Goal: Task Accomplishment & Management: Complete application form

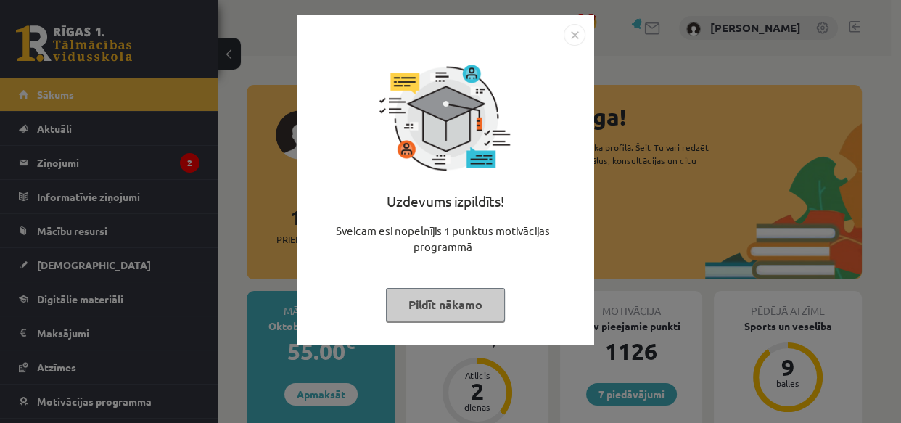
click at [464, 303] on button "Pildīt nākamo" at bounding box center [445, 304] width 119 height 33
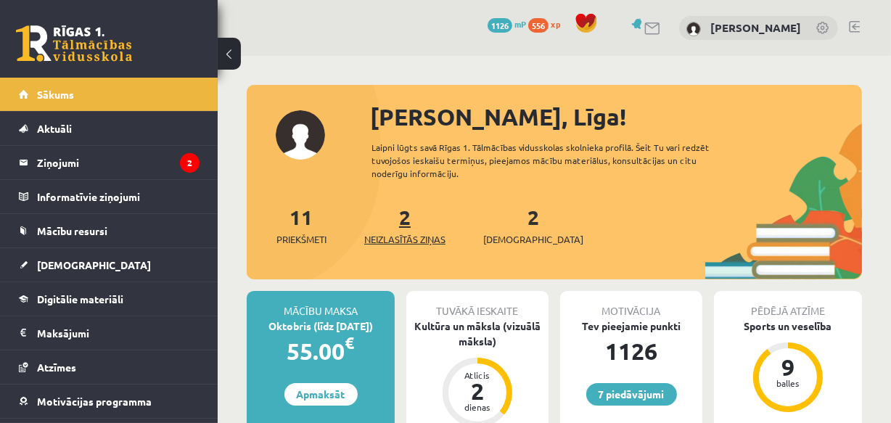
click at [408, 225] on link "2 Neizlasītās ziņas" at bounding box center [404, 225] width 81 height 43
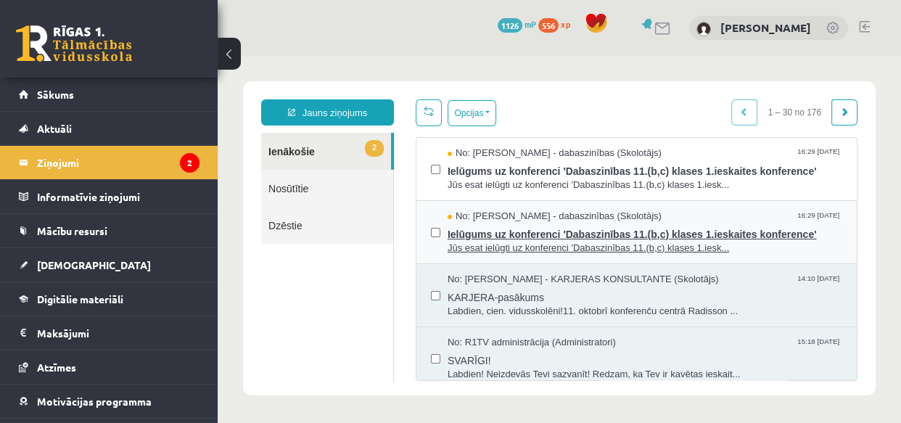
click at [522, 234] on span "Ielūgums uz konferenci 'Dabaszinības 11.(b,c) klases 1.ieskaites konference'" at bounding box center [644, 232] width 395 height 18
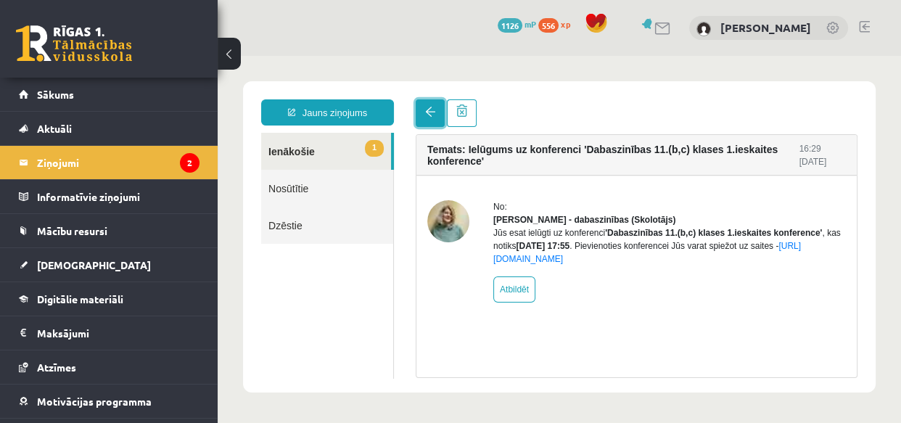
click at [434, 109] on span at bounding box center [430, 112] width 10 height 10
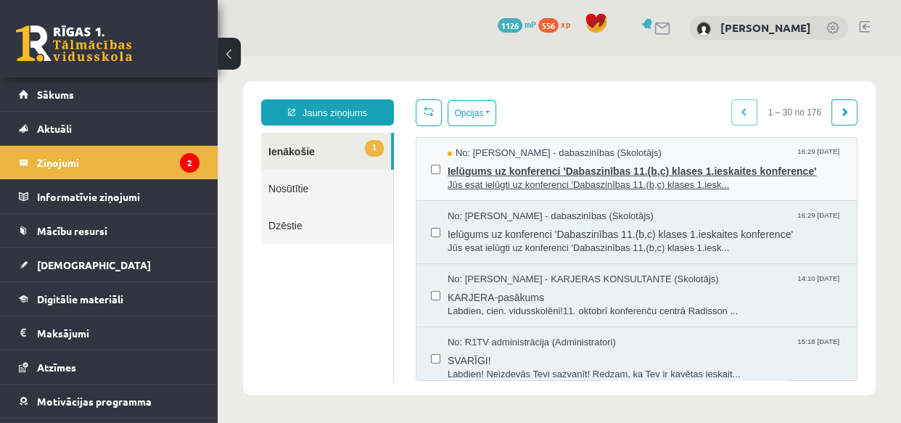
click at [503, 168] on span "Ielūgums uz konferenci 'Dabaszinības 11.(b,c) klases 1.ieskaites konference'" at bounding box center [644, 169] width 395 height 18
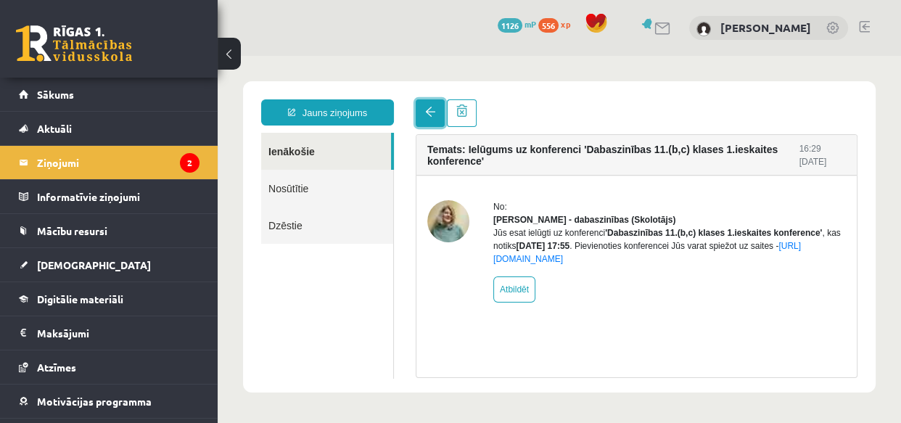
click at [430, 116] on span at bounding box center [430, 112] width 10 height 10
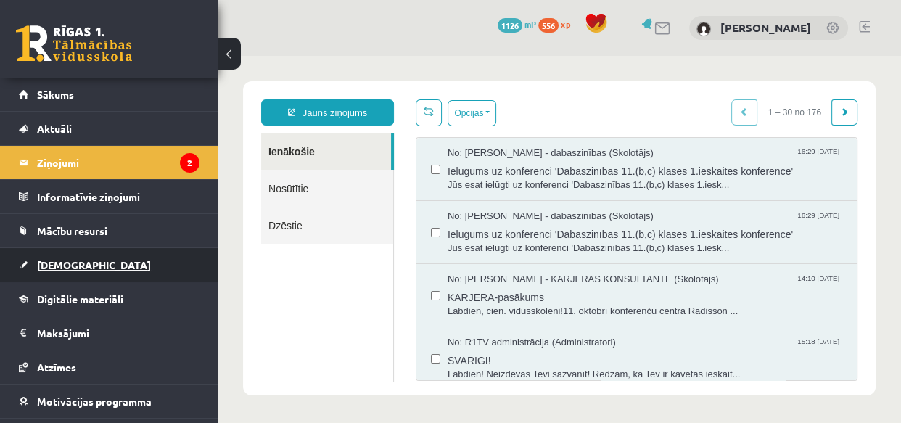
click at [68, 266] on span "[DEMOGRAPHIC_DATA]" at bounding box center [94, 264] width 114 height 13
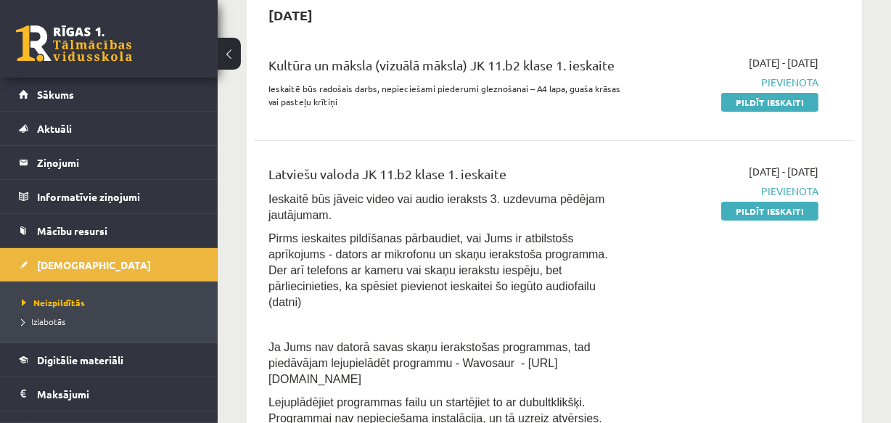
scroll to position [131, 0]
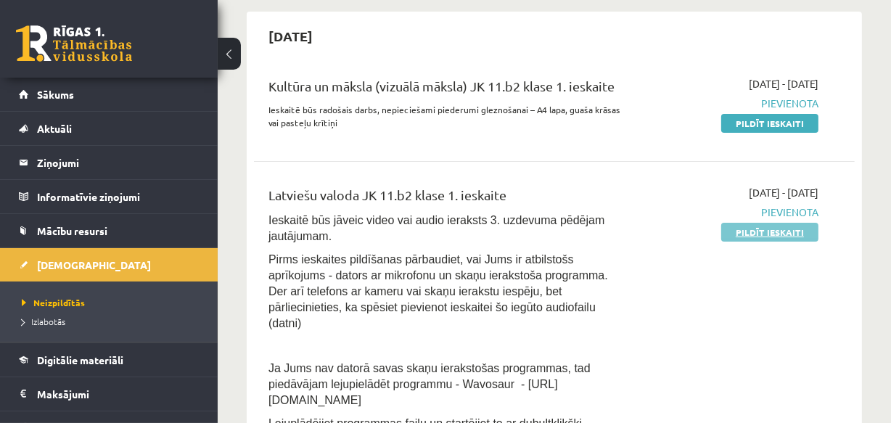
click at [790, 232] on link "Pildīt ieskaiti" at bounding box center [769, 232] width 97 height 19
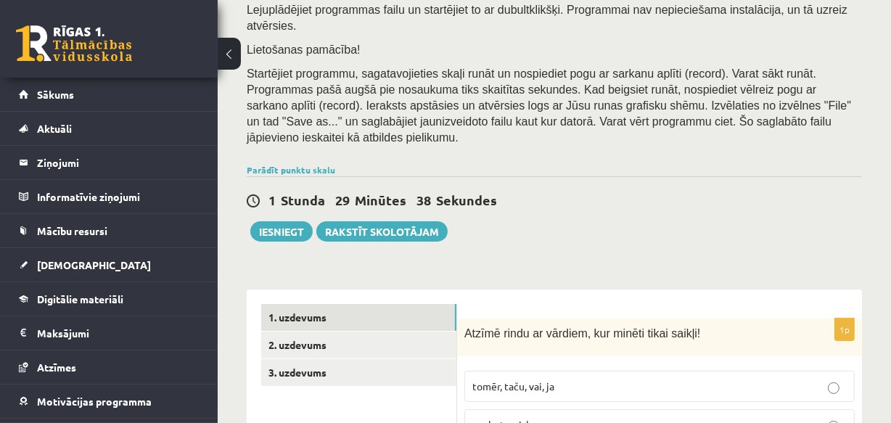
scroll to position [329, 0]
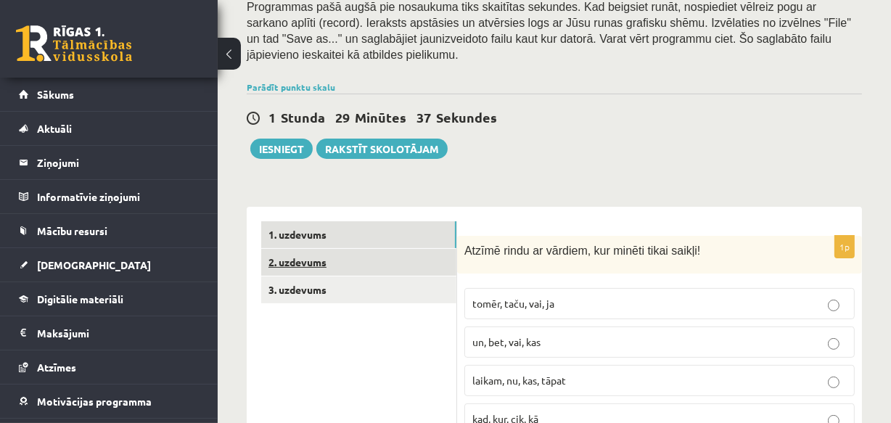
click at [308, 249] on link "2. uzdevums" at bounding box center [358, 262] width 195 height 27
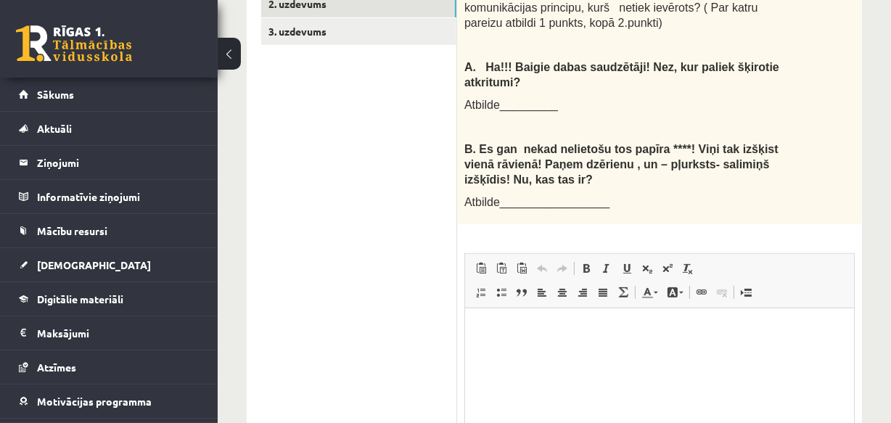
scroll to position [517, 0]
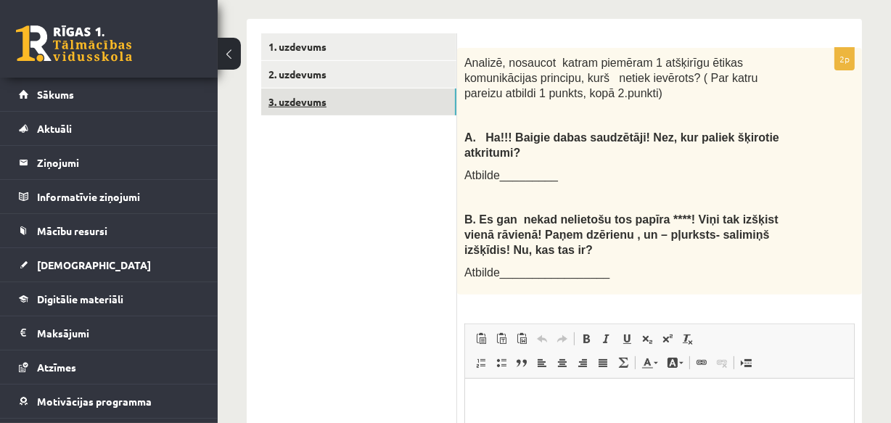
click at [301, 88] on link "3. uzdevums" at bounding box center [358, 101] width 195 height 27
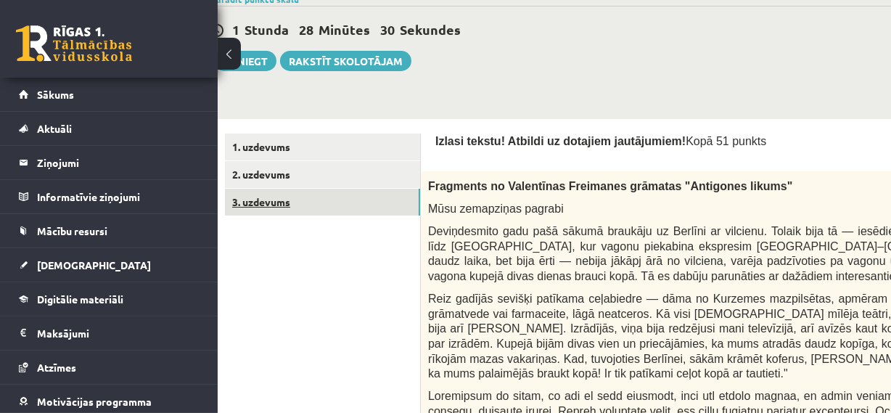
scroll to position [376, 36]
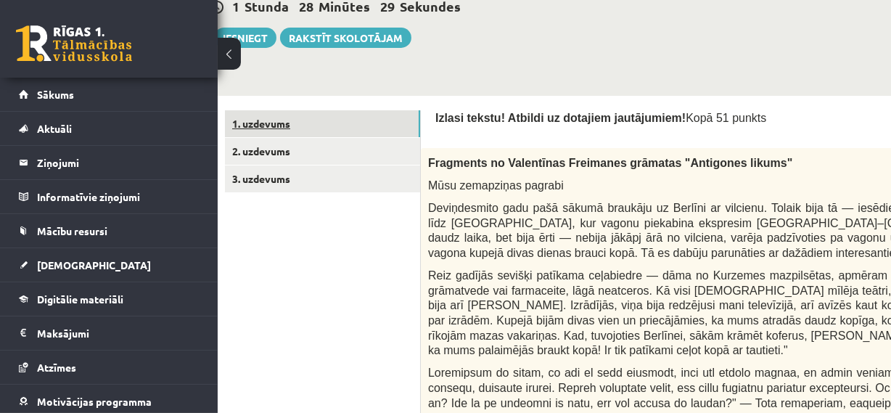
click at [272, 110] on link "1. uzdevums" at bounding box center [322, 123] width 195 height 27
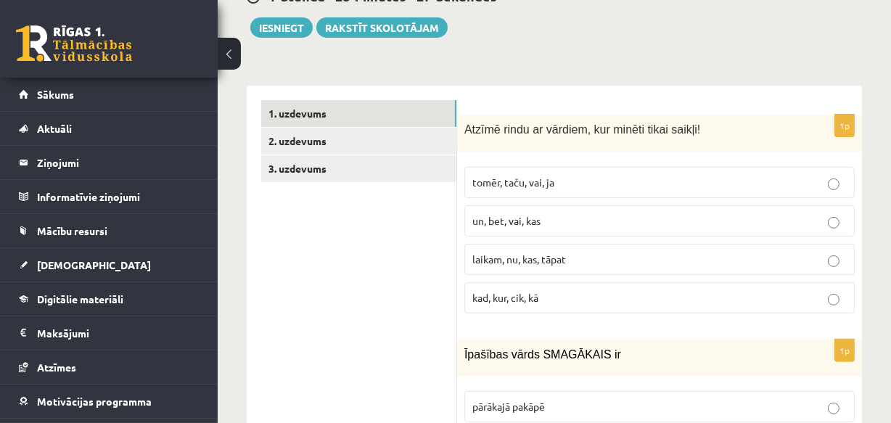
scroll to position [474, 0]
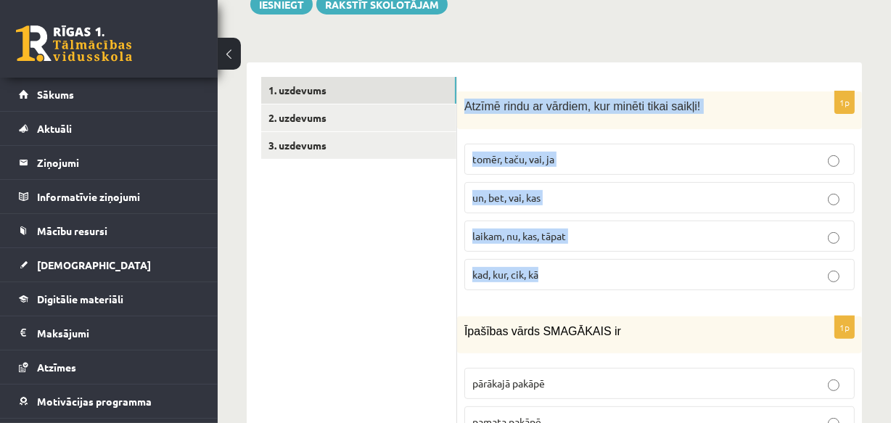
drag, startPoint x: 464, startPoint y: 58, endPoint x: 645, endPoint y: 228, distance: 247.8
click at [645, 228] on div "1p Atzīmē rindu ar vārdiem, kur minēti tikai saikļi! tomēr, taču, vai, ja un, b…" at bounding box center [659, 196] width 405 height 210
copy div "Atzīmē rindu ar vārdiem, kur minēti tikai saikļi! tomēr, taču, vai, ja un, bet,…"
click at [531, 152] on span "tomēr, taču, vai, ja" at bounding box center [513, 158] width 82 height 13
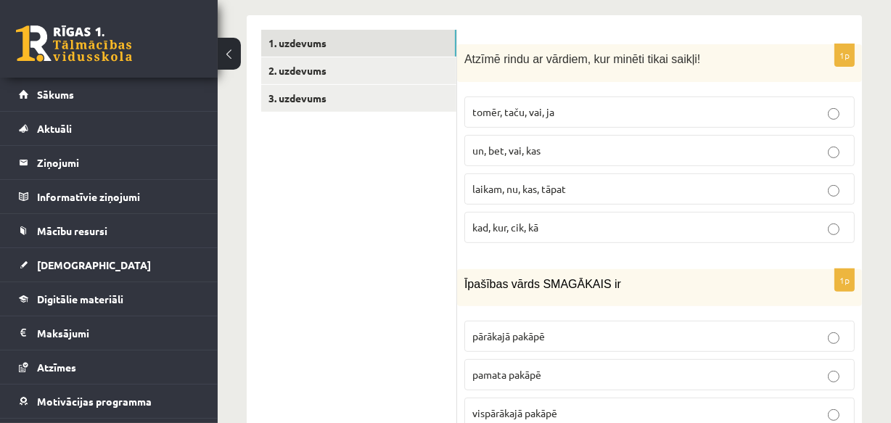
scroll to position [606, 0]
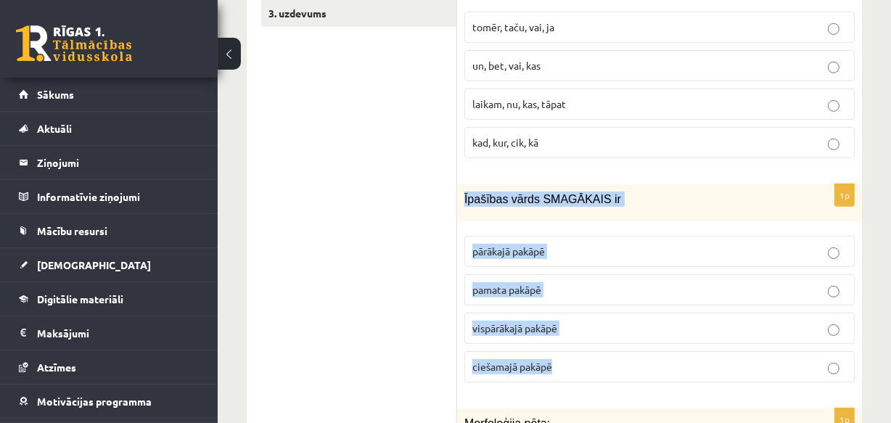
drag, startPoint x: 463, startPoint y: 146, endPoint x: 582, endPoint y: 325, distance: 214.8
click at [582, 325] on div "1p Īpašības vārds SMAGĀKAIS ir pārākajā pakāpē pamata pakāpē vispārākajā pakāpē…" at bounding box center [659, 289] width 405 height 210
copy div "Īpašības vārds SMAGĀKAIS ir pārākajā pakāpē pamata pakāpē vispārākajā pakāpē ci…"
click at [512, 321] on span "vispārākajā pakāpē" at bounding box center [514, 327] width 85 height 13
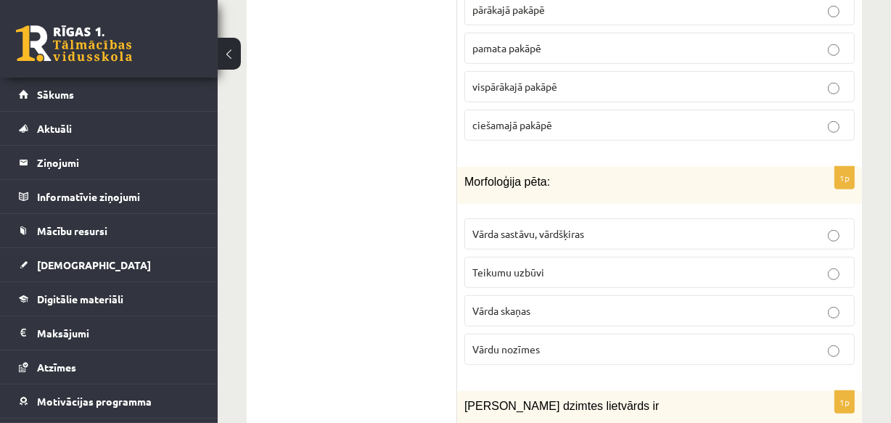
scroll to position [870, 0]
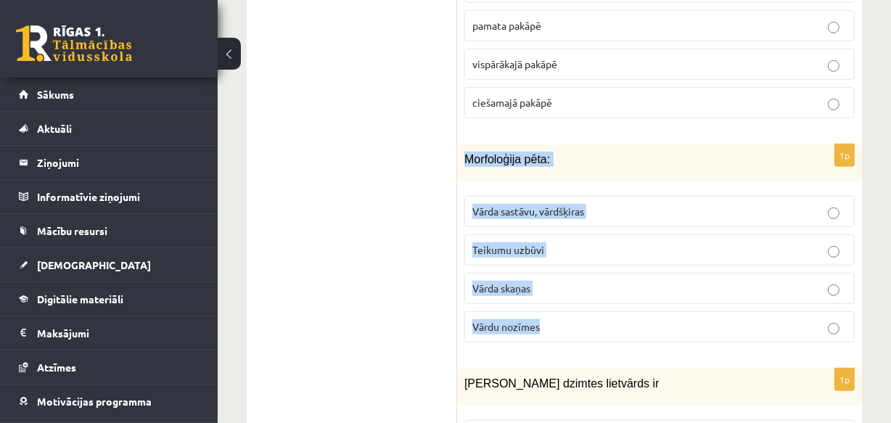
drag, startPoint x: 466, startPoint y: 112, endPoint x: 558, endPoint y: 277, distance: 189.6
click at [558, 277] on div "1p Morfoloģija pēta: Vārda sastāvu, vārdšķiras Teikumu uzbūvi Vārda skaņas Vārd…" at bounding box center [659, 249] width 405 height 210
copy div "Morfoloģija pēta: Vārda sastāvu, vārdšķiras Teikumu uzbūvi Vārda skaņas Vārdu n…"
click at [558, 205] on span "Vārda sastāvu, vārdšķiras" at bounding box center [528, 211] width 112 height 13
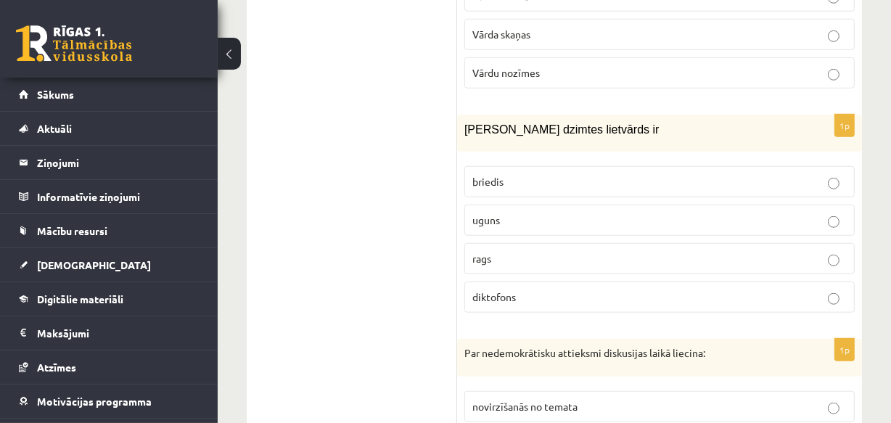
scroll to position [1133, 0]
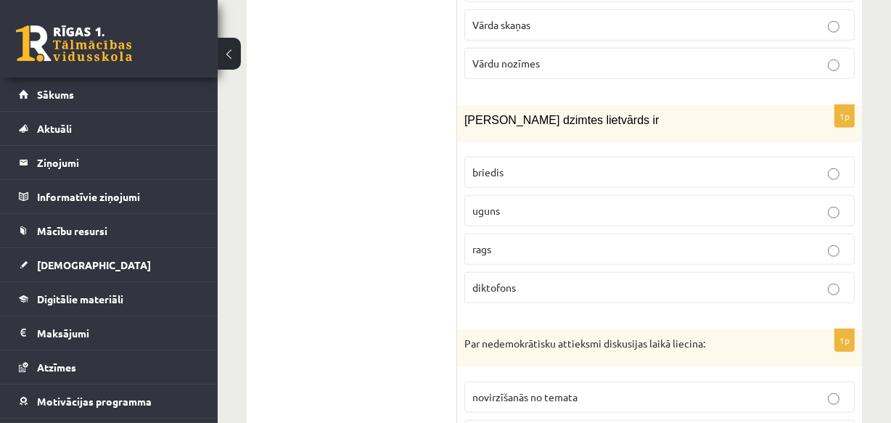
click at [505, 203] on p "uguns" at bounding box center [659, 210] width 374 height 15
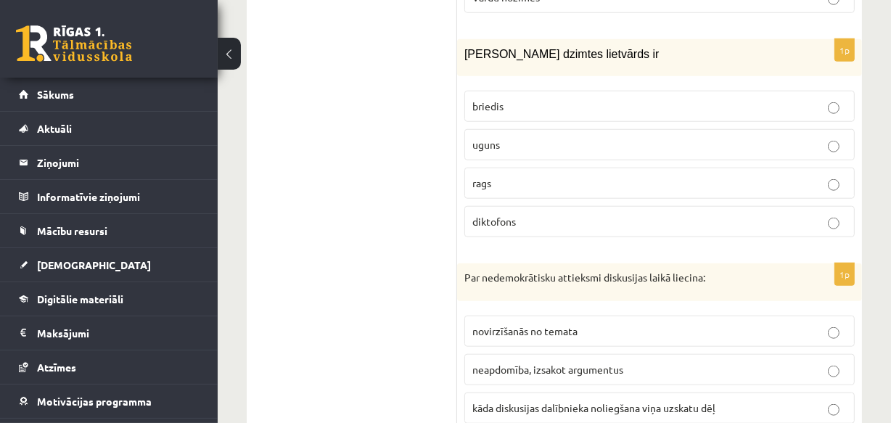
scroll to position [1265, 0]
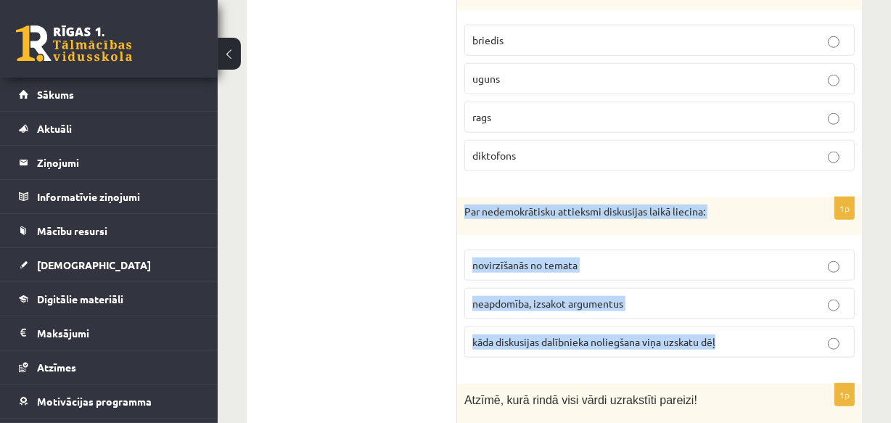
drag, startPoint x: 465, startPoint y: 161, endPoint x: 737, endPoint y: 305, distance: 307.5
click at [737, 305] on div "1p Par nedemokrātisku attieksmi diskusijas laikā liecina: novirzīšanās no temat…" at bounding box center [659, 283] width 405 height 172
copy div "Par nedemokrātisku attieksmi diskusijas laikā liecina: novirzīšanās no temata n…"
click at [534, 335] on span "kāda diskusijas dalībnieka noliegšana viņa uzskatu dēļ" at bounding box center [593, 341] width 243 height 13
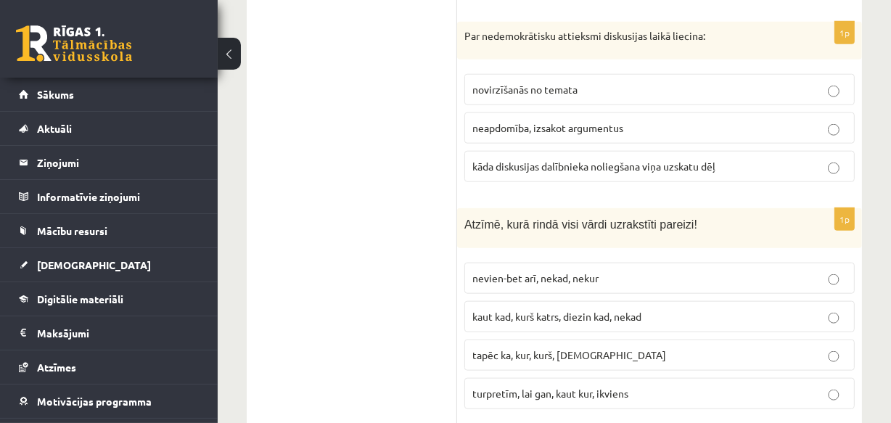
scroll to position [1463, 0]
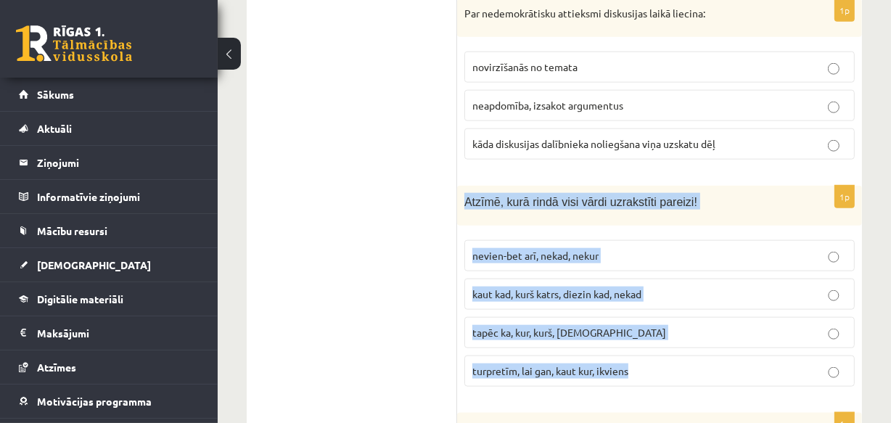
drag, startPoint x: 461, startPoint y: 147, endPoint x: 674, endPoint y: 331, distance: 281.2
click at [674, 331] on div "1p Atzīmē, kurā rindā visi vārdi uzrakstīti pareizi! nevien-bet arī, nekad, nek…" at bounding box center [659, 292] width 405 height 212
copy div "Atzīmē, kurā rindā visi vārdi uzrakstīti pareizi! nevien-bet arī, nekad, nekur …"
click at [545, 364] on span "turpretīm, lai gan, kaut kur, ikviens" at bounding box center [550, 370] width 156 height 13
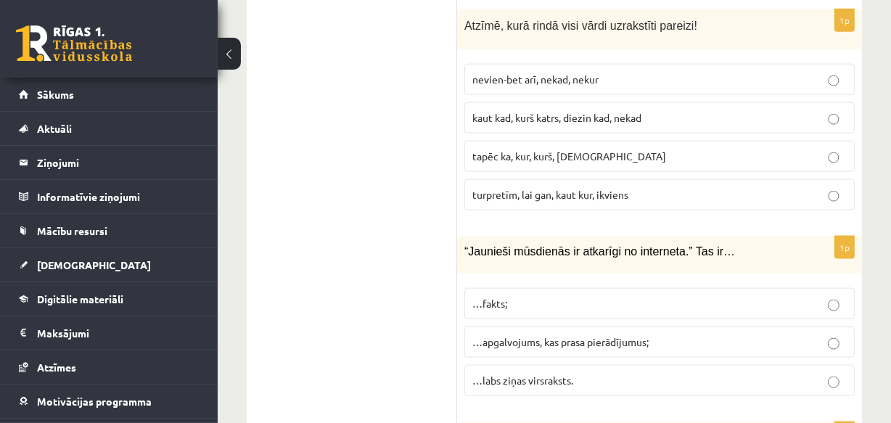
scroll to position [1661, 0]
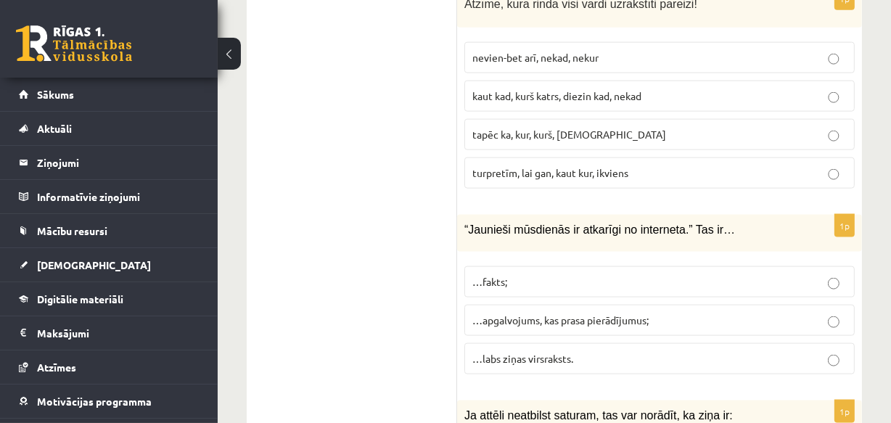
click at [533, 313] on span "…apgalvojums, kas prasa pierādījumus;" at bounding box center [560, 319] width 176 height 13
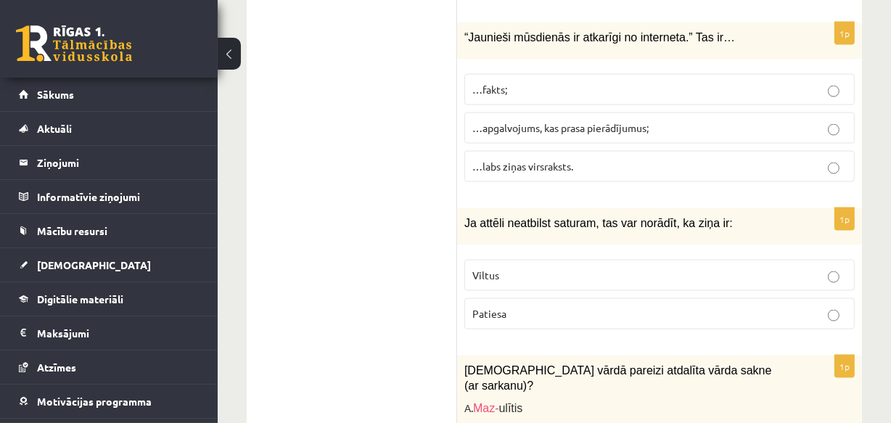
scroll to position [1858, 0]
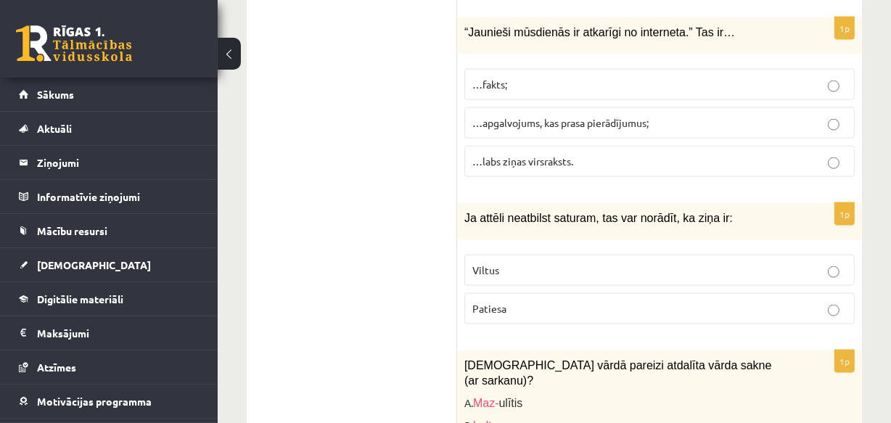
click at [521, 263] on p "Viltus" at bounding box center [659, 270] width 374 height 15
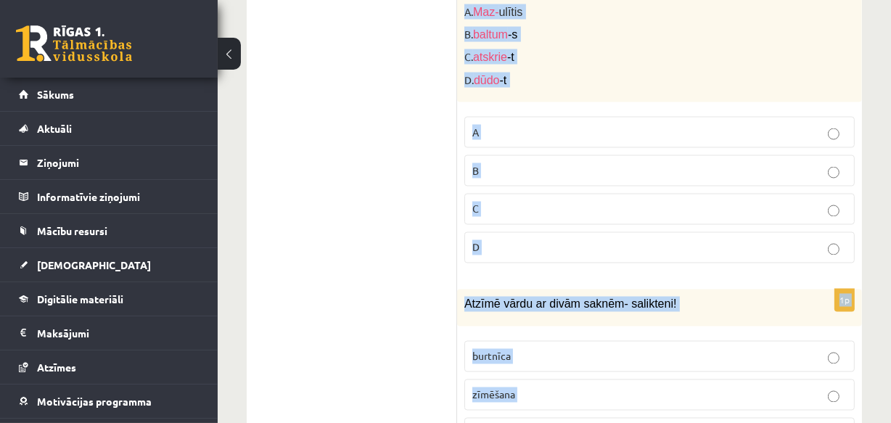
scroll to position [2263, 0]
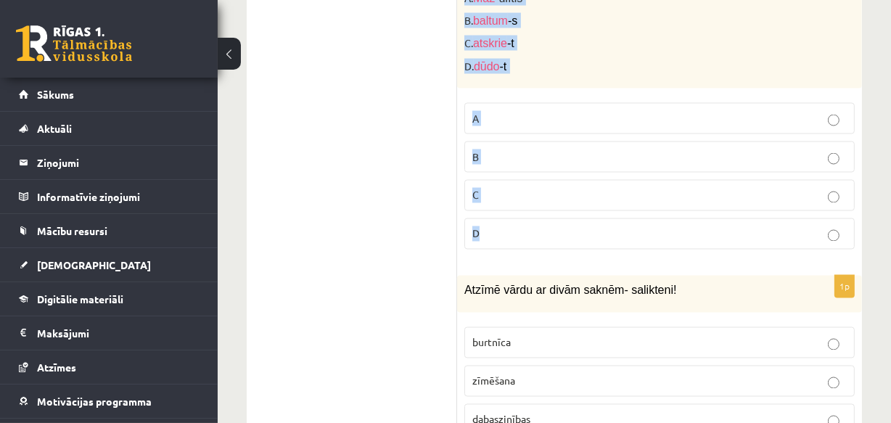
drag, startPoint x: 466, startPoint y: 181, endPoint x: 560, endPoint y: 159, distance: 96.1
click at [560, 159] on div "1p Kurā vārdā pareizi atdalīta vārda sakne (ar sarkanu)? A. Maz- ulītis B. balt…" at bounding box center [659, 103] width 405 height 315
copy div "Kurā vārdā pareizi atdalīta vārda sakne (ar sarkanu)? A. Maz- ulītis B. baltum …"
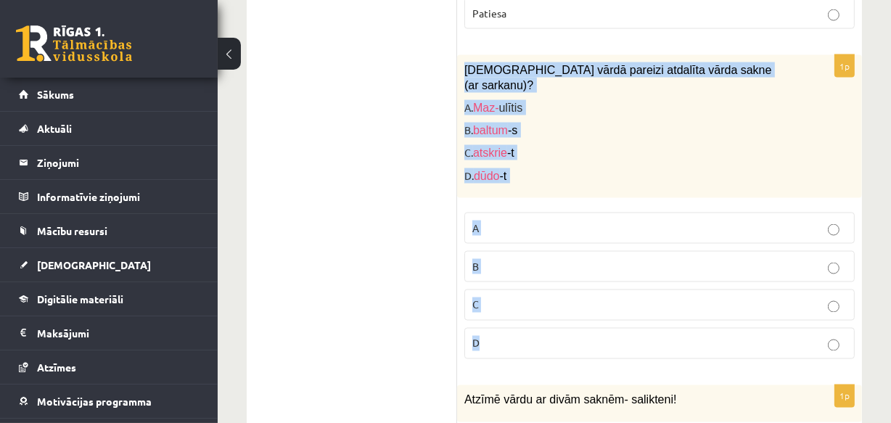
scroll to position [2131, 0]
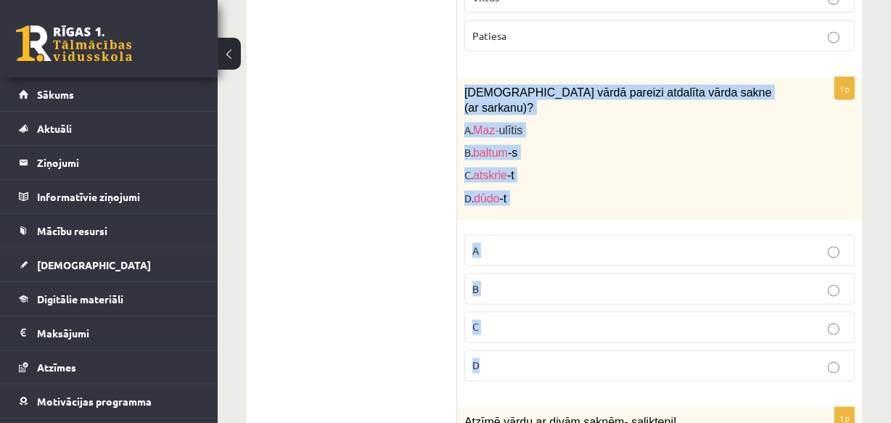
click at [471, 350] on label "D" at bounding box center [659, 365] width 390 height 31
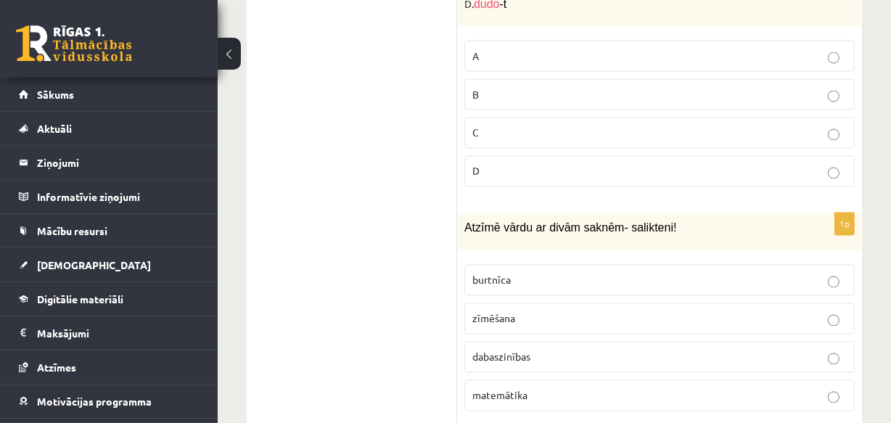
scroll to position [2328, 0]
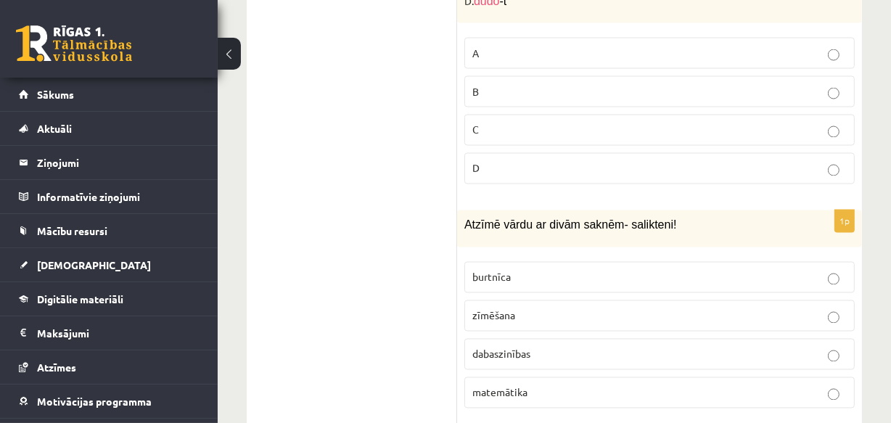
click at [544, 347] on p "dabaszinības" at bounding box center [659, 354] width 374 height 15
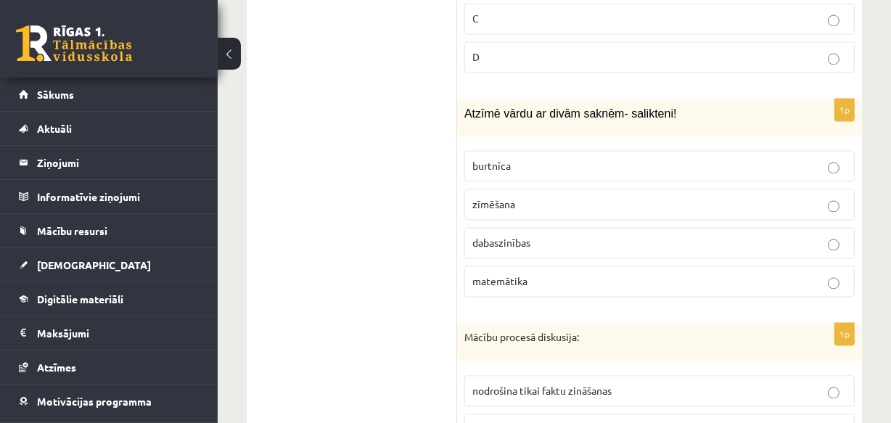
scroll to position [2526, 0]
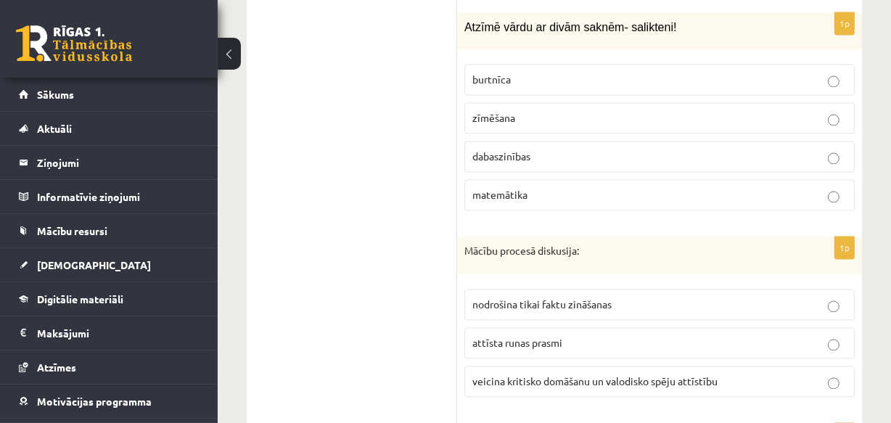
click at [633, 373] on p "veicina kritisko domāšanu un valodisko spēju attīstību" at bounding box center [659, 380] width 374 height 15
click at [464, 244] on p "Mācību procesā diskusija:" at bounding box center [623, 251] width 318 height 15
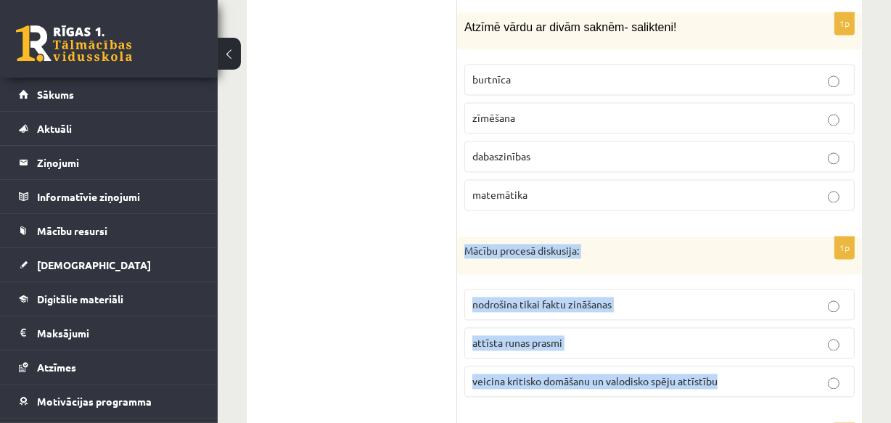
drag, startPoint x: 464, startPoint y: 181, endPoint x: 720, endPoint y: 321, distance: 291.8
click at [720, 321] on div "1p Mācību procesā diskusija: nodrošina tikai faktu zināšanas attīsta runas pras…" at bounding box center [659, 322] width 405 height 172
copy div "Mācību procesā diskusija: nodrošina tikai faktu zināšanas attīsta runas prasmi …"
click at [551, 374] on span "veicina kritisko domāšanu un valodisko spēju attīstību" at bounding box center [594, 380] width 245 height 13
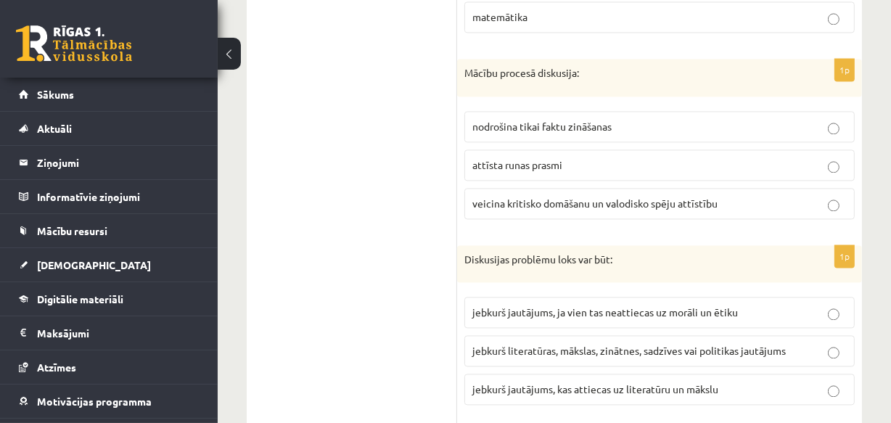
scroll to position [2724, 0]
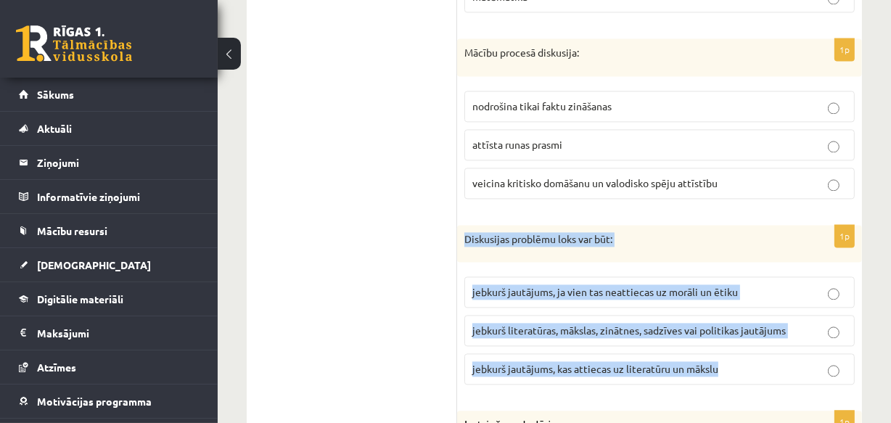
drag, startPoint x: 462, startPoint y: 171, endPoint x: 732, endPoint y: 309, distance: 303.6
click at [732, 309] on div "1p Diskusijas problēmu loks var būt: jebkurš jautājums, ja vien tas neattiecas …" at bounding box center [659, 311] width 405 height 172
copy div "Diskusijas problēmu loks var būt: jebkurš jautājums, ja vien tas neattiecas uz …"
click at [577, 323] on span "jebkurš literatūras, mākslas, zinātnes, sadzīves vai politikas jautājums" at bounding box center [628, 329] width 313 height 13
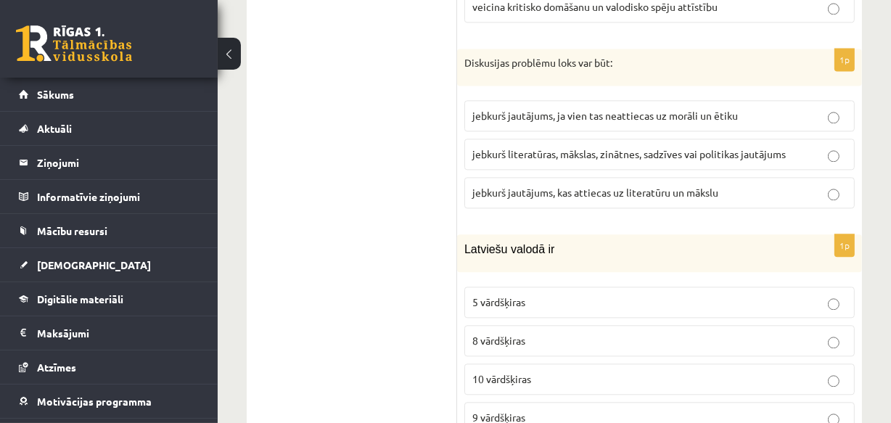
scroll to position [2922, 0]
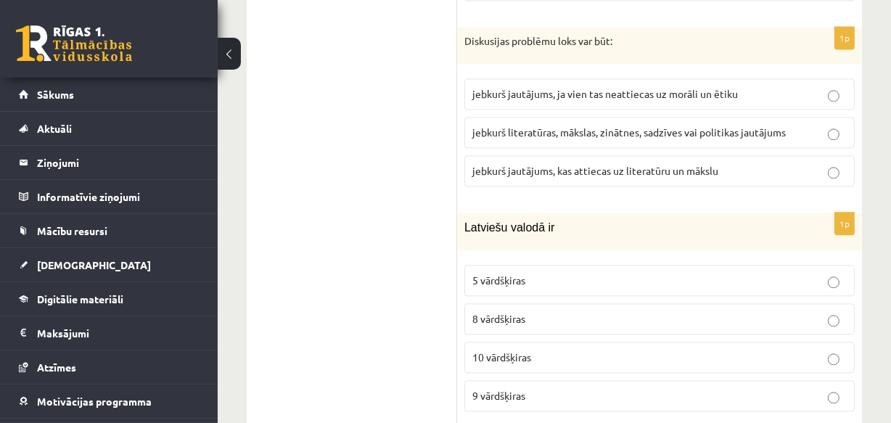
click at [499, 350] on span "10 vārdšķiras" at bounding box center [501, 356] width 59 height 13
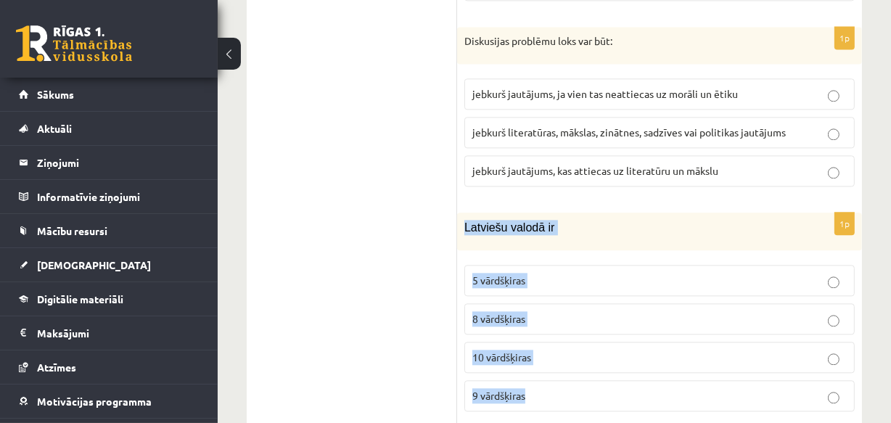
drag, startPoint x: 463, startPoint y: 157, endPoint x: 555, endPoint y: 314, distance: 181.4
click at [555, 314] on div "1p Latviešu valodā ir 5 vārdšķiras 8 vārdšķiras 10 vārdšķiras 9 vārdšķiras" at bounding box center [659, 317] width 405 height 210
copy div "Latviešu valodā ir 5 vārdšķiras 8 vārdšķiras 10 vārdšķiras 9 vārdšķiras"
click at [531, 350] on span "10 vārdšķiras" at bounding box center [501, 356] width 59 height 13
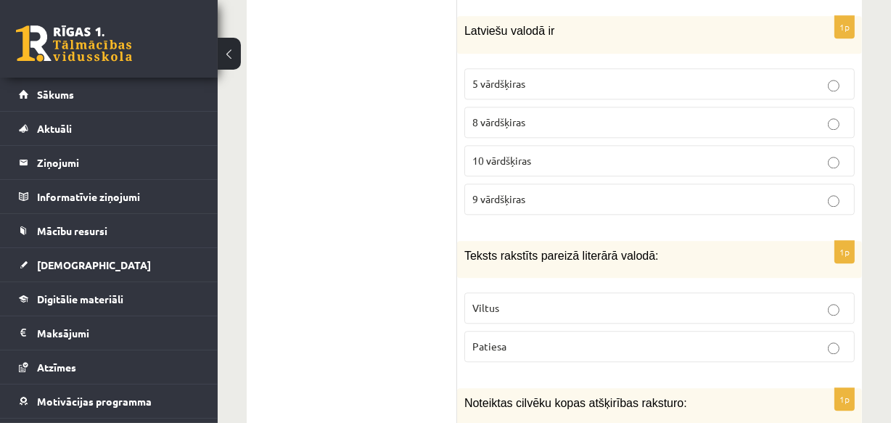
scroll to position [3119, 0]
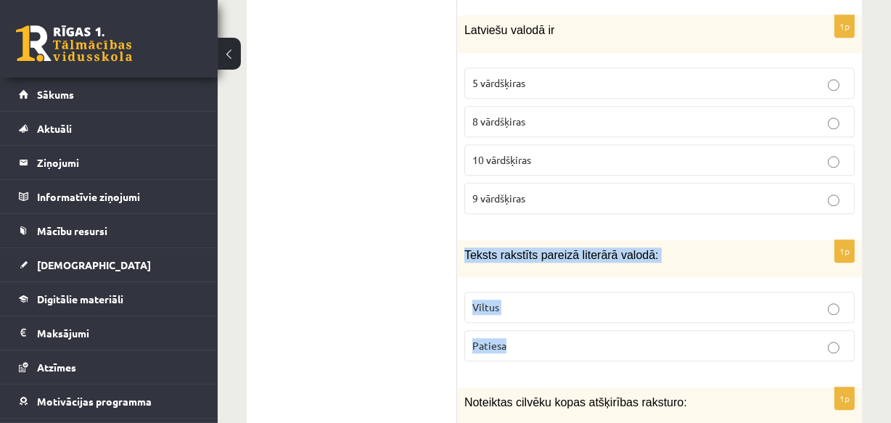
drag, startPoint x: 463, startPoint y: 182, endPoint x: 609, endPoint y: 281, distance: 176.4
click at [609, 281] on div "1p Teksts rakstīts pareizā literārā valodā: Viltus Patiesa" at bounding box center [659, 306] width 405 height 133
copy div "Teksts rakstīts pareizā literārā valodā: Viltus Patiesa"
click at [490, 339] on span "Patiesa" at bounding box center [489, 345] width 34 height 13
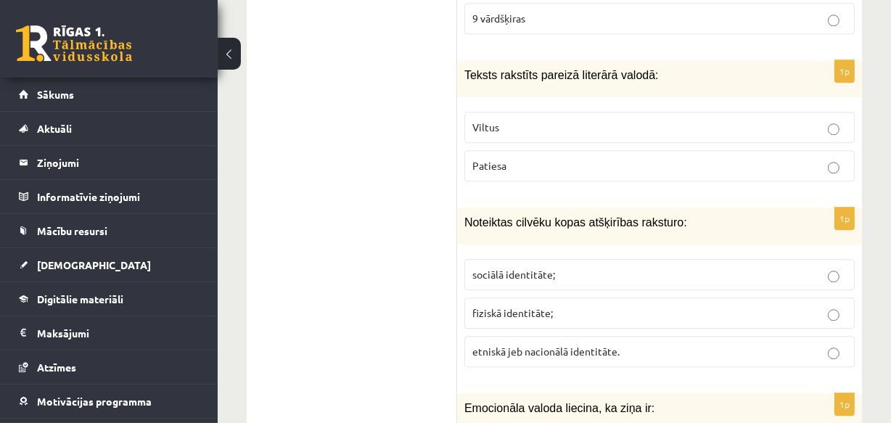
scroll to position [3317, 0]
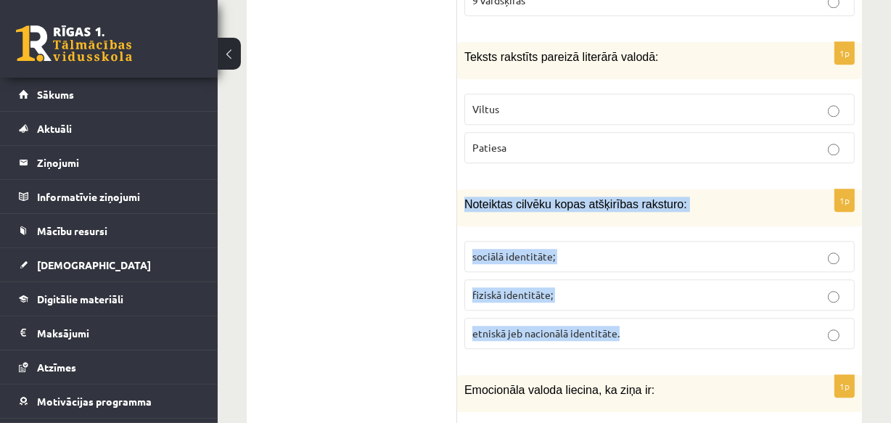
drag, startPoint x: 464, startPoint y: 130, endPoint x: 667, endPoint y: 271, distance: 247.5
click at [667, 271] on div "1p Noteiktas cilvēku kopas atšķirības raksturo: sociālā identitāte; fiziskā ide…" at bounding box center [659, 274] width 405 height 171
click at [527, 326] on span "etniskā jeb nacionālā identitāte." at bounding box center [545, 332] width 147 height 13
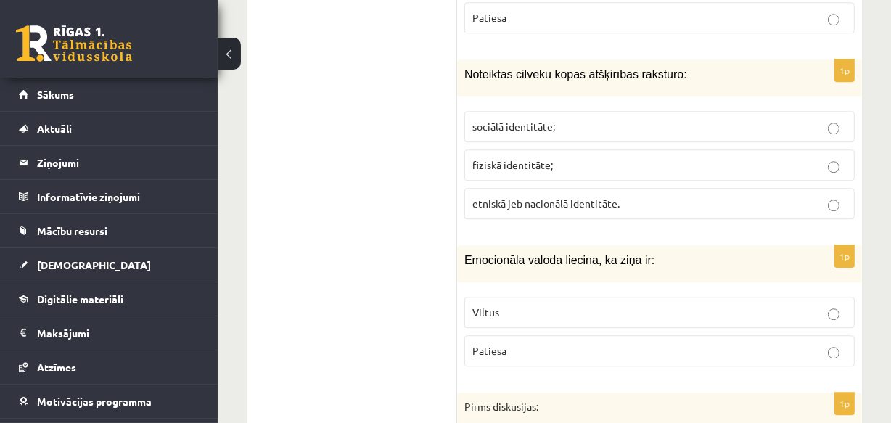
scroll to position [3449, 0]
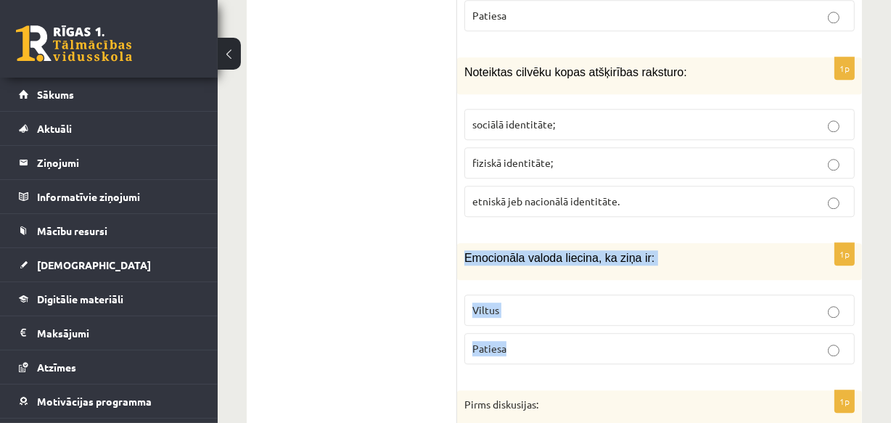
drag, startPoint x: 466, startPoint y: 188, endPoint x: 602, endPoint y: 292, distance: 171.3
click at [602, 292] on div "1p Emocionāla valoda liecina, ka ziņa ir: Viltus Patiesa" at bounding box center [659, 309] width 405 height 133
click at [506, 302] on p "Viltus" at bounding box center [659, 309] width 374 height 15
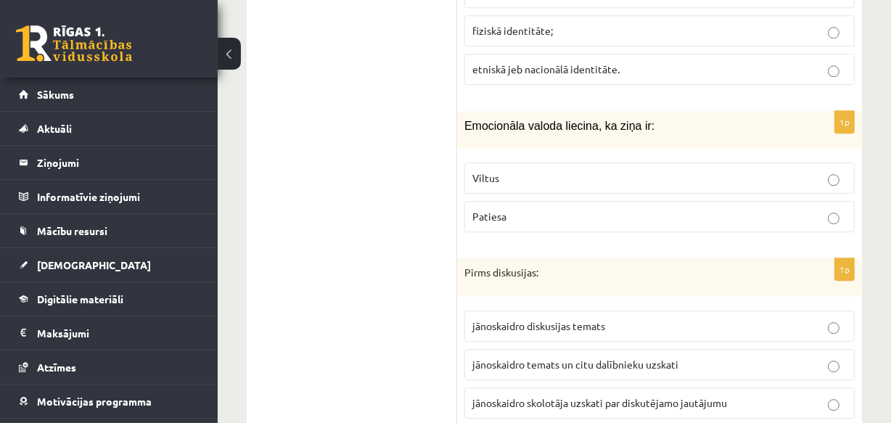
scroll to position [3647, 0]
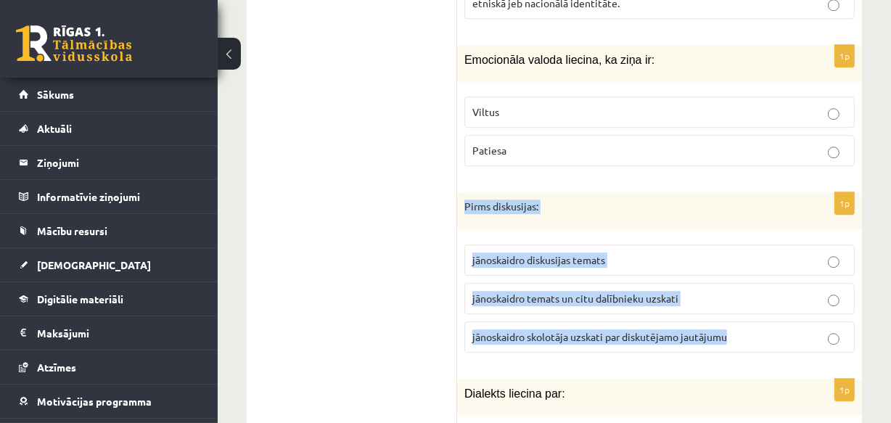
drag, startPoint x: 464, startPoint y: 137, endPoint x: 735, endPoint y: 272, distance: 302.9
click at [735, 272] on div "1p Pirms diskusijas: jānoskaidro diskusijas temats jānoskaidro temats un citu d…" at bounding box center [659, 278] width 405 height 172
click at [508, 292] on span "jānoskaidro temats un citu dalībnieku uzskati" at bounding box center [575, 298] width 206 height 13
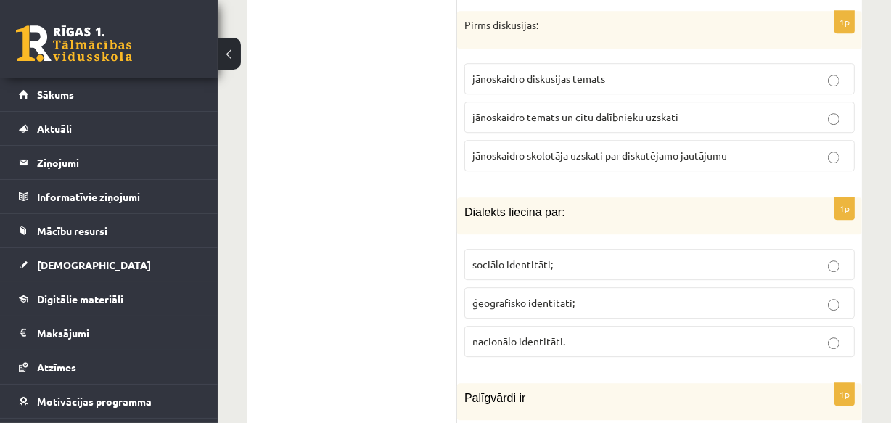
scroll to position [3844, 0]
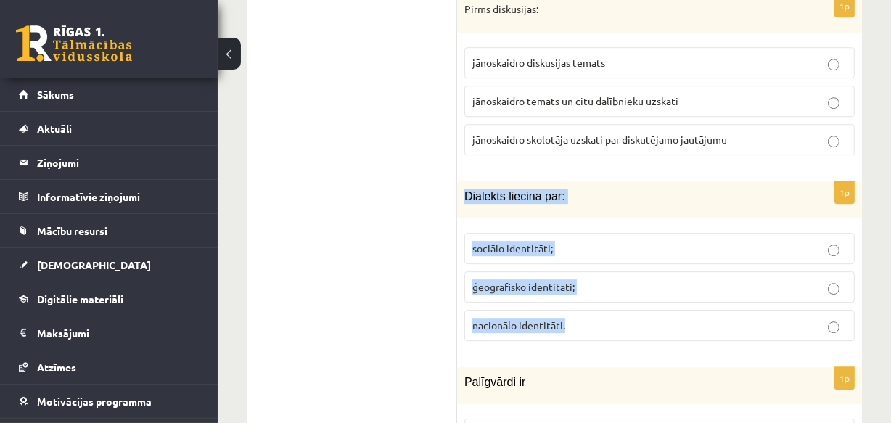
drag, startPoint x: 464, startPoint y: 125, endPoint x: 579, endPoint y: 255, distance: 173.2
click at [579, 255] on div "1p Dialekts liecina par: sociālo identitāti; ģeogrāfisko identitāti; nacionālo …" at bounding box center [659, 266] width 405 height 171
click at [524, 280] on span "ģeogrāfisko identitāti;" at bounding box center [523, 286] width 102 height 13
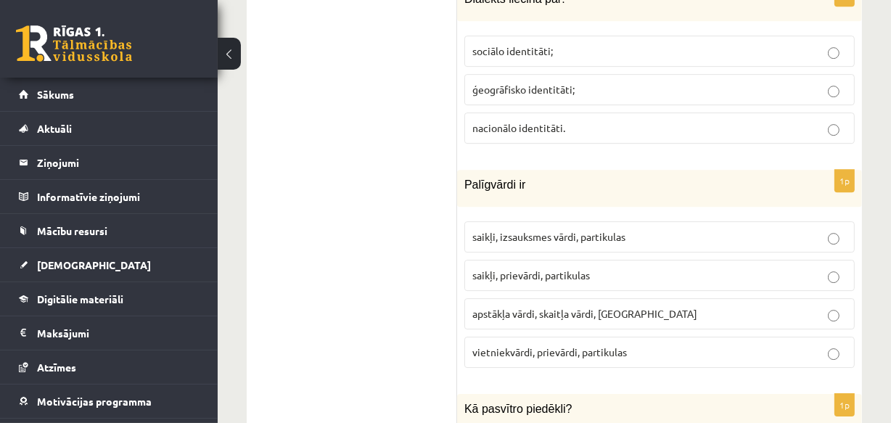
scroll to position [4042, 0]
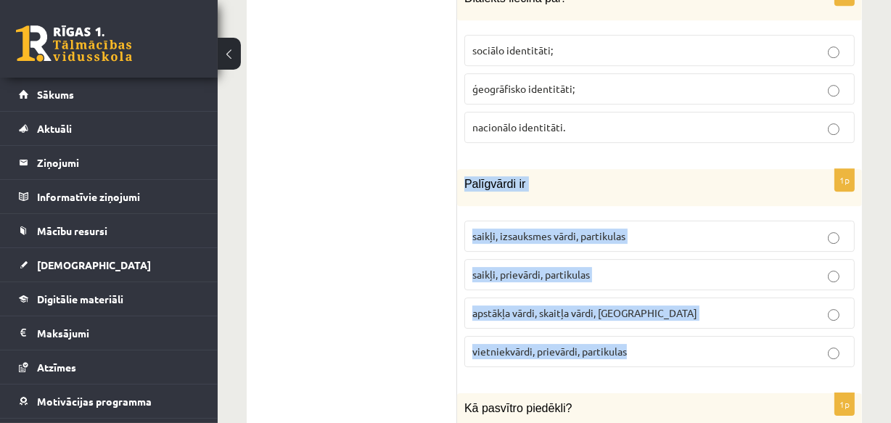
drag, startPoint x: 464, startPoint y: 112, endPoint x: 641, endPoint y: 279, distance: 243.7
click at [643, 282] on div "1p Palīgvārdi ir saikļi, izsauksmes vārdi, partikulas saikļi, prievārdi, partik…" at bounding box center [659, 274] width 405 height 210
click at [519, 268] on span "saikļi, prievārdi, partikulas" at bounding box center [530, 274] width 117 height 13
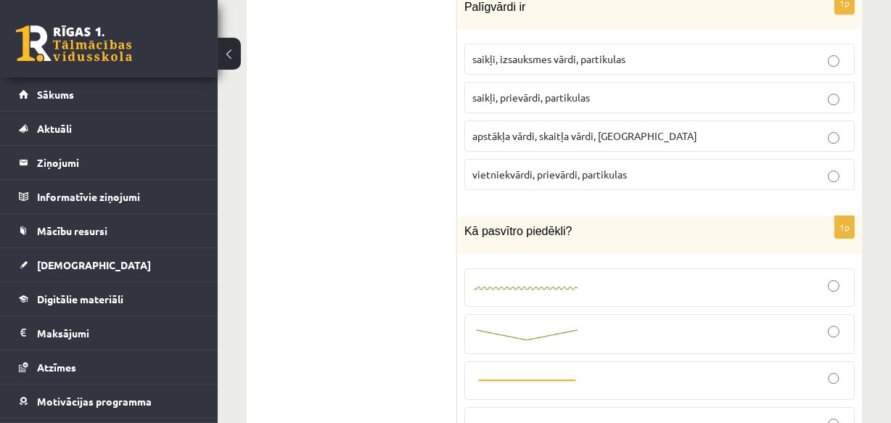
scroll to position [4240, 0]
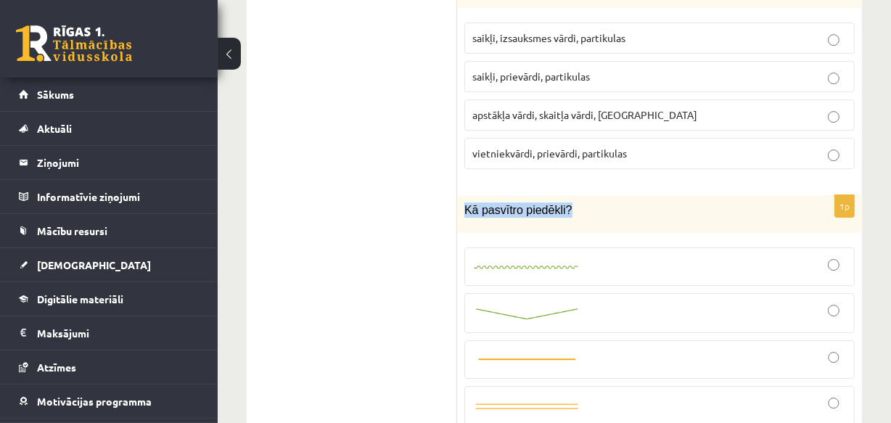
drag, startPoint x: 464, startPoint y: 136, endPoint x: 577, endPoint y: 159, distance: 114.6
click at [577, 195] on div "Kā pasvītro piedēkli?" at bounding box center [659, 213] width 405 height 37
click at [553, 247] on label at bounding box center [659, 266] width 390 height 38
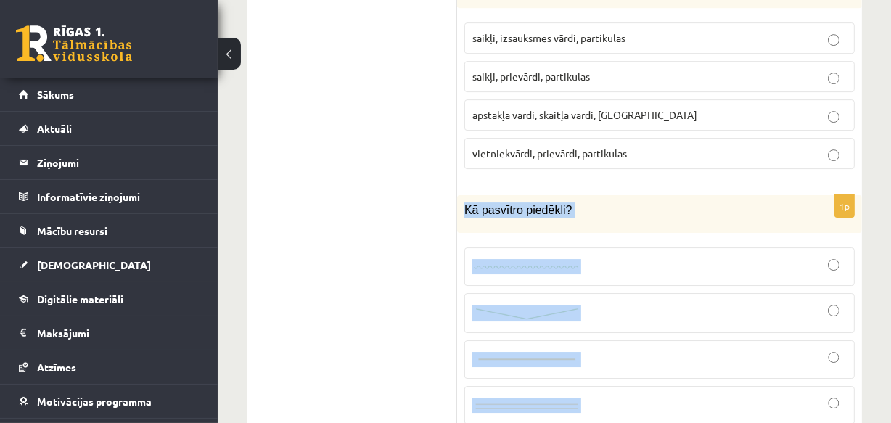
drag, startPoint x: 464, startPoint y: 138, endPoint x: 601, endPoint y: 339, distance: 243.8
click at [601, 339] on div "1p Kā pasvītro piedēkli?" at bounding box center [659, 315] width 405 height 241
drag, startPoint x: 576, startPoint y: 326, endPoint x: 525, endPoint y: 290, distance: 62.4
click at [525, 355] on img at bounding box center [526, 360] width 109 height 11
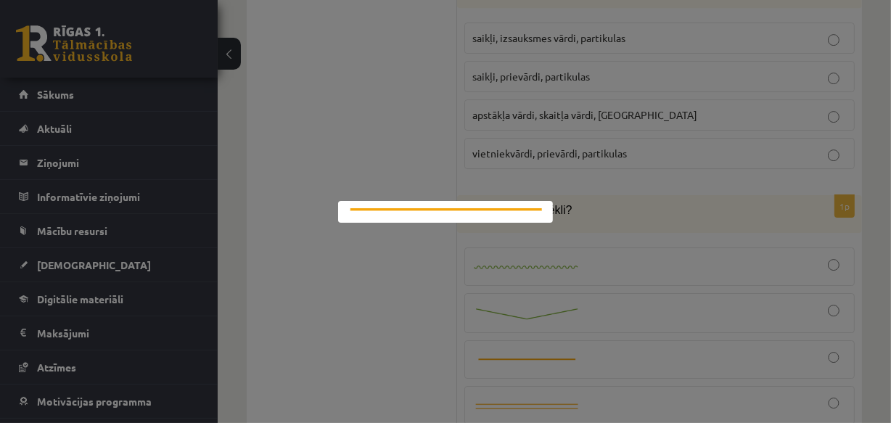
click at [563, 176] on div at bounding box center [445, 211] width 891 height 423
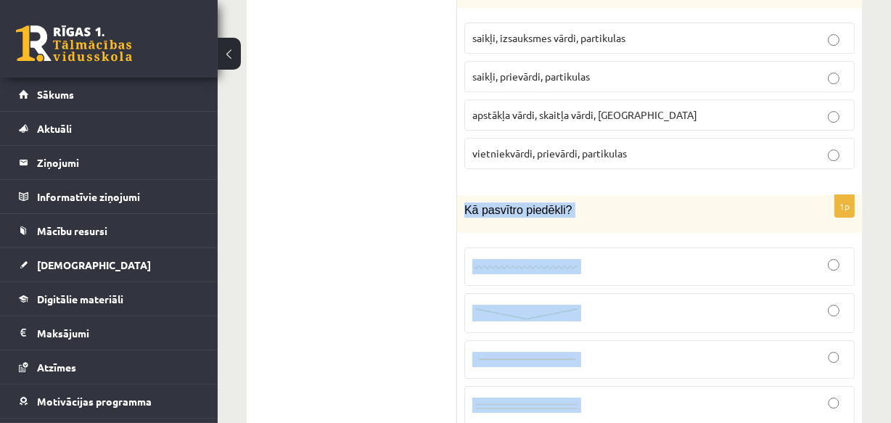
drag, startPoint x: 463, startPoint y: 133, endPoint x: 564, endPoint y: 308, distance: 202.4
click at [598, 327] on div "1p Kā pasvītro piedēkli?" at bounding box center [659, 315] width 405 height 241
click at [529, 306] on img at bounding box center [526, 313] width 109 height 15
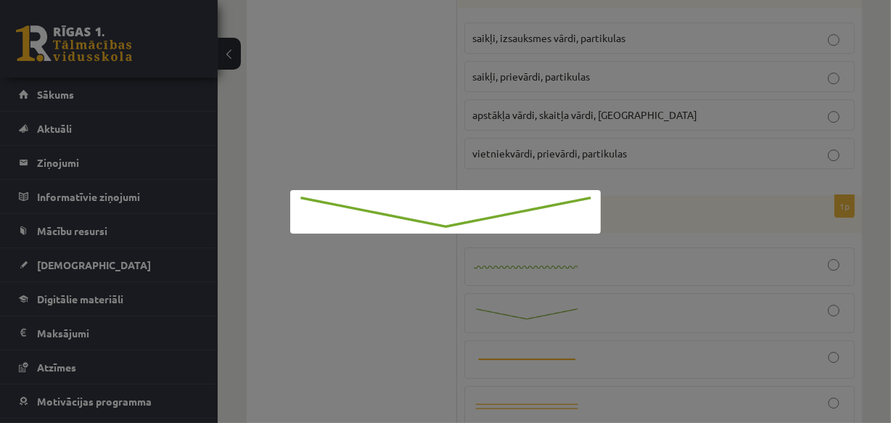
click at [632, 239] on div at bounding box center [445, 211] width 891 height 423
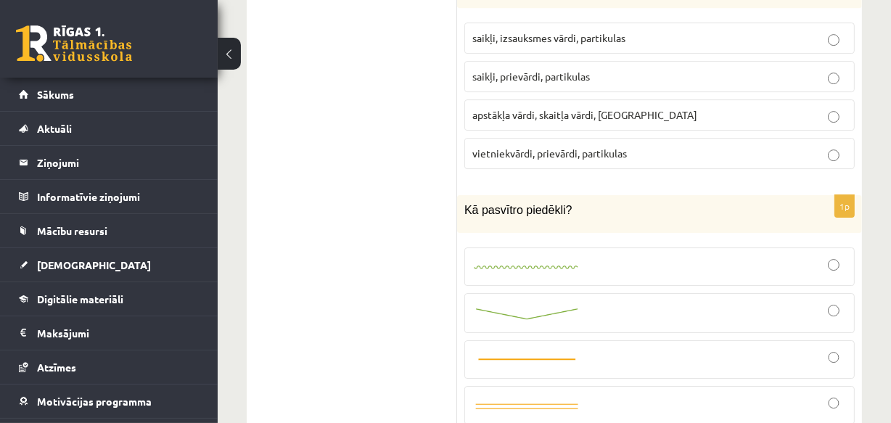
click at [534, 306] on img at bounding box center [526, 313] width 109 height 15
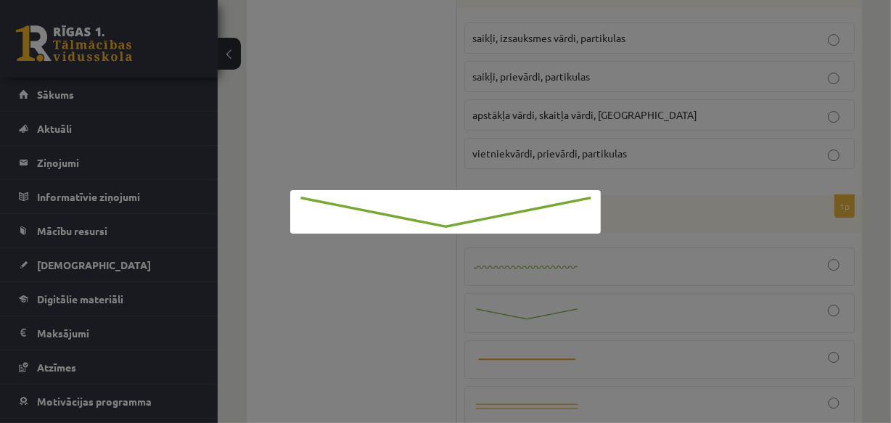
drag, startPoint x: 667, startPoint y: 231, endPoint x: 724, endPoint y: 223, distance: 57.1
click at [667, 230] on div at bounding box center [445, 211] width 891 height 423
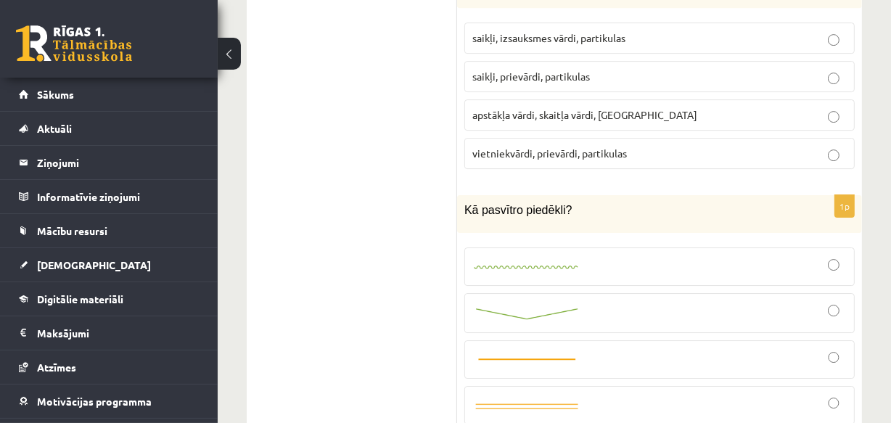
click at [839, 301] on div at bounding box center [659, 313] width 374 height 24
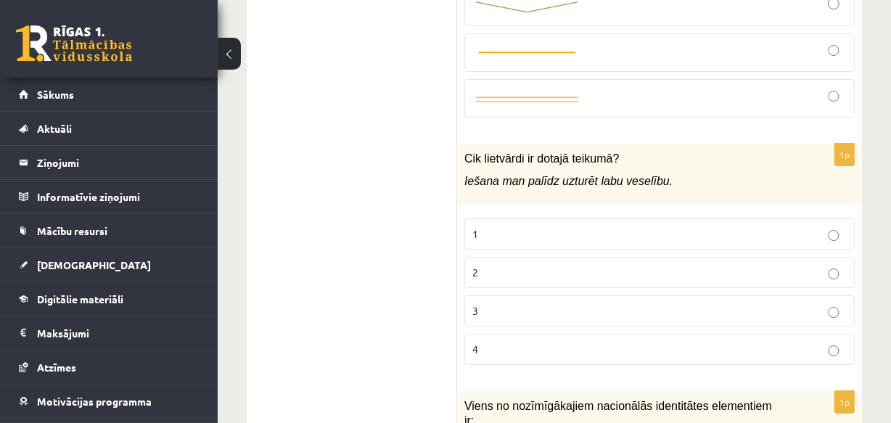
scroll to position [4570, 0]
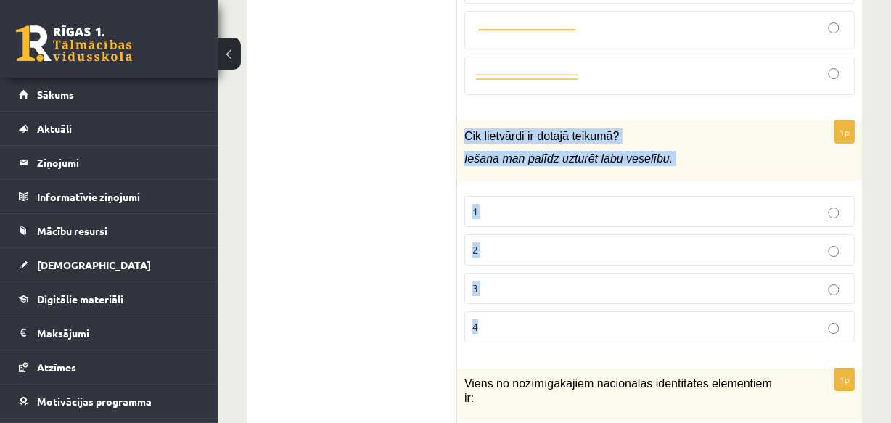
drag, startPoint x: 462, startPoint y: 60, endPoint x: 606, endPoint y: 241, distance: 231.3
click at [609, 242] on div "1p Cik lietvārdi ir dotajā teikumā? Iešana man palīdz uzturēt labu veselību. 1 …" at bounding box center [659, 237] width 405 height 233
click at [488, 242] on p "2" at bounding box center [659, 249] width 374 height 15
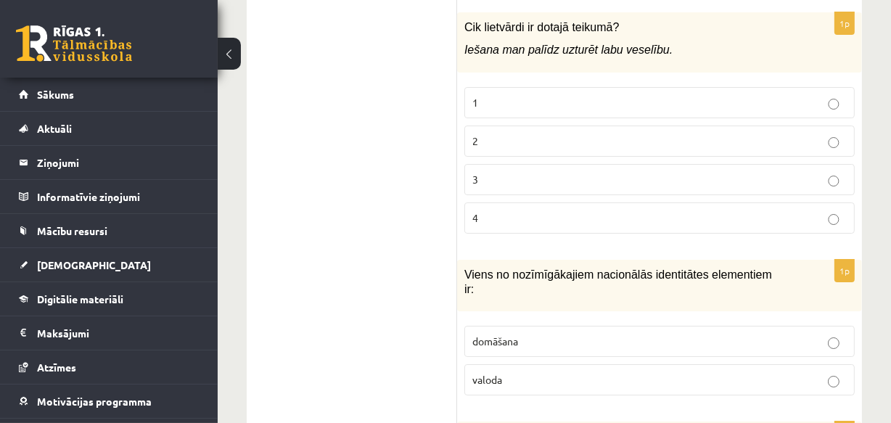
scroll to position [4702, 0]
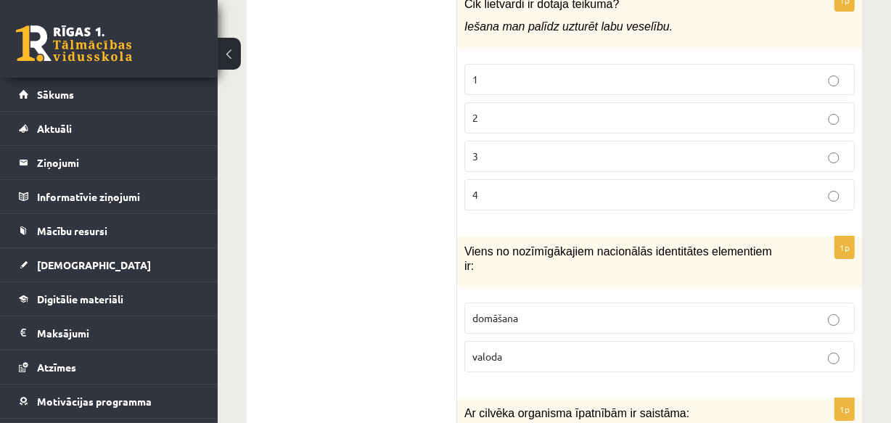
click at [497, 350] on span "valoda" at bounding box center [487, 356] width 30 height 13
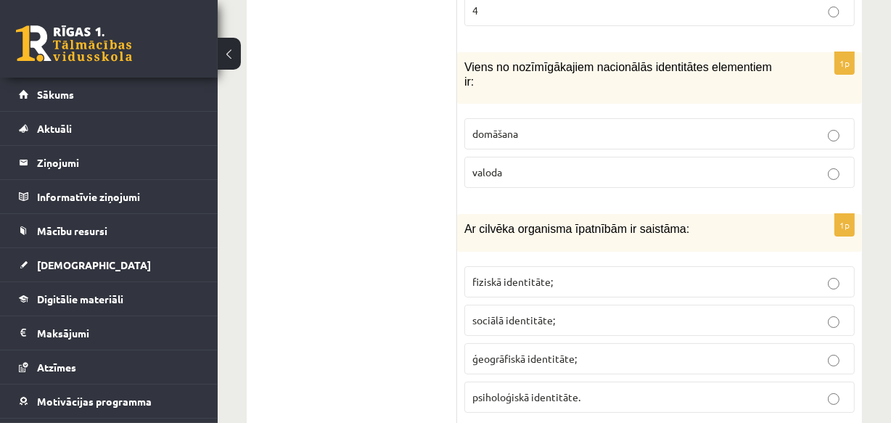
scroll to position [4900, 0]
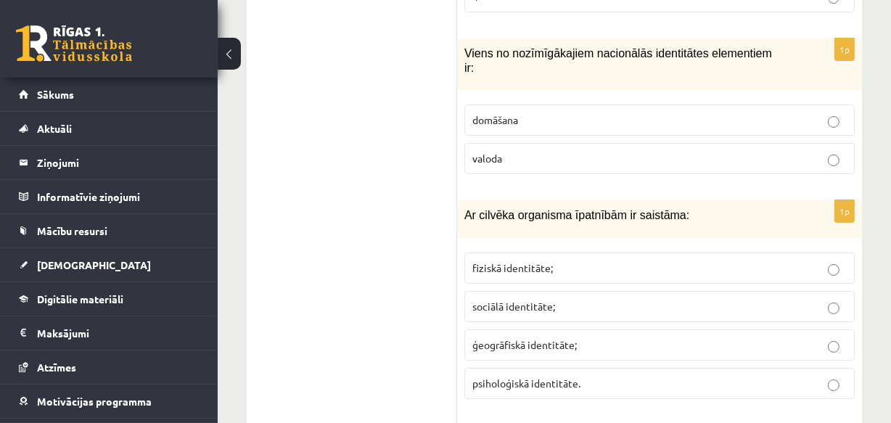
click at [515, 261] on span "fiziskā identitāte;" at bounding box center [512, 267] width 80 height 13
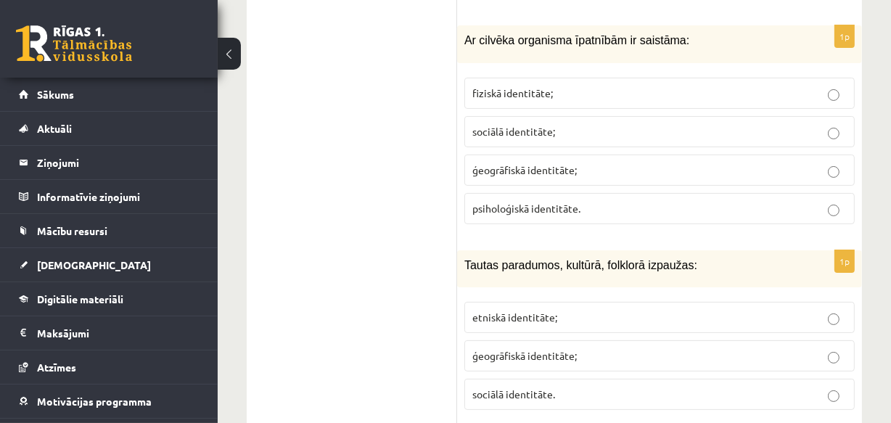
scroll to position [5098, 0]
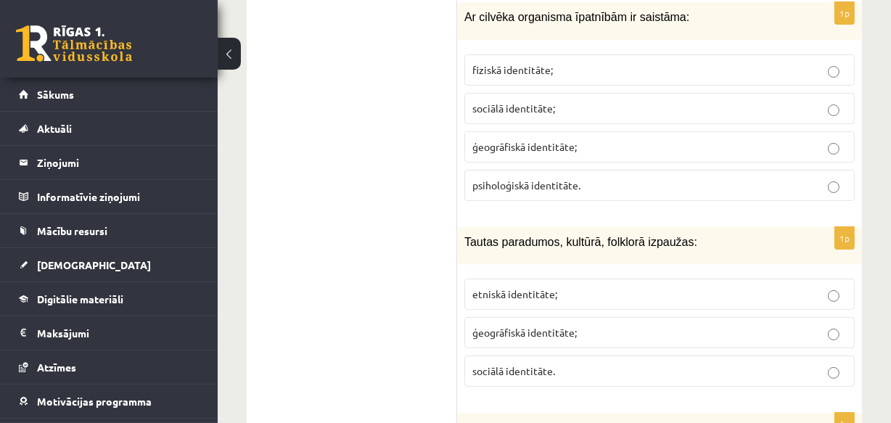
click at [569, 286] on p "etniskā identitāte;" at bounding box center [659, 293] width 374 height 15
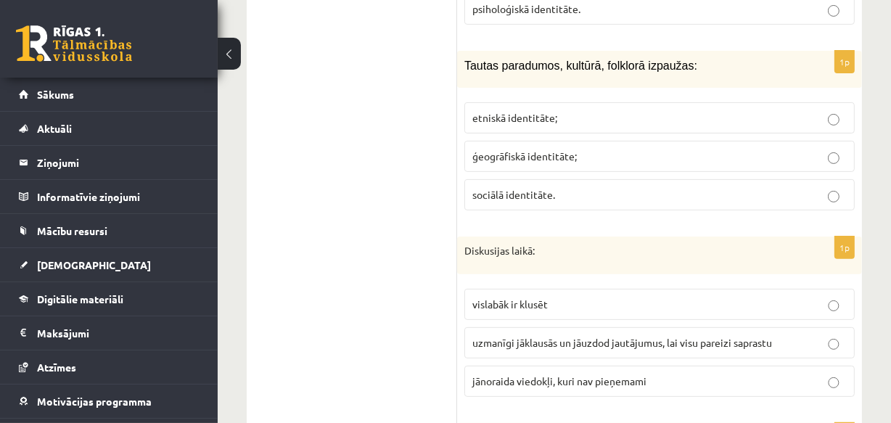
scroll to position [5295, 0]
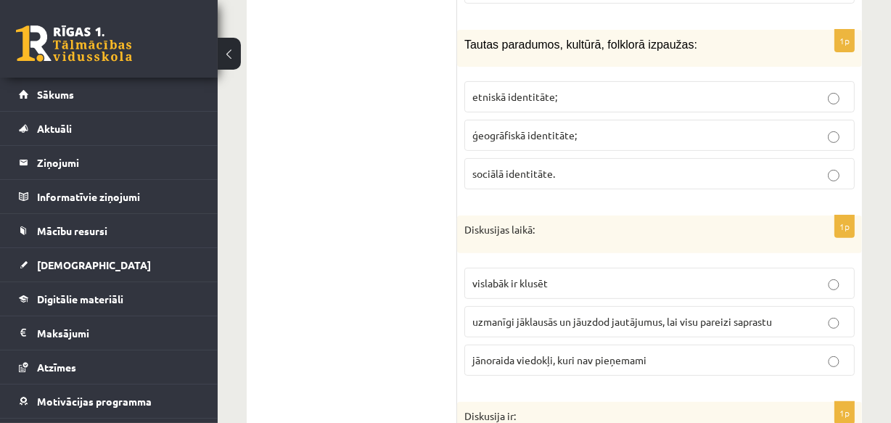
click at [566, 315] on span "uzmanīgi jāklausās un jāuzdod jautājumus, lai visu pareizi saprastu" at bounding box center [622, 321] width 300 height 13
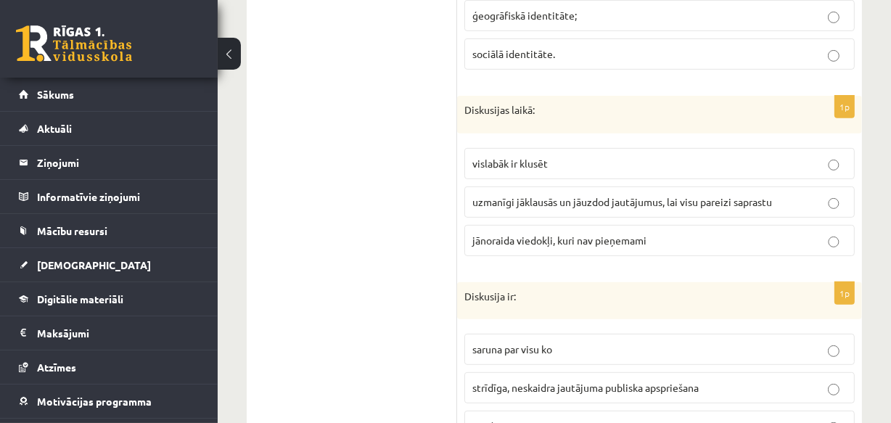
scroll to position [5427, 0]
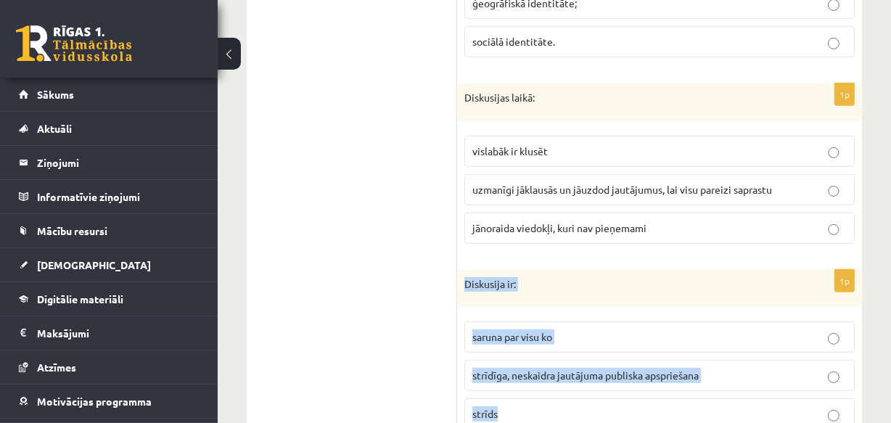
drag, startPoint x: 464, startPoint y: 192, endPoint x: 559, endPoint y: 325, distance: 163.2
click at [559, 325] on div "1p Diskusija ir: saruna par visu ko strīdīga, neskaidra jautājuma publiska apsp…" at bounding box center [659, 356] width 405 height 172
click at [560, 368] on span "strīdīga, neskaidra jautājuma publiska apspriešana" at bounding box center [585, 374] width 226 height 13
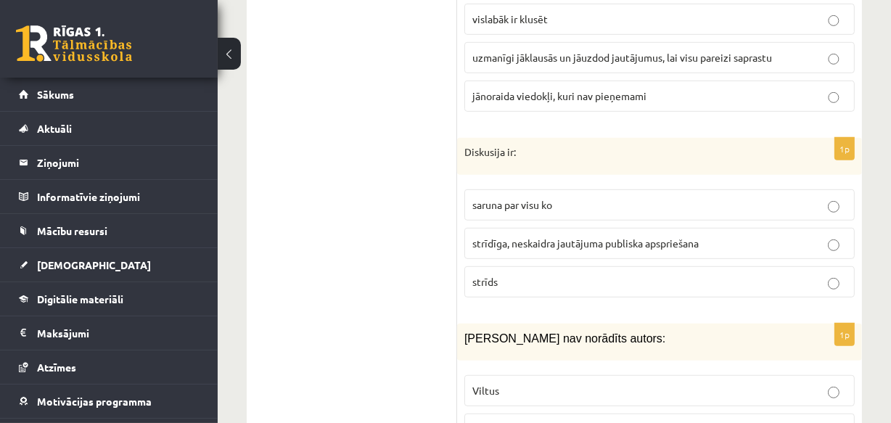
scroll to position [5625, 0]
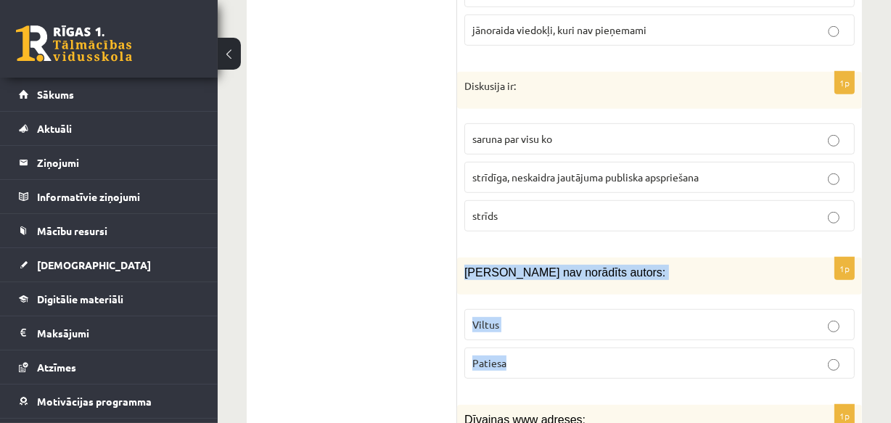
drag, startPoint x: 464, startPoint y: 185, endPoint x: 537, endPoint y: 281, distance: 120.1
click at [537, 281] on div "1p Ziņai nav norādīts autors: Viltus Patiesa" at bounding box center [659, 323] width 405 height 133
click at [493, 318] on span "Viltus" at bounding box center [485, 324] width 27 height 13
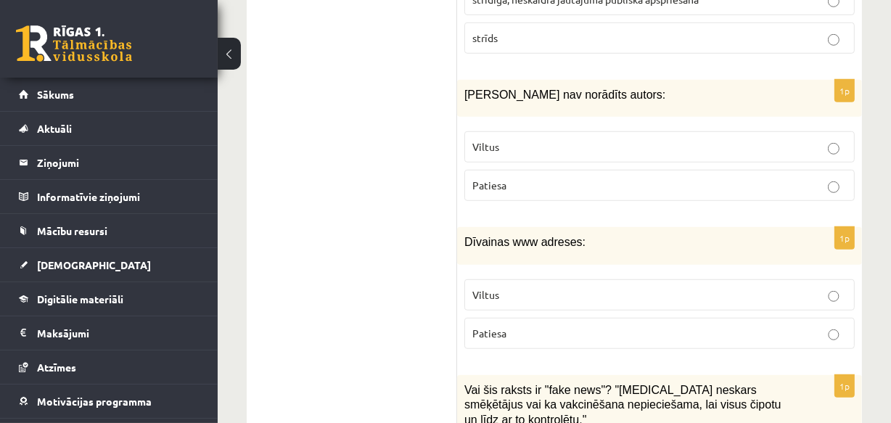
scroll to position [5823, 0]
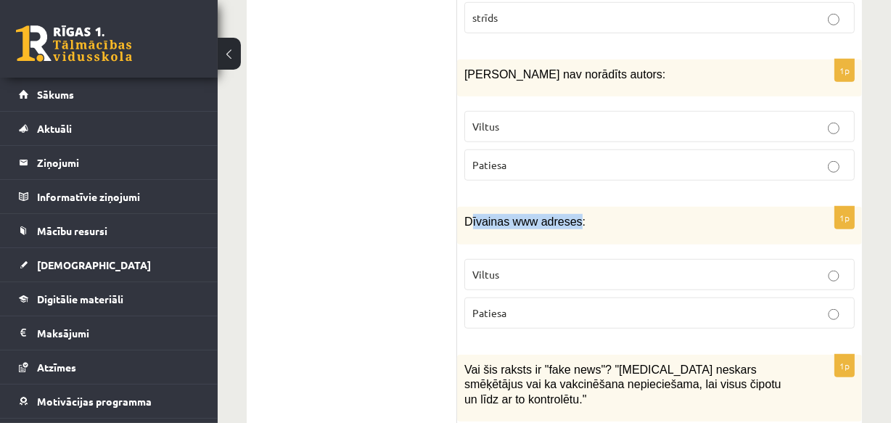
drag, startPoint x: 468, startPoint y: 128, endPoint x: 569, endPoint y: 135, distance: 101.0
click at [569, 215] on span "Dīvainas www adreses:" at bounding box center [524, 221] width 121 height 12
drag, startPoint x: 463, startPoint y: 128, endPoint x: 524, endPoint y: 226, distance: 115.3
click at [524, 226] on div "1p Dīvainas www adreses: Viltus Patiesa" at bounding box center [659, 273] width 405 height 133
click at [492, 268] on span "Viltus" at bounding box center [485, 274] width 27 height 13
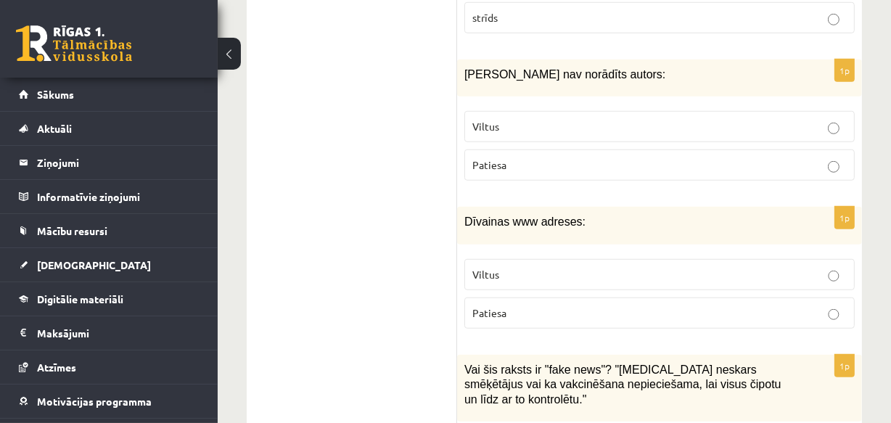
scroll to position [5954, 0]
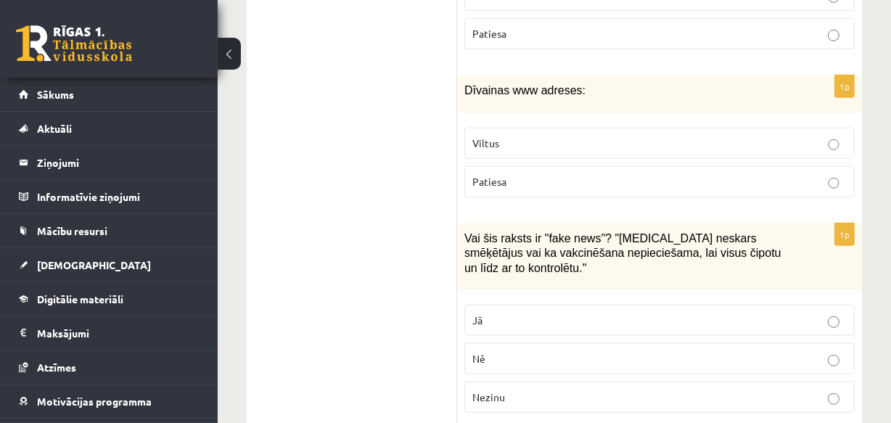
click at [506, 313] on p "Jā" at bounding box center [659, 320] width 374 height 15
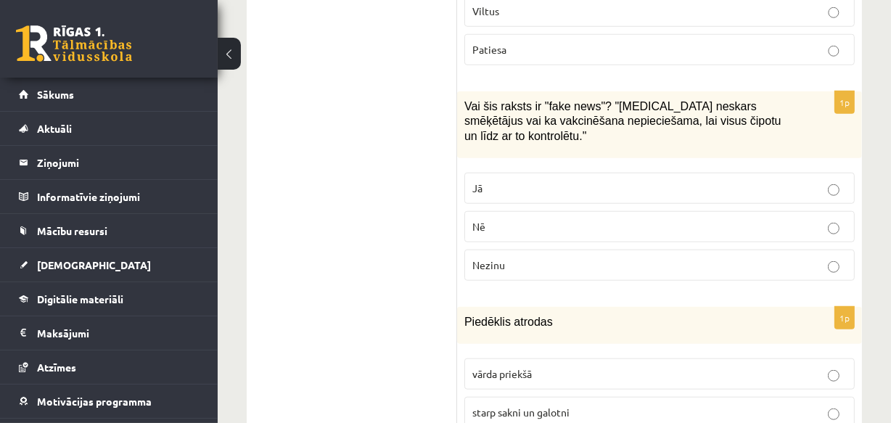
scroll to position [6152, 0]
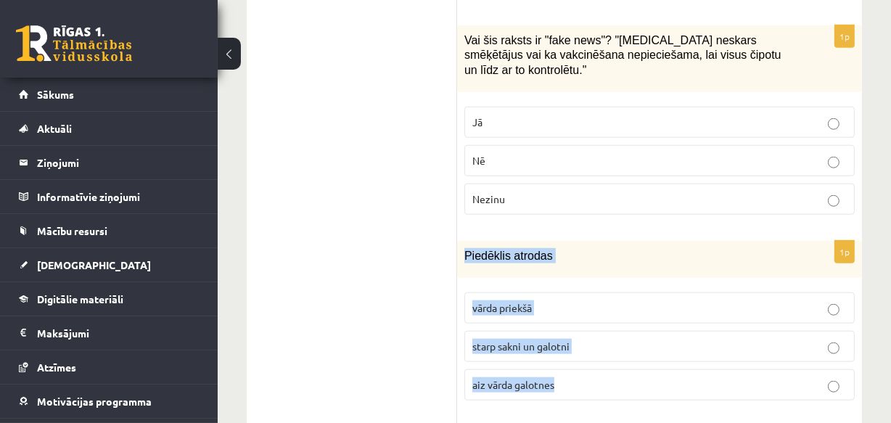
drag, startPoint x: 464, startPoint y: 146, endPoint x: 586, endPoint y: 299, distance: 195.0
click at [586, 299] on div "1p Piedēklis atrodas vārda priekšā starp sakni un galotni aiz vārda galotnes" at bounding box center [659, 326] width 405 height 171
click at [516, 339] on span "starp sakni un galotni" at bounding box center [520, 345] width 97 height 13
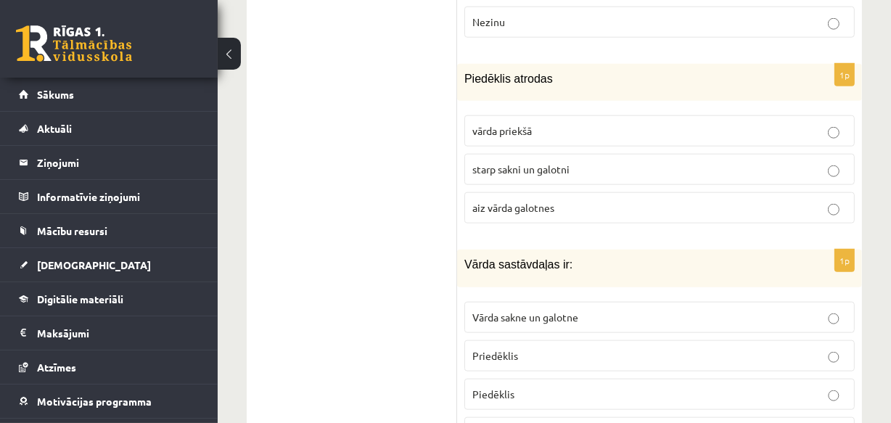
scroll to position [6350, 0]
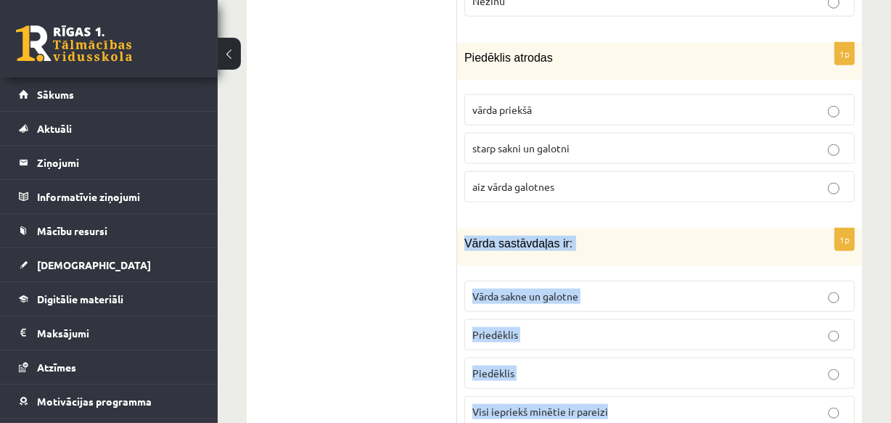
drag, startPoint x: 463, startPoint y: 133, endPoint x: 630, endPoint y: 308, distance: 242.1
click at [630, 308] on div "1p Vārda sastāvdaļas ir: Vārda sakne un galotne Priedēklis Piedēklis Visi iepri…" at bounding box center [659, 333] width 405 height 210
click at [500, 405] on span "Visi iepriekš minētie ir pareizi" at bounding box center [540, 411] width 136 height 13
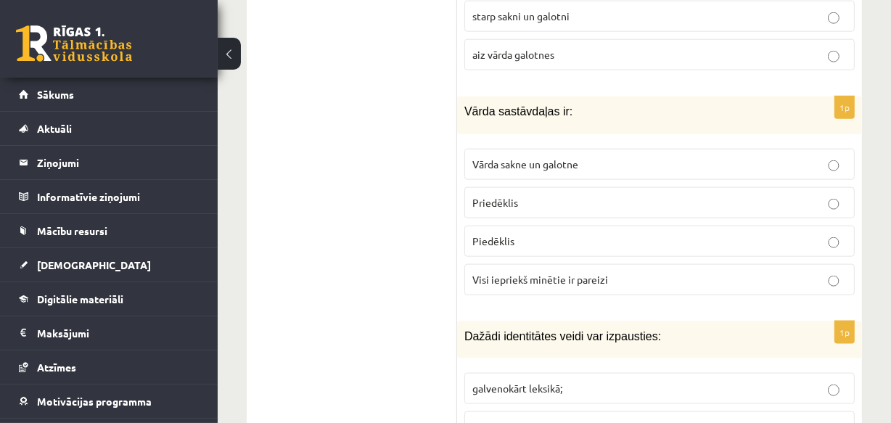
scroll to position [6548, 0]
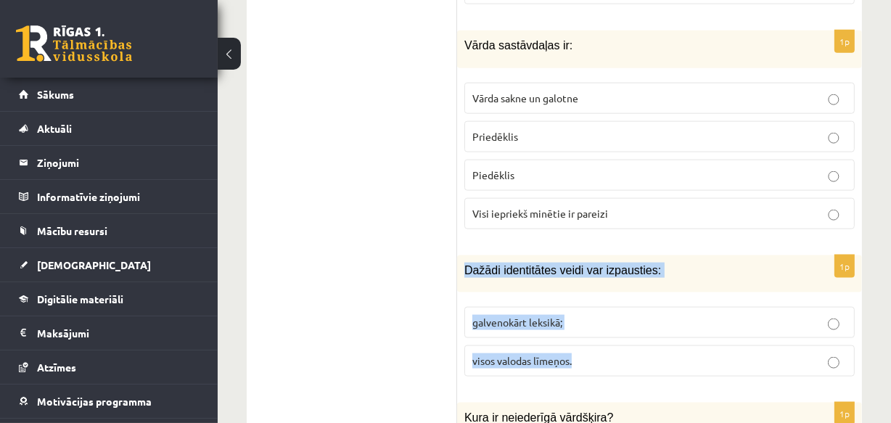
drag, startPoint x: 464, startPoint y: 163, endPoint x: 605, endPoint y: 253, distance: 167.0
click at [605, 255] on div "1p Dažādi identitātes veidi var izpausties: galvenokārt leksikā; visos valodas …" at bounding box center [659, 321] width 405 height 133
click at [535, 354] on span "visos valodas līmeņos." at bounding box center [521, 360] width 99 height 13
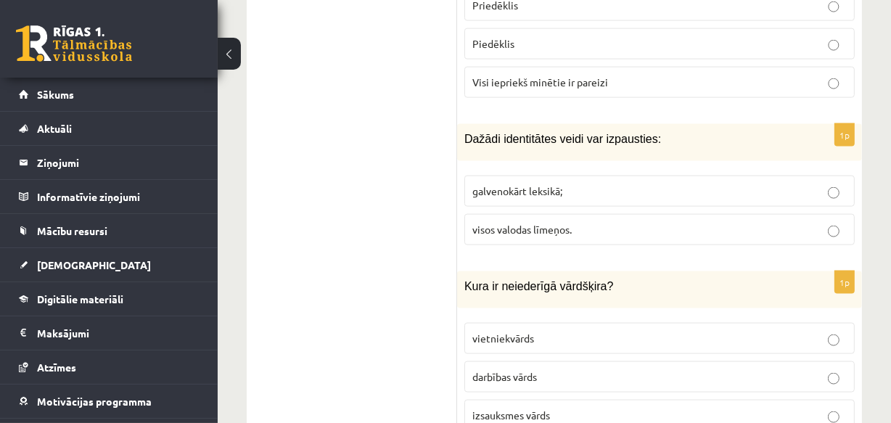
scroll to position [6679, 0]
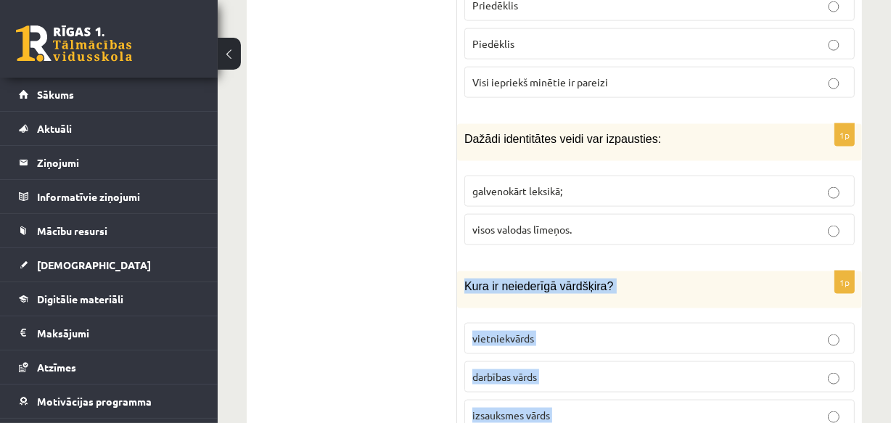
drag, startPoint x: 464, startPoint y: 173, endPoint x: 569, endPoint y: 344, distance: 200.5
click at [569, 344] on div "1p Kura ir neiederīgā vārdšķira? vietniekvārds darbības vārds izsauksmes vārds …" at bounding box center [659, 376] width 405 height 210
click at [521, 408] on span "izsauksmes vārds" at bounding box center [511, 414] width 78 height 13
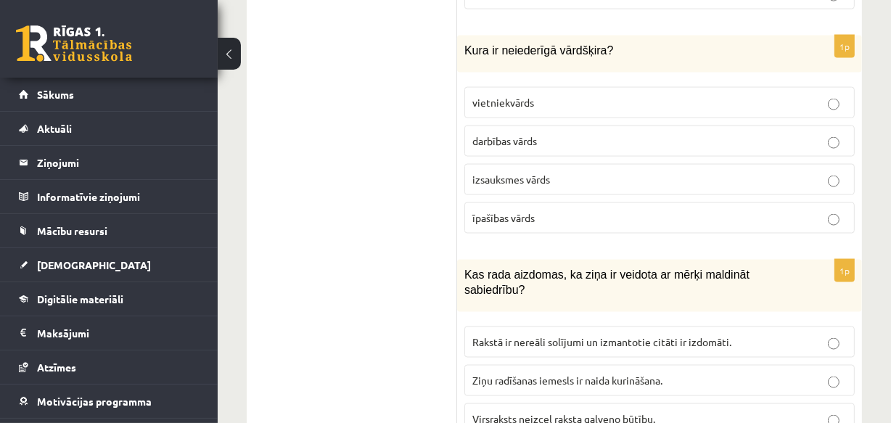
scroll to position [6943, 0]
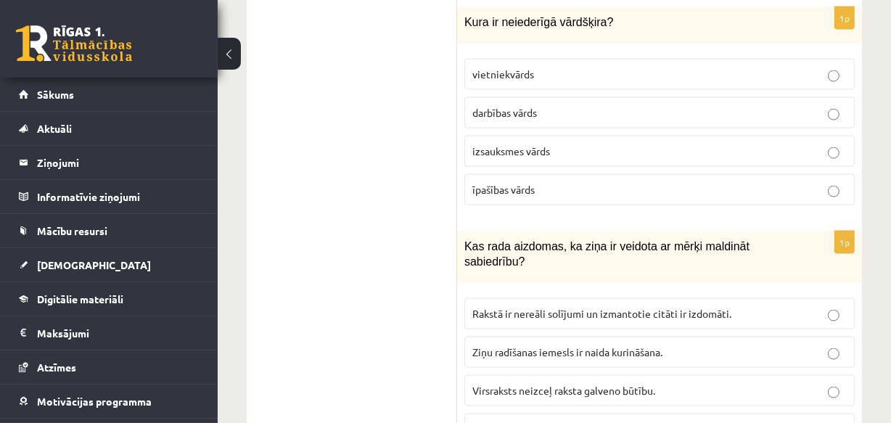
click at [505, 307] on span "Rakstā ir nereāli solījumi un izmantotie citāti ir izdomāti." at bounding box center [601, 313] width 259 height 13
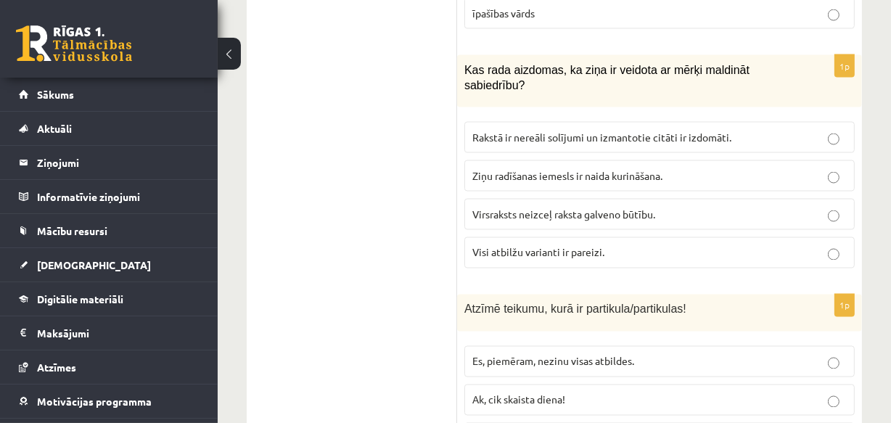
scroll to position [7120, 0]
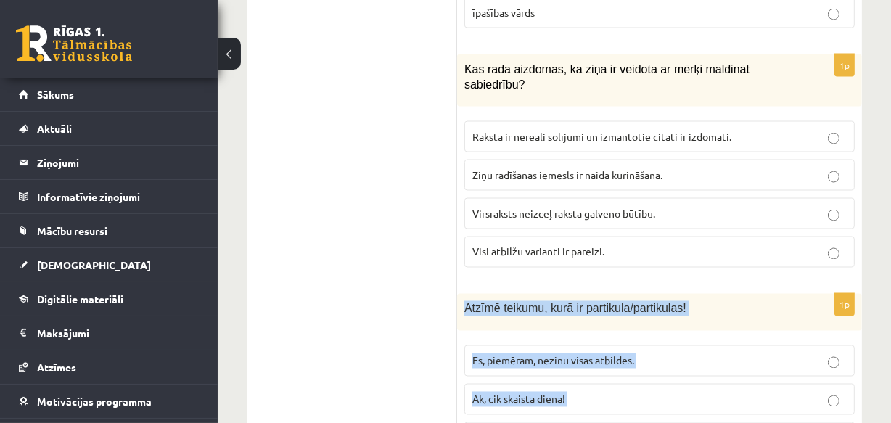
drag, startPoint x: 461, startPoint y: 181, endPoint x: 630, endPoint y: 371, distance: 254.8
click at [630, 371] on div "1p Atzīmē teikumu, kurā ir partikula/partikulas! Es, piemēram, nezinu visas atb…" at bounding box center [659, 399] width 405 height 210
drag, startPoint x: 465, startPoint y: 183, endPoint x: 640, endPoint y: 342, distance: 236.2
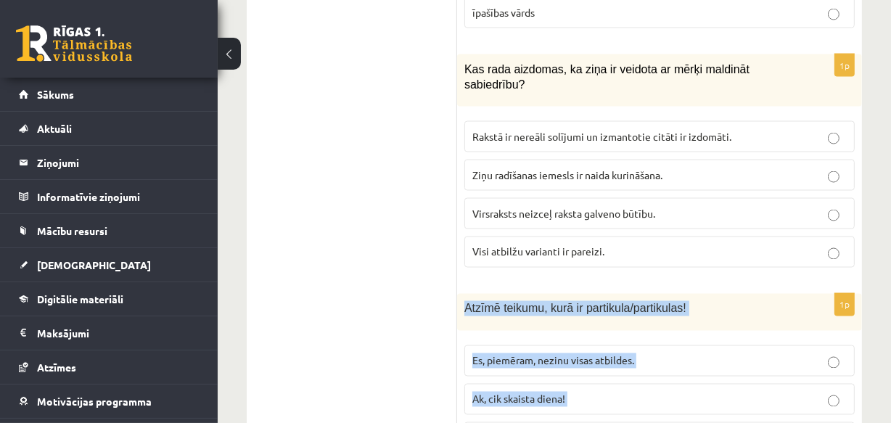
click at [640, 342] on div "1p Atzīmē teikumu, kurā ir partikula/partikulas! Es, piemēram, nezinu visas atb…" at bounding box center [659, 399] width 405 height 210
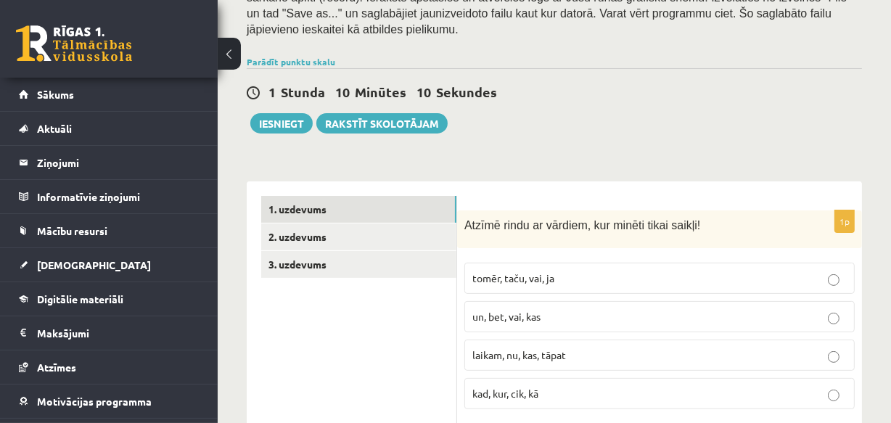
scroll to position [333, 0]
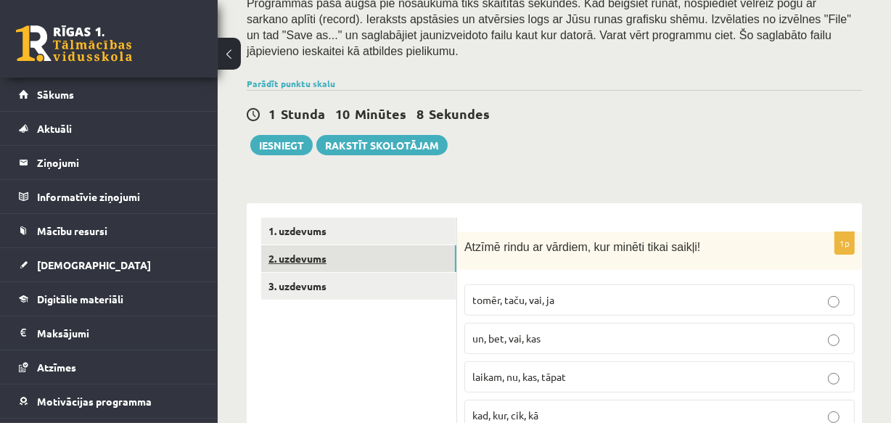
click at [306, 245] on link "2. uzdevums" at bounding box center [358, 258] width 195 height 27
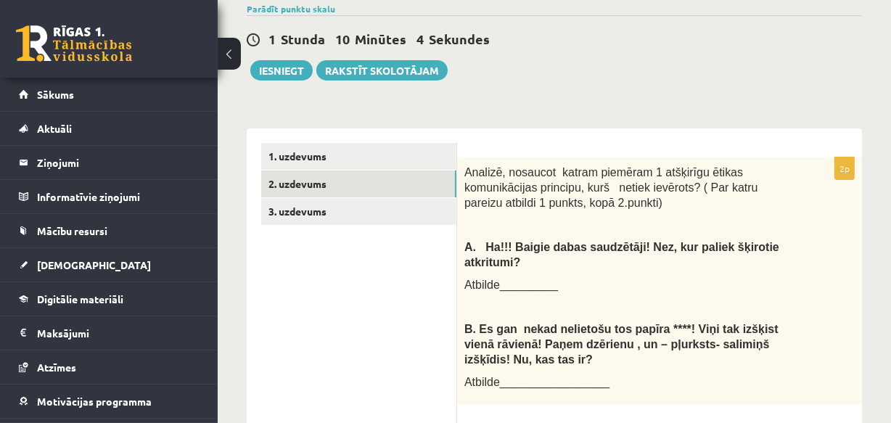
scroll to position [385, 0]
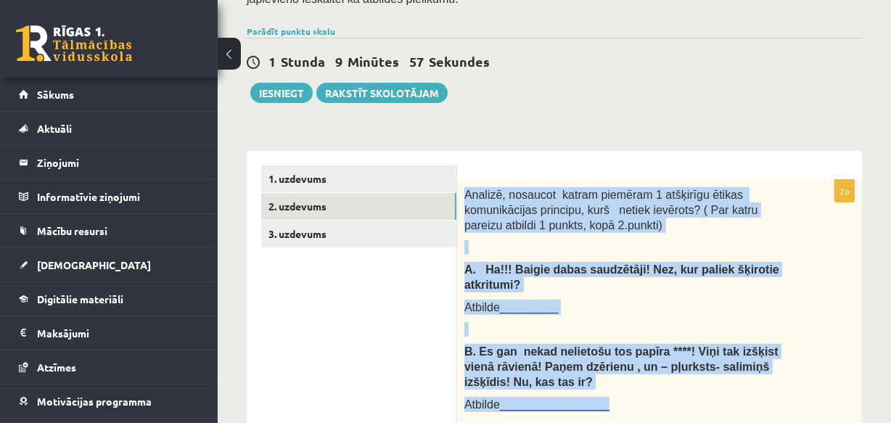
drag, startPoint x: 466, startPoint y: 145, endPoint x: 770, endPoint y: 359, distance: 372.2
click at [770, 359] on div "Analizē, nosaucot katram piemēram 1 atšķirīgu ētikas komunikācijas principu, ku…" at bounding box center [659, 303] width 405 height 247
click at [558, 263] on span "A. Ha!!! Baigie dabas saudzētāji! Nez, kur paliek šķirotie atkritumi?" at bounding box center [621, 277] width 315 height 28
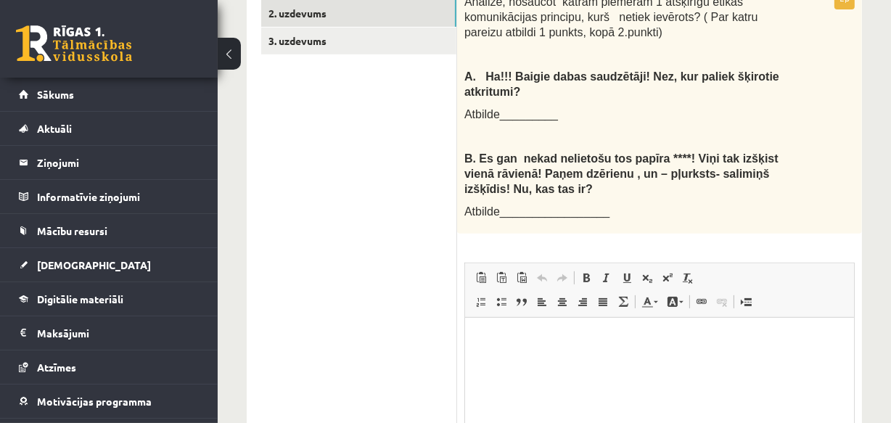
scroll to position [583, 0]
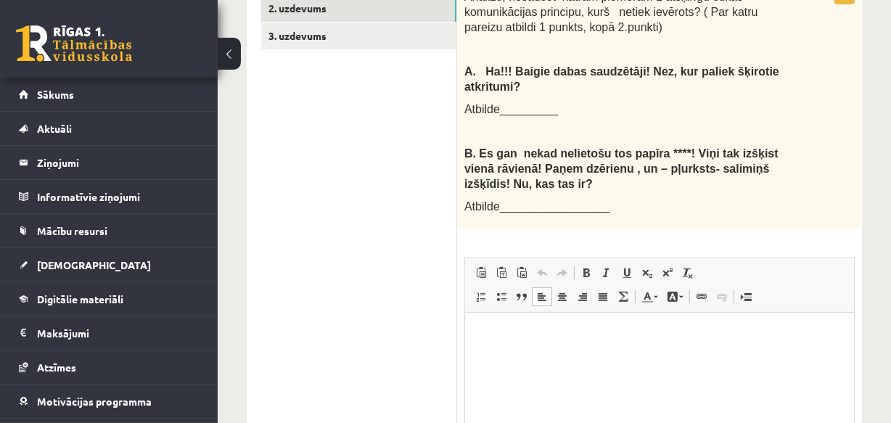
click at [493, 335] on p "Bagātinātā teksta redaktors, wiswyg-editor-user-answer-47433860243500" at bounding box center [659, 334] width 360 height 15
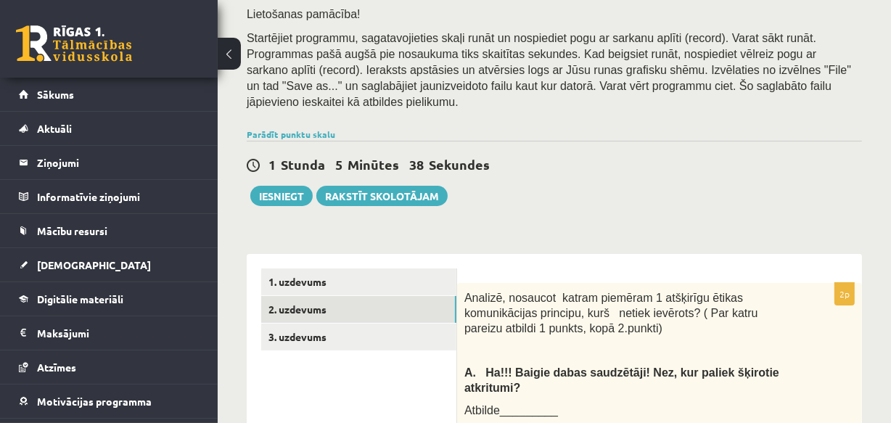
scroll to position [327, 0]
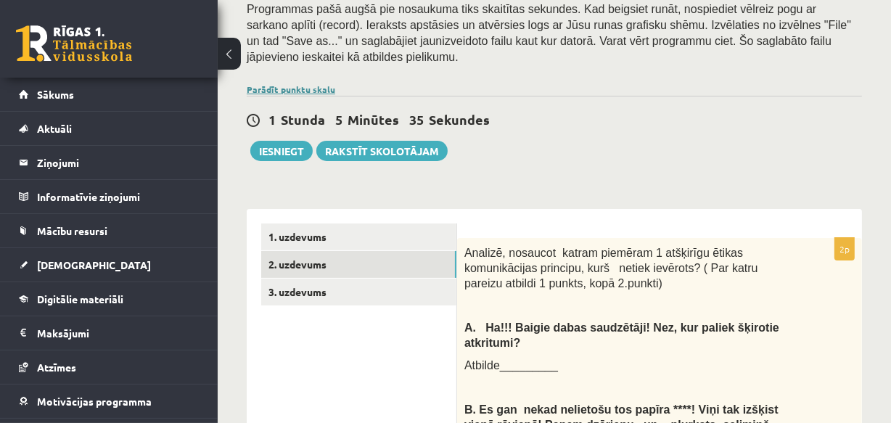
click at [305, 83] on link "Parādīt punktu skalu" at bounding box center [291, 89] width 88 height 12
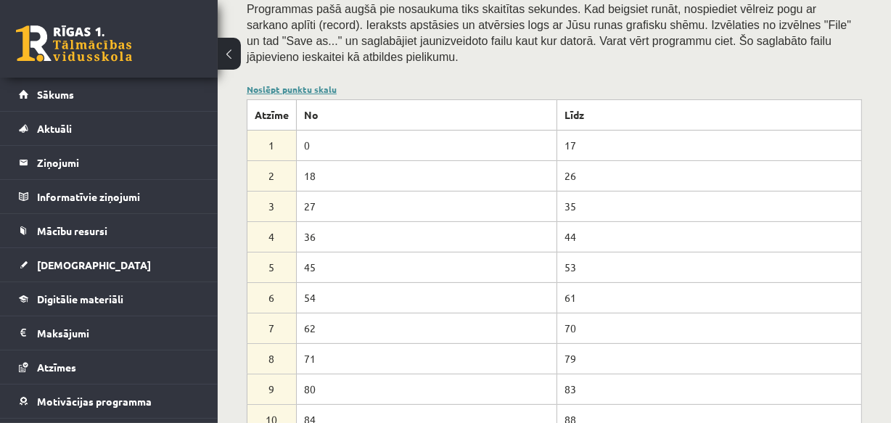
click at [324, 83] on link "Noslēpt punktu skalu" at bounding box center [292, 89] width 90 height 12
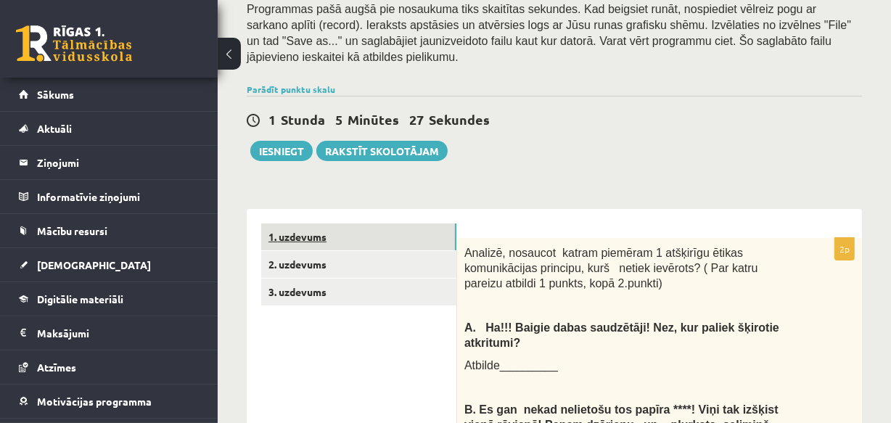
click at [310, 223] on link "1. uzdevums" at bounding box center [358, 236] width 195 height 27
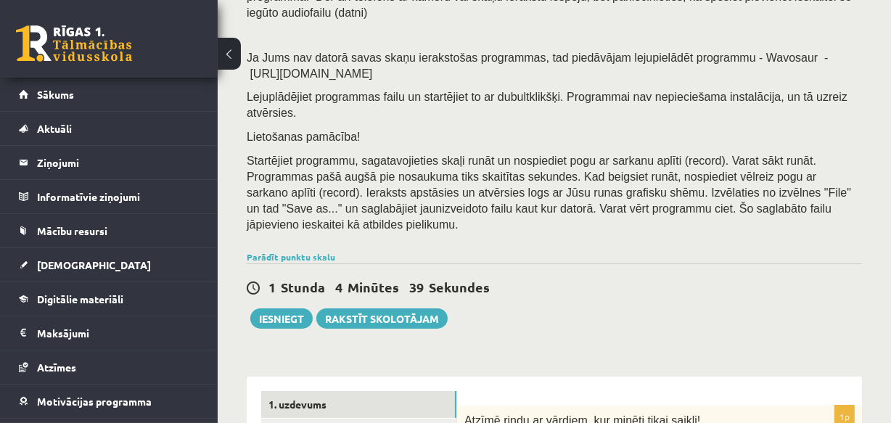
scroll to position [181, 0]
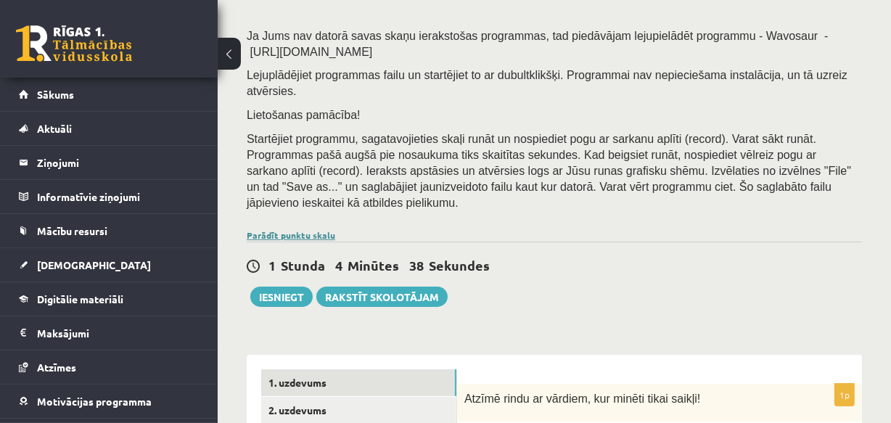
click at [289, 229] on link "Parādīt punktu skalu" at bounding box center [291, 235] width 88 height 12
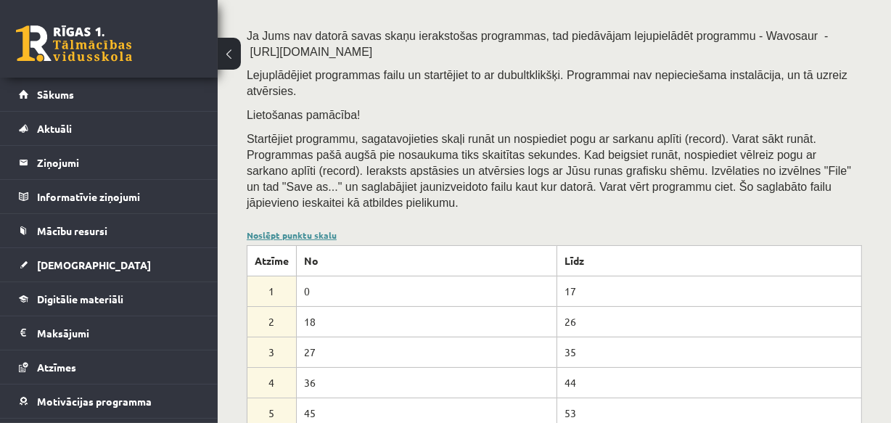
click at [289, 229] on link "Noslēpt punktu skalu" at bounding box center [292, 235] width 90 height 12
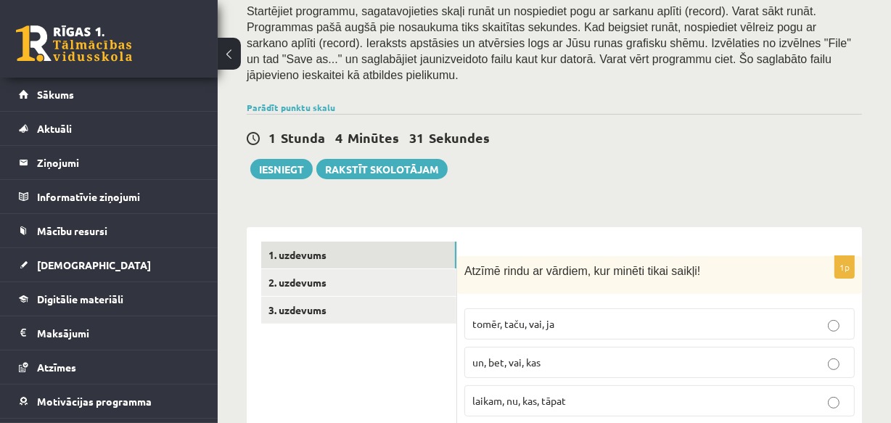
scroll to position [313, 0]
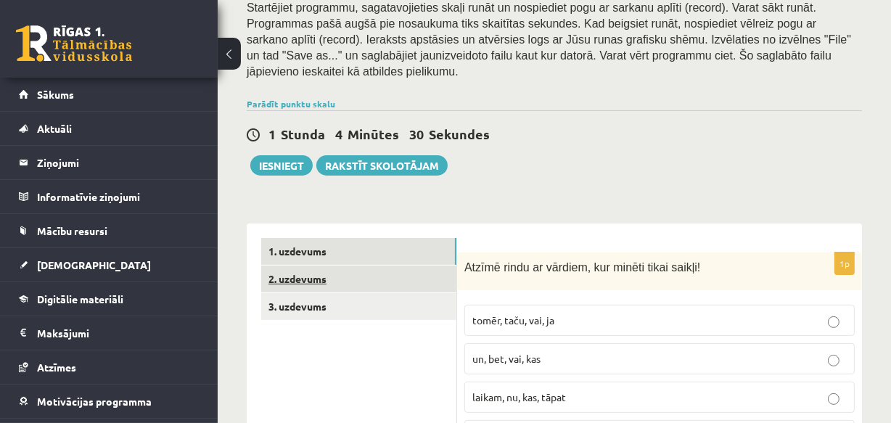
click at [287, 265] on link "2. uzdevums" at bounding box center [358, 278] width 195 height 27
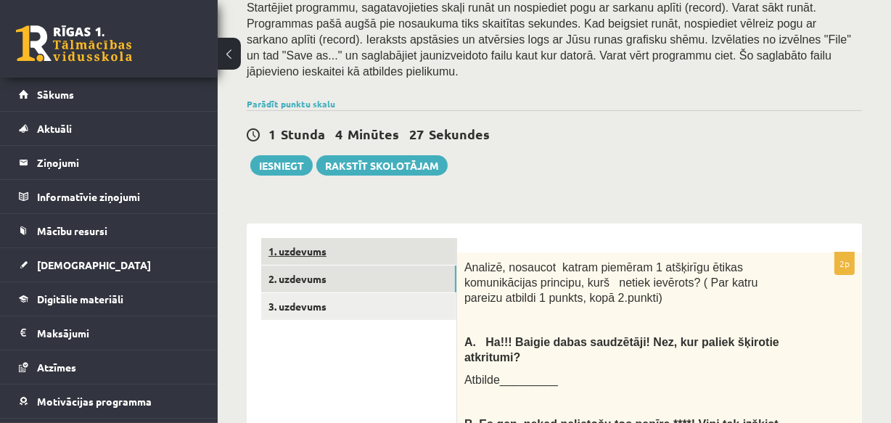
scroll to position [0, 0]
click at [297, 238] on link "1. uzdevums" at bounding box center [358, 251] width 195 height 27
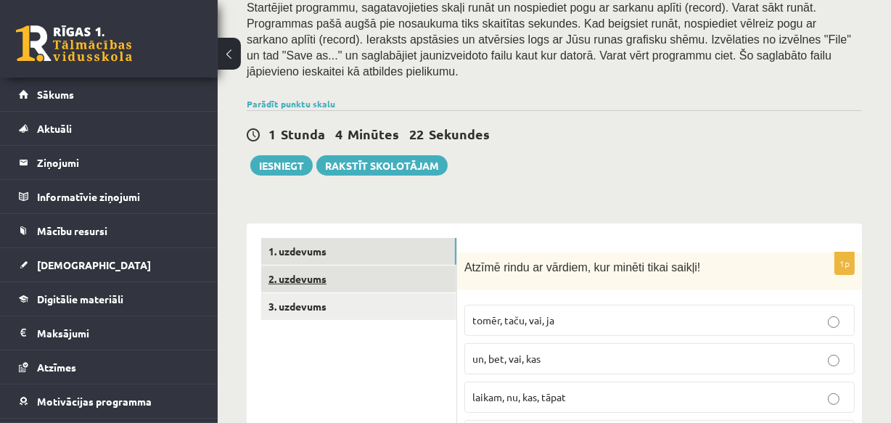
click at [306, 265] on link "2. uzdevums" at bounding box center [358, 278] width 195 height 27
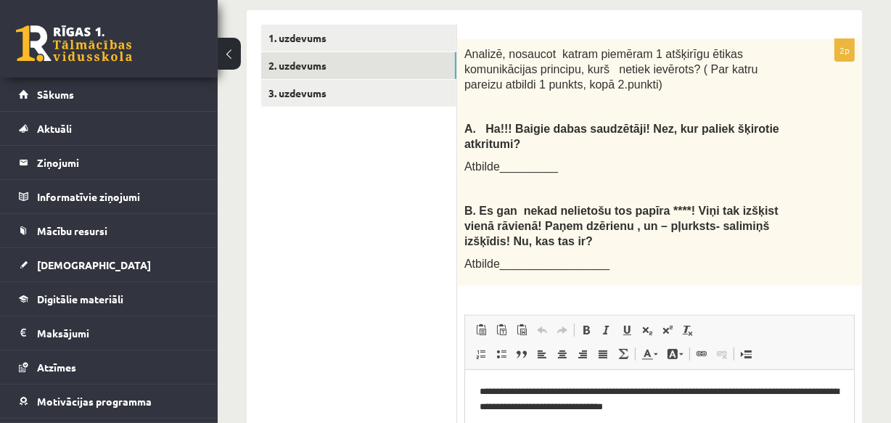
scroll to position [439, 0]
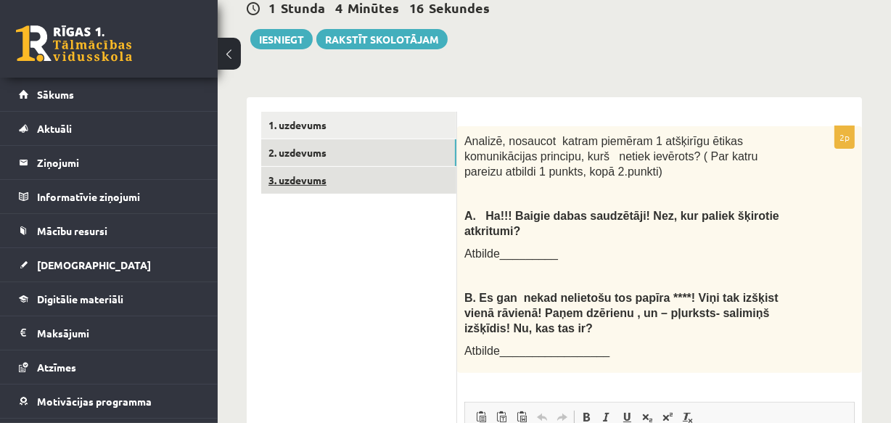
click at [297, 167] on link "3. uzdevums" at bounding box center [358, 180] width 195 height 27
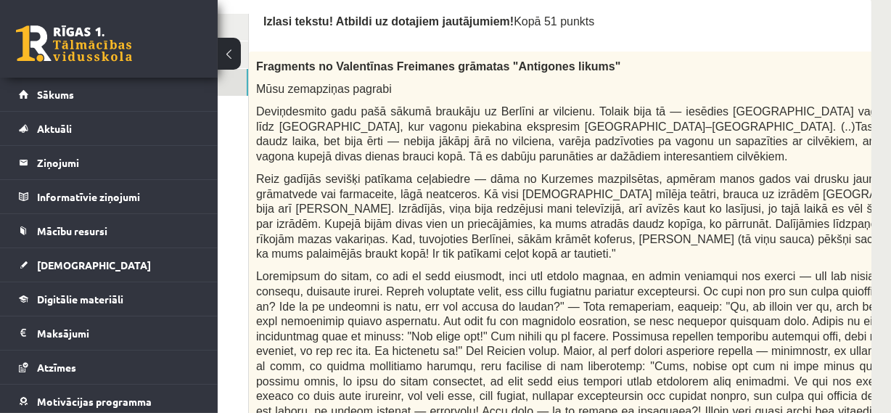
scroll to position [473, 207]
click at [724, 298] on span at bounding box center [602, 380] width 690 height 221
click at [715, 289] on span at bounding box center [602, 380] width 690 height 221
click at [773, 271] on span at bounding box center [602, 380] width 690 height 221
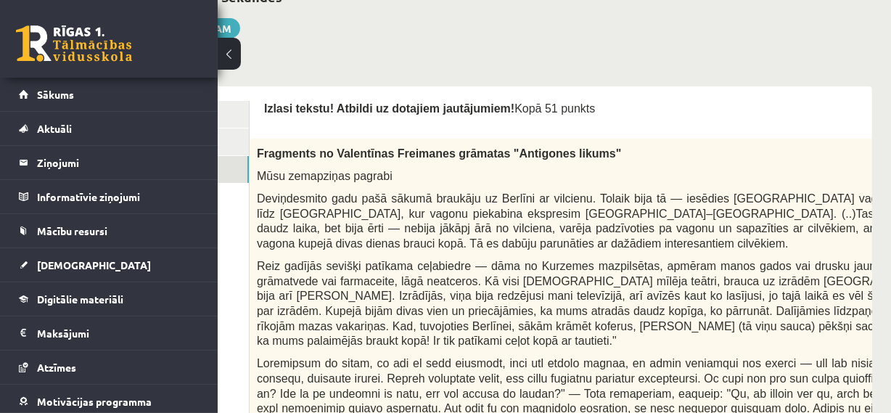
scroll to position [407, 207]
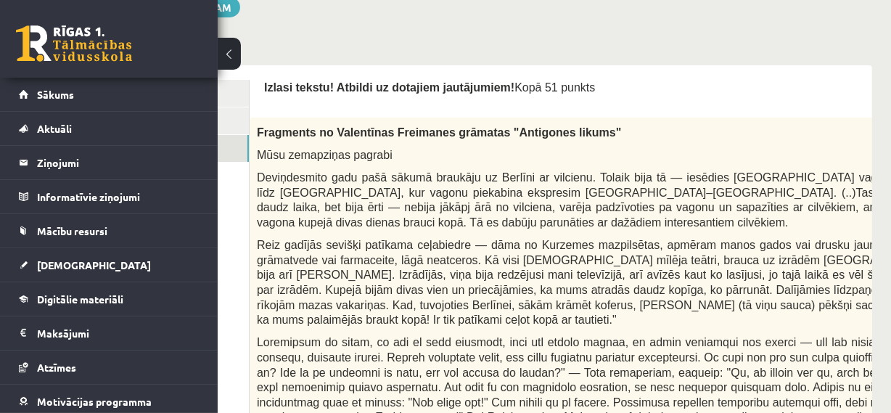
click at [384, 202] on p "Deviņdesmito gadu pašā sākumā braukāju uz Berlīni ar vilcienu. Tolaik bija tā —…" at bounding box center [602, 199] width 690 height 59
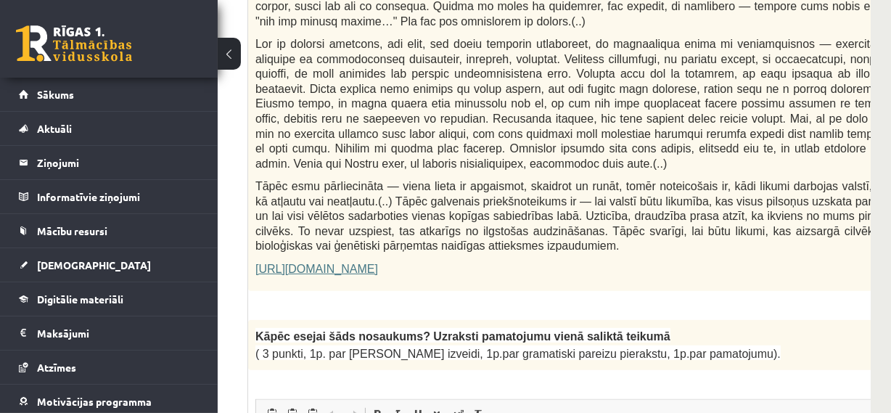
scroll to position [869, 209]
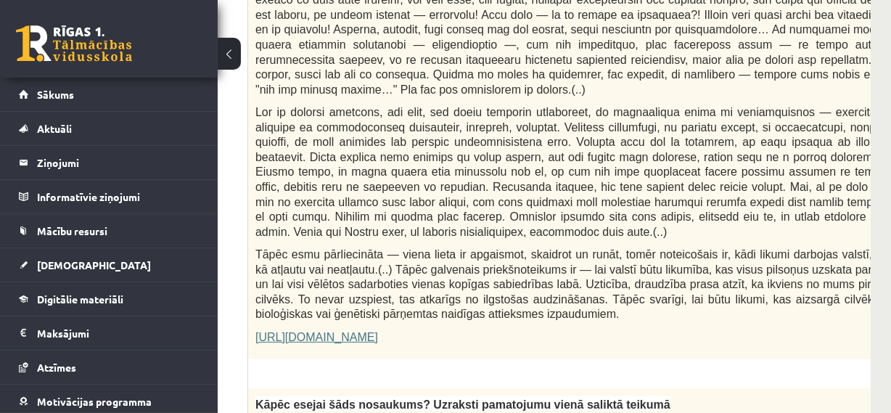
click at [378, 331] on link "https://satori.lv/article/musu-zemapzinas-pagrabi" at bounding box center [316, 337] width 123 height 12
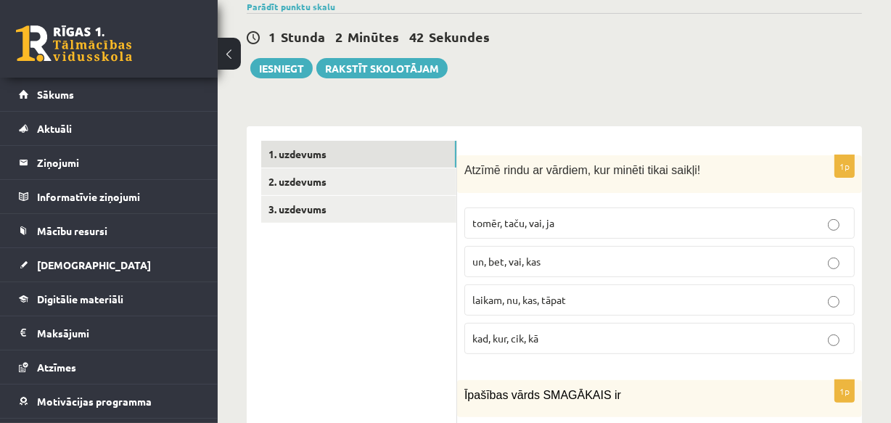
scroll to position [407, 0]
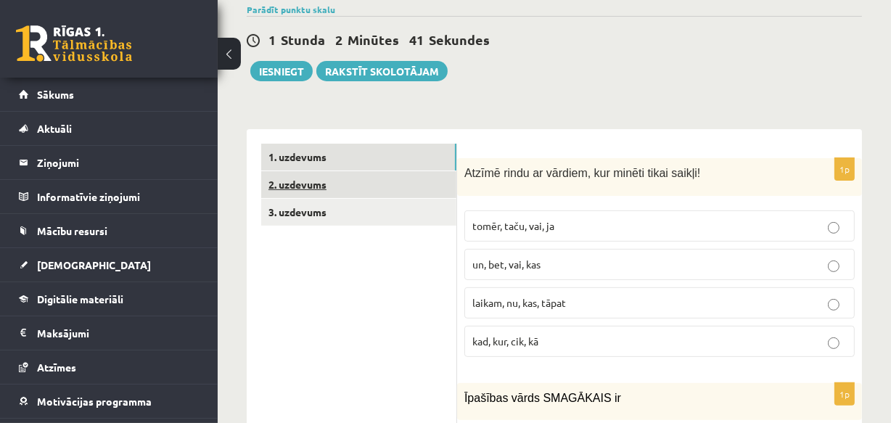
click at [302, 171] on link "2. uzdevums" at bounding box center [358, 184] width 195 height 27
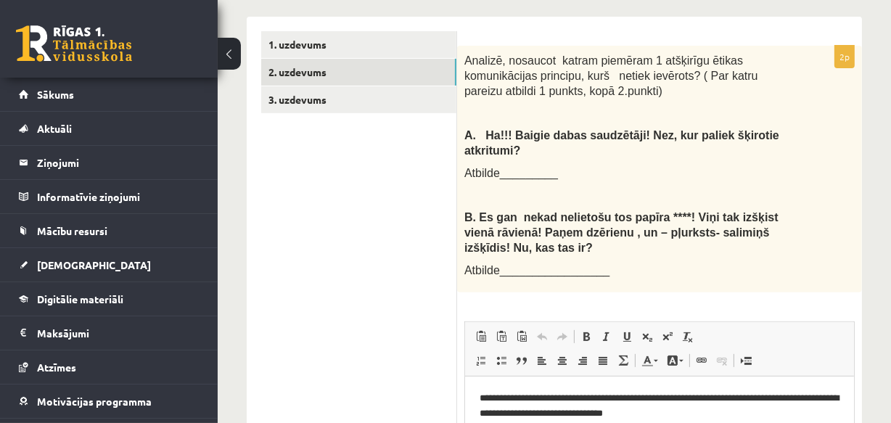
scroll to position [372, 0]
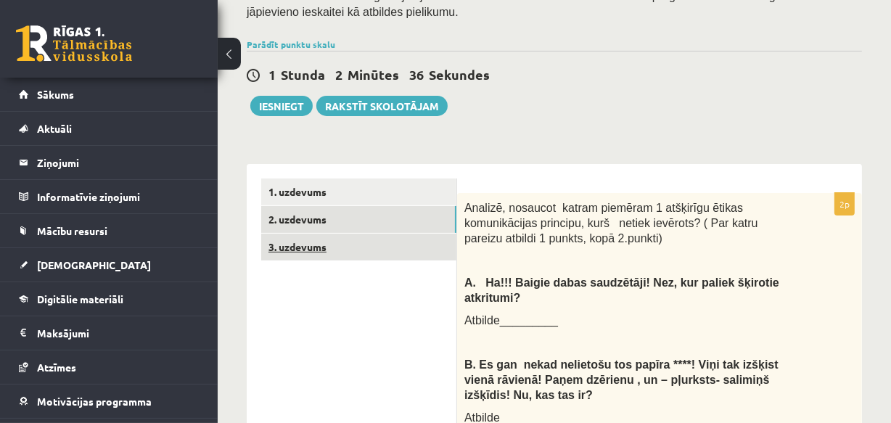
click at [294, 234] on link "3. uzdevums" at bounding box center [358, 247] width 195 height 27
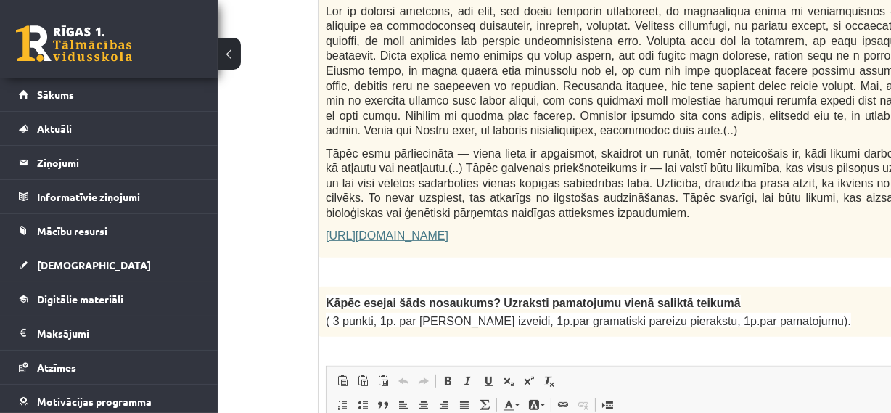
scroll to position [1000, 139]
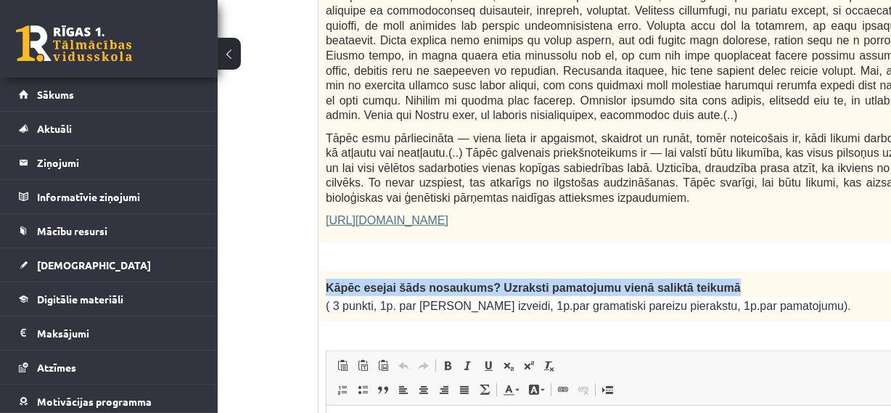
drag, startPoint x: 323, startPoint y: 211, endPoint x: 693, endPoint y: 214, distance: 369.1
click at [693, 271] on div "Kāpēc esejai šāds nosaukums? Uzraksti pamatojumu vienā saliktā teikumā ( 3 punk…" at bounding box center [706, 296] width 777 height 50
copy span "Kāpēc esejai šāds nosaukums? Uzraksti pamatojumu vienā saliktā teikumā"
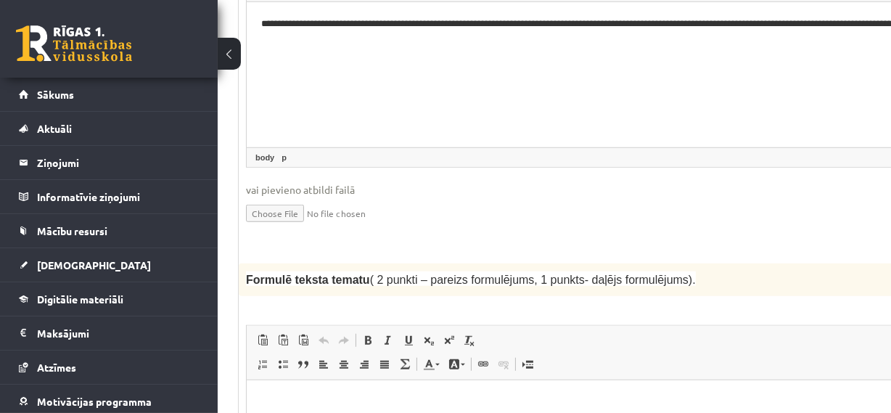
scroll to position [1404, 128]
drag, startPoint x: 243, startPoint y: 194, endPoint x: 355, endPoint y: 205, distance: 112.1
click at [355, 263] on div "Formulē teksta tematu ( 2 punkti – pareizs formulējums, 1 punkts- daļējs formul…" at bounding box center [627, 279] width 777 height 32
copy span "Formulē teksta tematu"
click at [311, 273] on span "Formulē teksta tematu" at bounding box center [308, 279] width 124 height 12
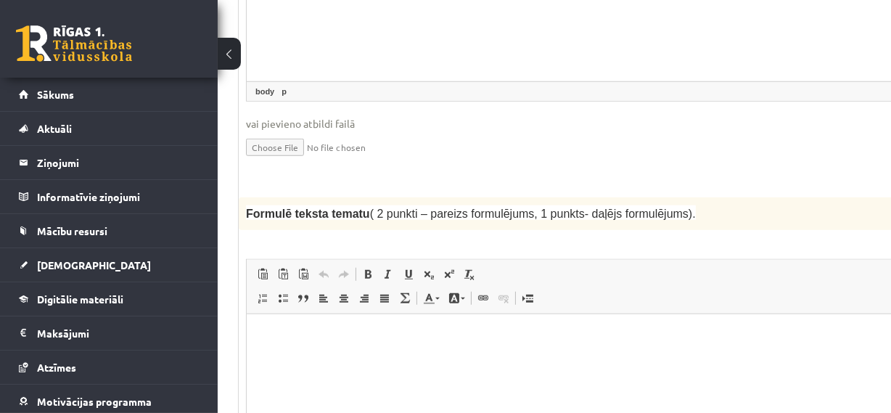
scroll to position [1470, 128]
click at [285, 350] on html at bounding box center [626, 335] width 761 height 44
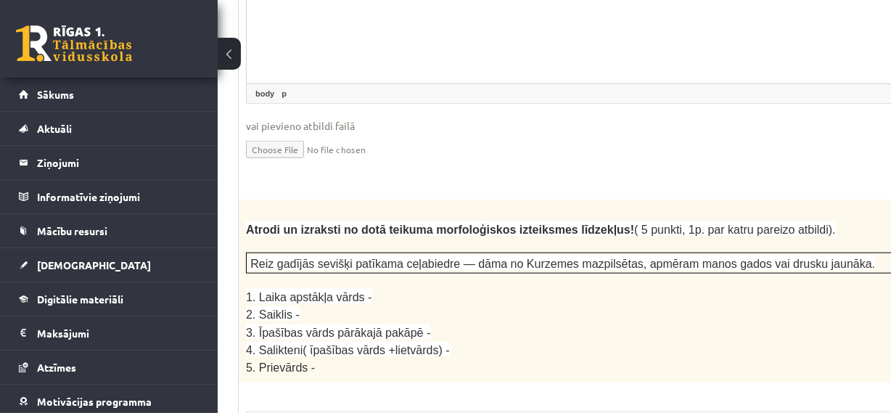
scroll to position [1865, 128]
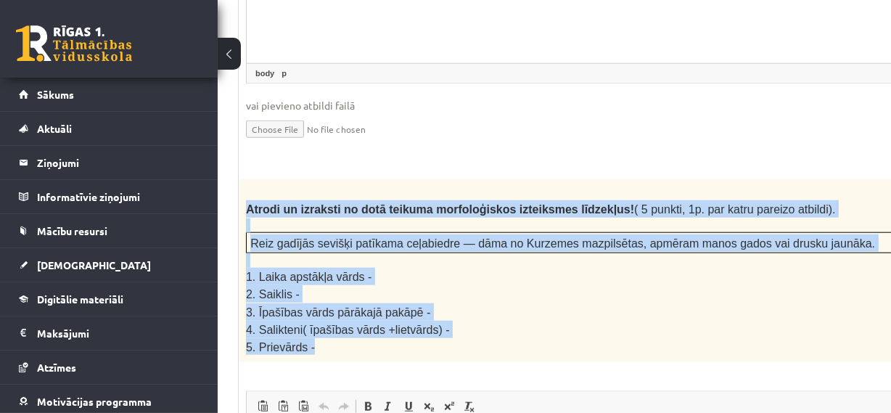
drag, startPoint x: 244, startPoint y: 123, endPoint x: 413, endPoint y: 262, distance: 219.1
click at [413, 262] on div "Atrodi un izraksti no dotā teikuma morfoloģiskos izteiksmes līdzekļus! ( 5 punk…" at bounding box center [627, 270] width 777 height 183
copy div "Atrodi un izraksti no dotā teikuma morfoloģiskos izteiksmes līdzekļus! ( 5 punk…"
click at [318, 306] on span "3. Īpašības vārds pārākajā pakāpē -" at bounding box center [338, 312] width 184 height 12
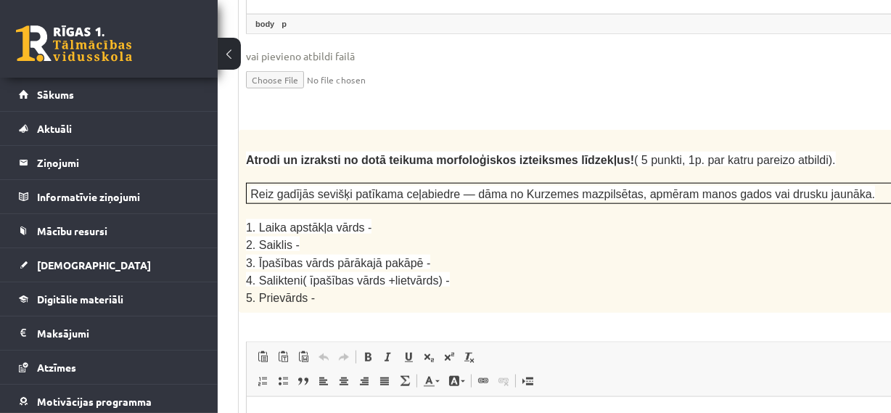
scroll to position [1931, 128]
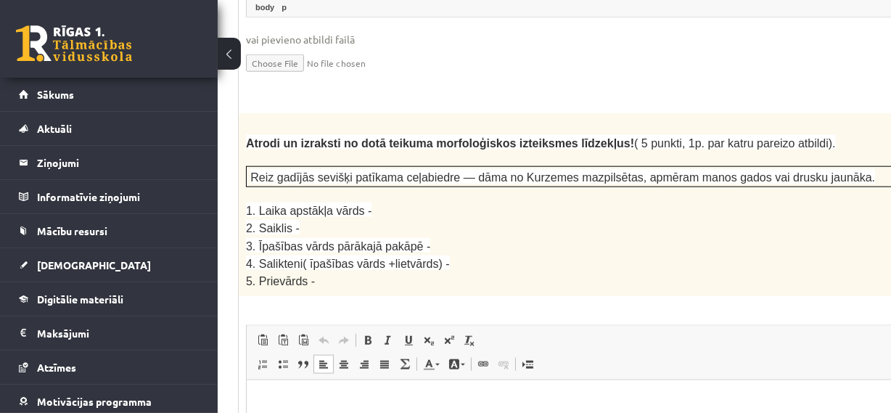
click at [284, 404] on p "Bagātinātā teksta redaktors, wiswyg-editor-user-answer-47433907213980" at bounding box center [626, 401] width 732 height 15
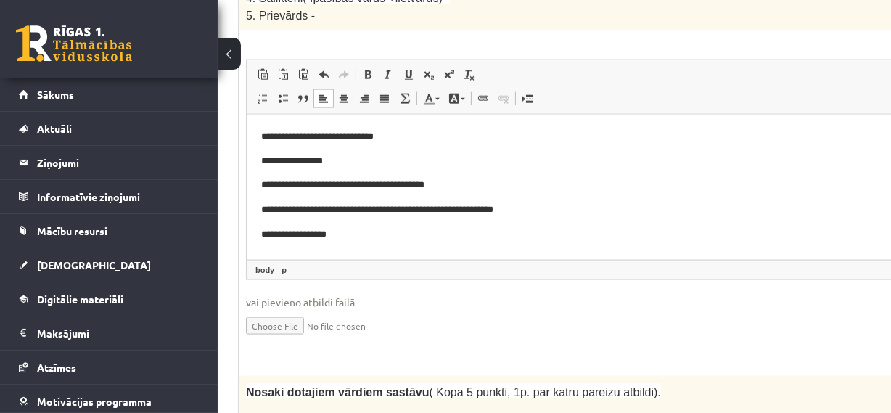
scroll to position [2263, 128]
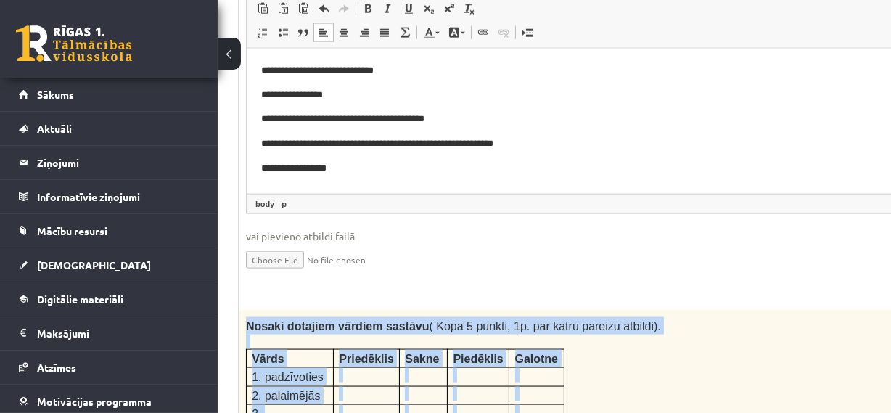
drag, startPoint x: 247, startPoint y: 234, endPoint x: 453, endPoint y: 344, distance: 234.6
click at [453, 344] on div "Nosaki dotajiem vārdiem sastāvu ( Kopā 5 punkti, 1p. par katru pareizu atbildi)…" at bounding box center [627, 398] width 777 height 176
copy div "Nosaki dotajiem vārdiem sastāvu ( Kopā 5 punkti, 1p. par katru pareizu atbildi)…"
click at [355, 368] on p at bounding box center [366, 375] width 55 height 15
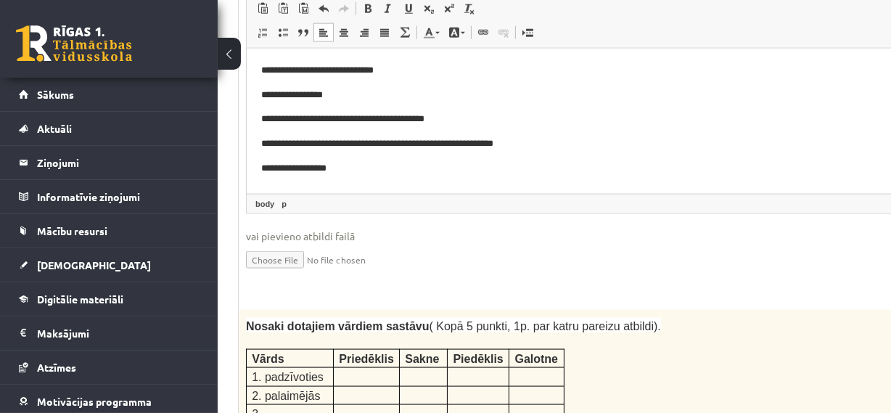
click at [355, 368] on p at bounding box center [366, 375] width 55 height 15
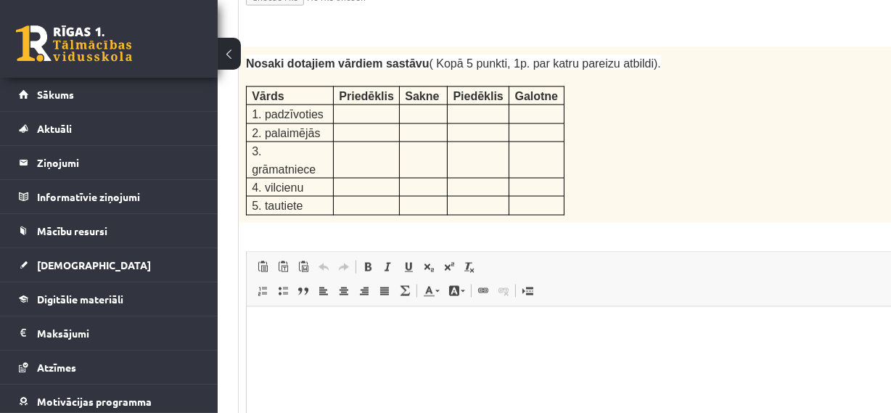
scroll to position [2460, 128]
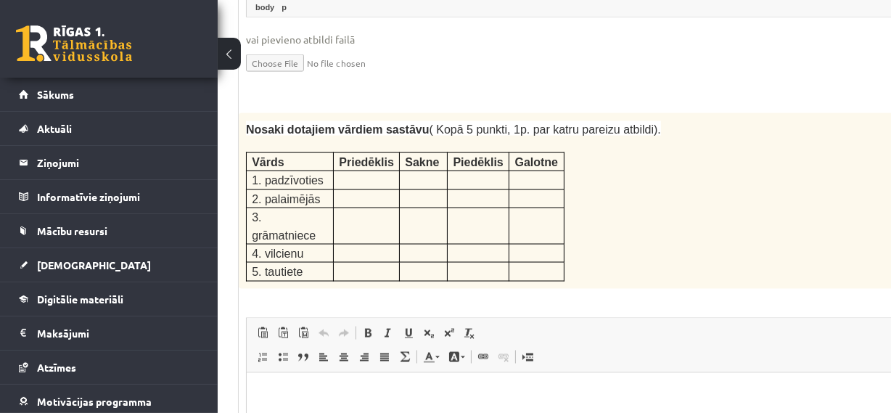
click at [294, 392] on p "Bagātinātā teksta redaktors, wiswyg-editor-user-answer-47433996560040" at bounding box center [626, 393] width 732 height 15
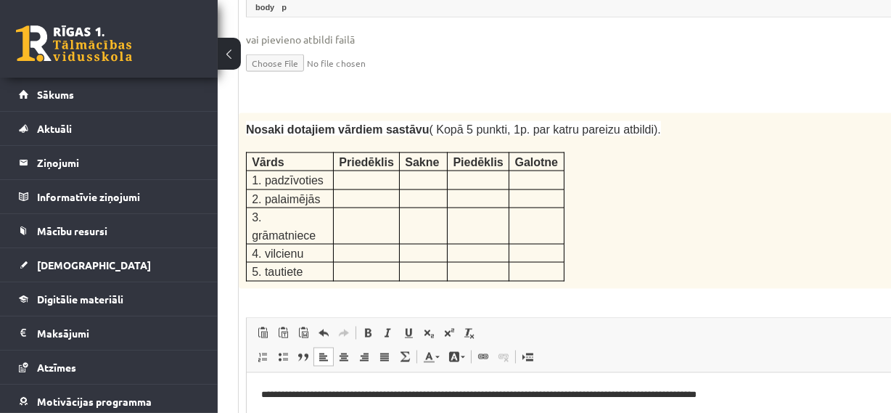
click at [269, 416] on html "**********" at bounding box center [626, 393] width 761 height 44
click at [260, 416] on html "**********" at bounding box center [626, 393] width 761 height 44
click at [659, 392] on p "**********" at bounding box center [607, 393] width 694 height 15
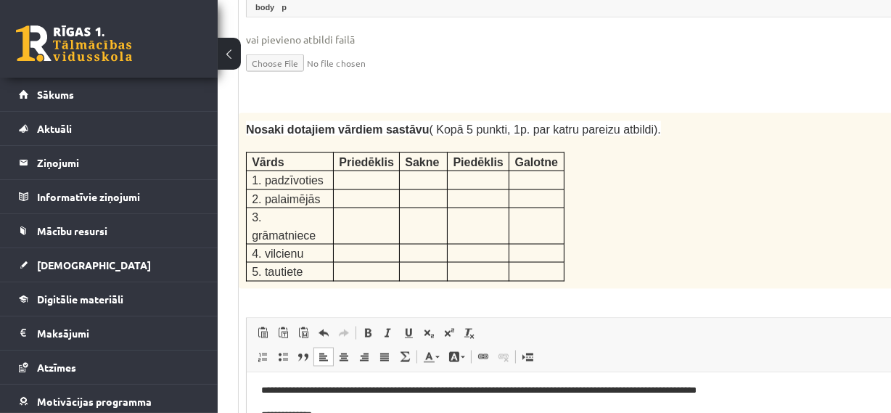
click at [358, 416] on p "**********" at bounding box center [602, 413] width 685 height 15
click at [354, 416] on p "**********" at bounding box center [602, 413] width 685 height 15
click at [394, 413] on p "**********" at bounding box center [602, 413] width 685 height 15
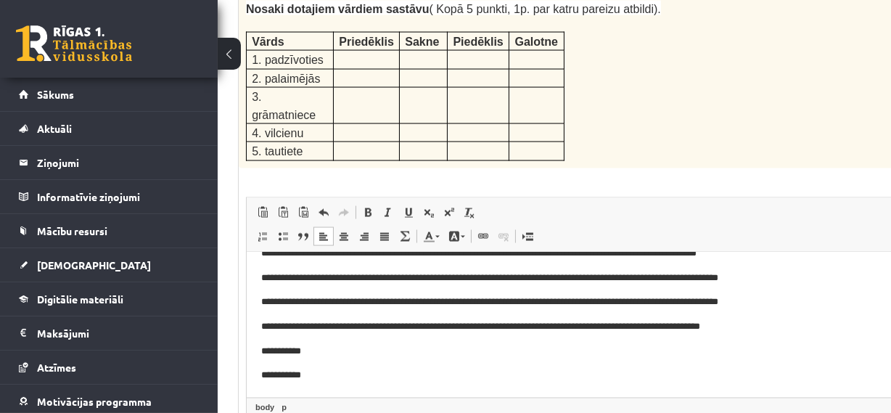
scroll to position [2592, 128]
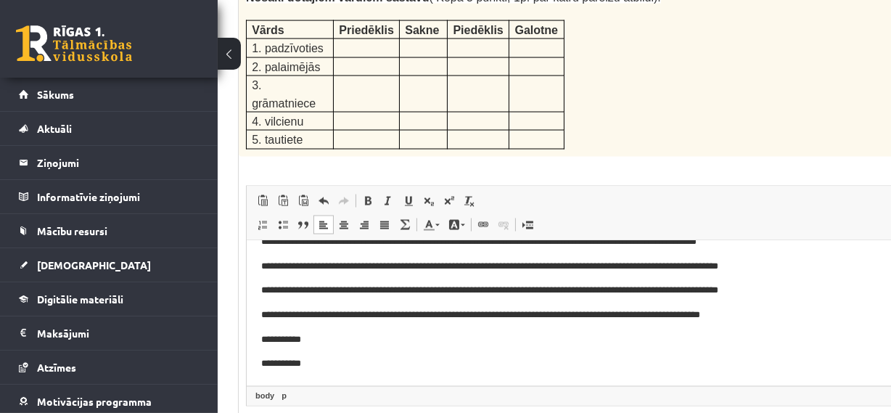
click at [329, 339] on p "**********" at bounding box center [602, 338] width 685 height 15
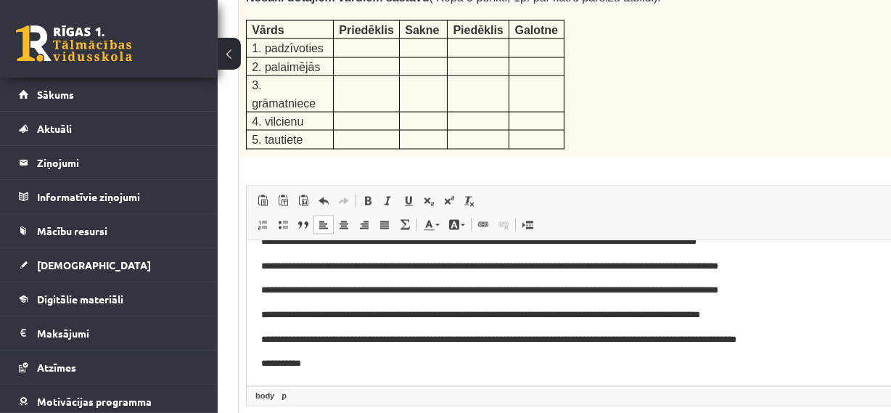
click at [349, 363] on p "**********" at bounding box center [602, 362] width 685 height 15
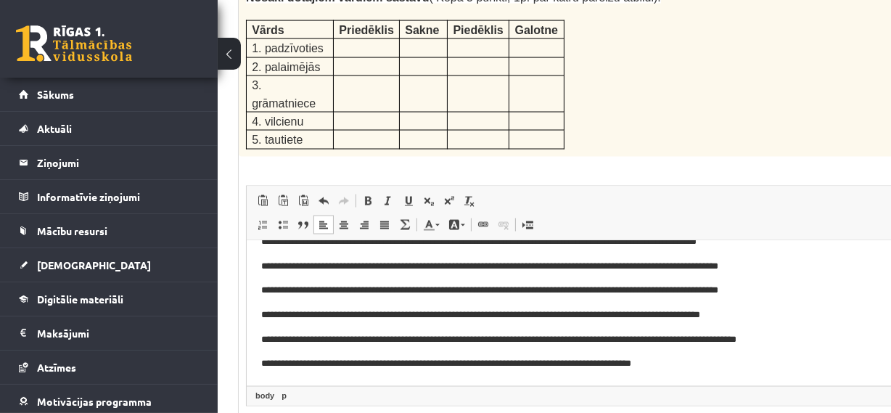
drag, startPoint x: 532, startPoint y: 362, endPoint x: 558, endPoint y: 379, distance: 31.0
click at [532, 362] on p "**********" at bounding box center [602, 362] width 685 height 15
click at [555, 363] on p "**********" at bounding box center [602, 362] width 685 height 15
click at [618, 366] on p "**********" at bounding box center [602, 362] width 685 height 15
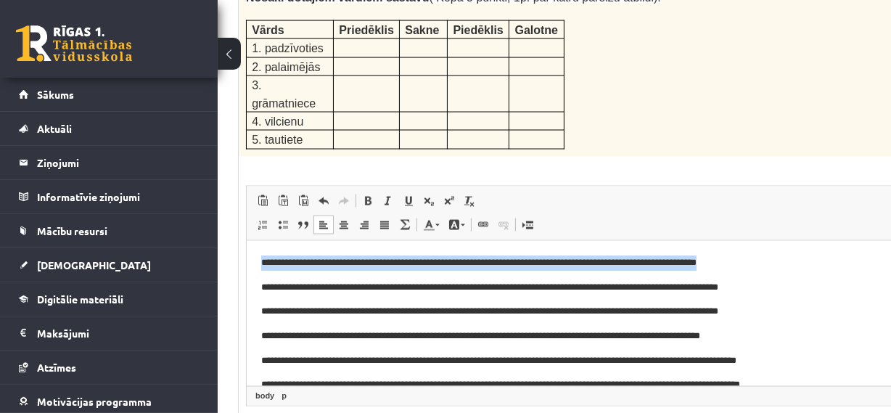
drag, startPoint x: 256, startPoint y: 262, endPoint x: 651, endPoint y: 255, distance: 394.6
click at [651, 255] on html "**********" at bounding box center [626, 322] width 761 height 166
click at [369, 194] on span at bounding box center [368, 200] width 12 height 12
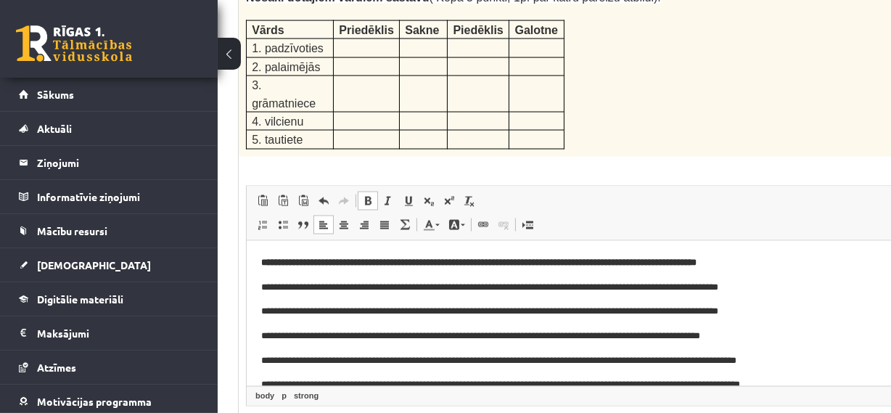
click at [711, 286] on p "**********" at bounding box center [602, 285] width 685 height 15
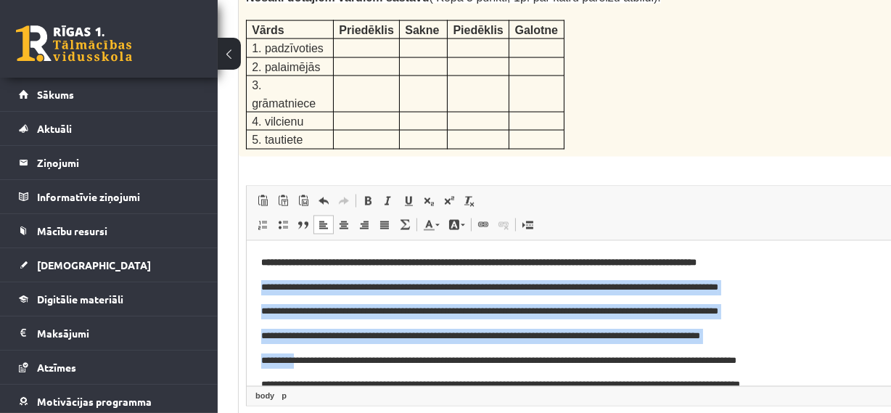
drag, startPoint x: 258, startPoint y: 281, endPoint x: 292, endPoint y: 344, distance: 72.4
click at [292, 344] on html "**********" at bounding box center [626, 322] width 761 height 166
click at [307, 333] on p "**********" at bounding box center [602, 334] width 685 height 15
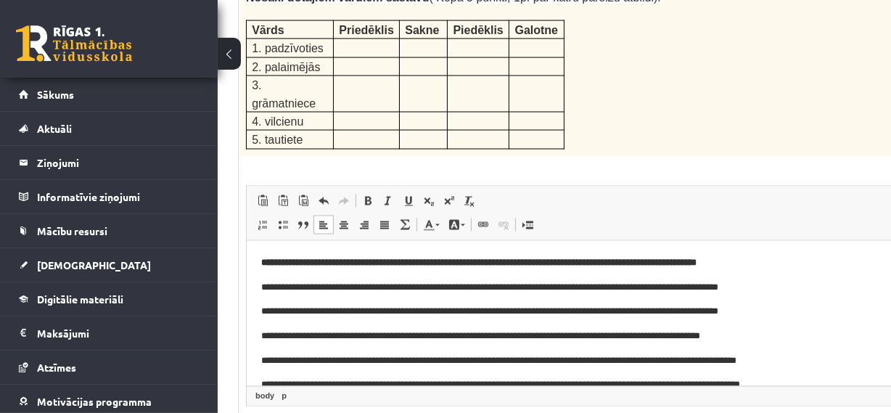
click at [749, 326] on body "**********" at bounding box center [626, 322] width 732 height 137
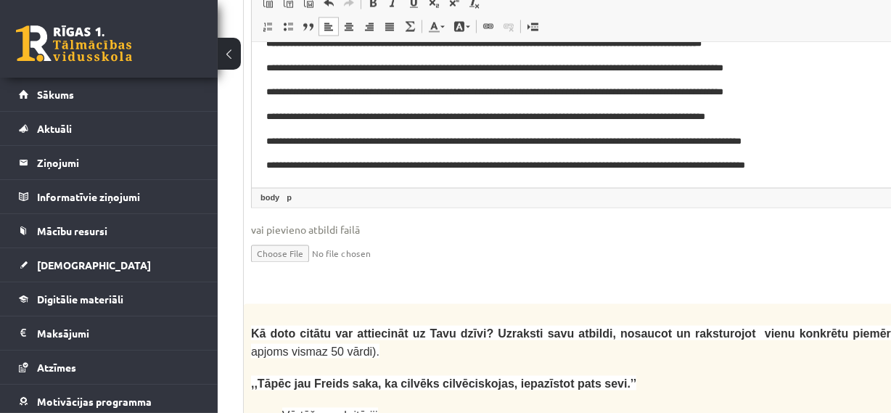
scroll to position [2790, 144]
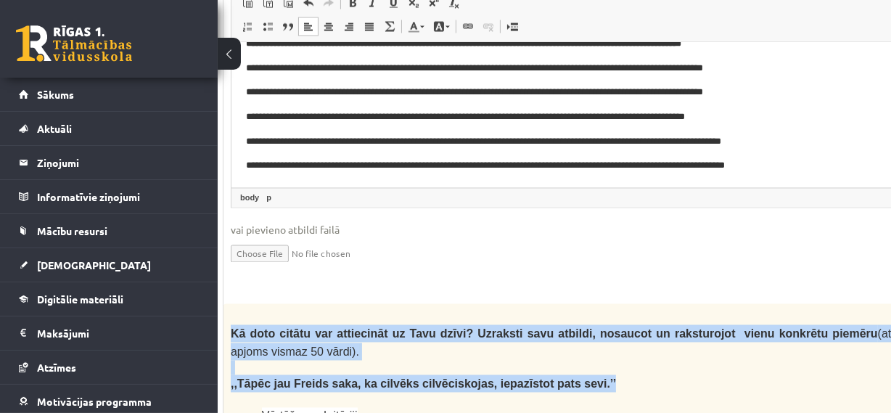
drag, startPoint x: 231, startPoint y: 208, endPoint x: 560, endPoint y: 262, distance: 333.6
copy div "Kā doto citātu var attiecināt uz Tavu dzīvi? Uzraksti savu atbildi, nosaucot un…"
click at [333, 377] on span ",,Tāpēc jau Freids saka, ka cilvēks cilvēciskojas, iepazīstot pats sevi.’’" at bounding box center [423, 383] width 385 height 12
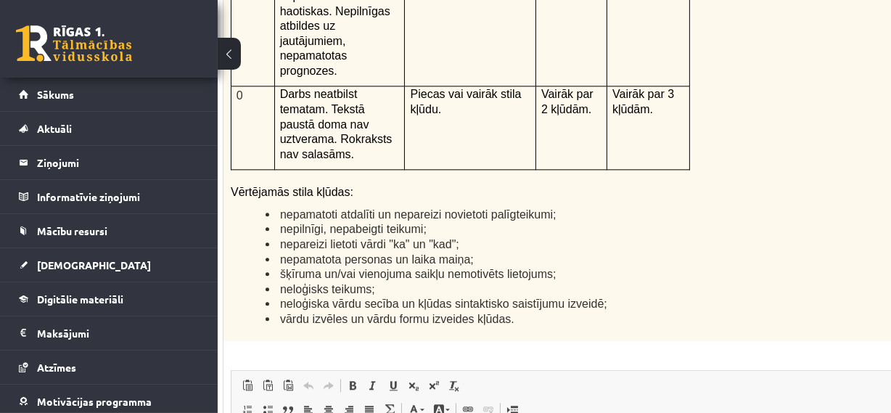
scroll to position [3515, 144]
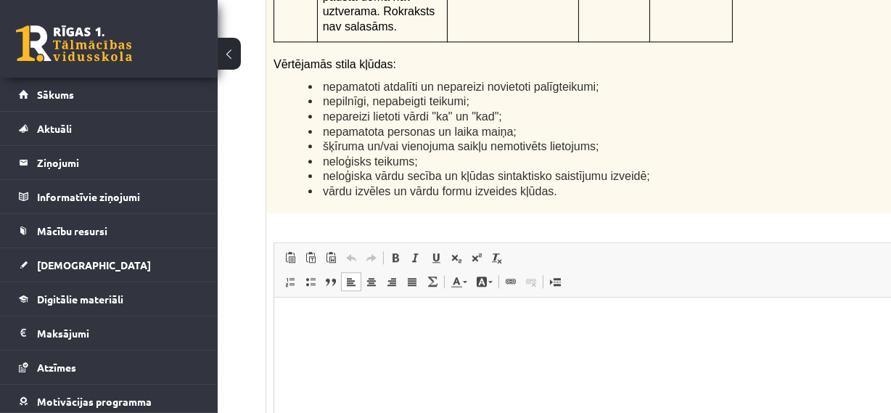
scroll to position [3581, 101]
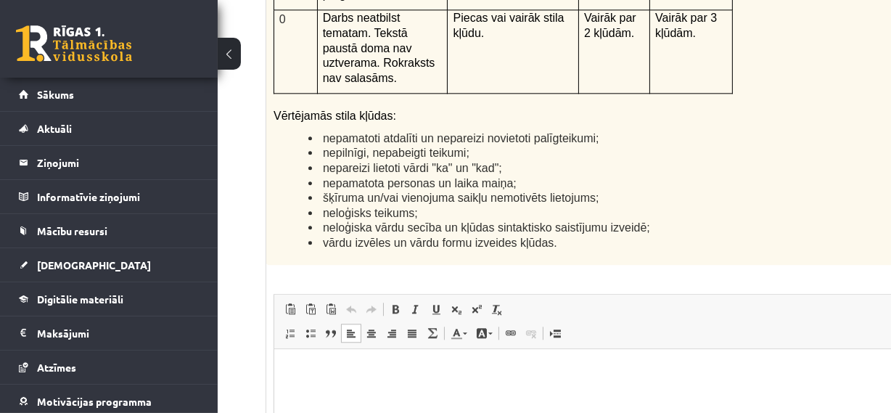
click at [356, 393] on html at bounding box center [653, 371] width 761 height 44
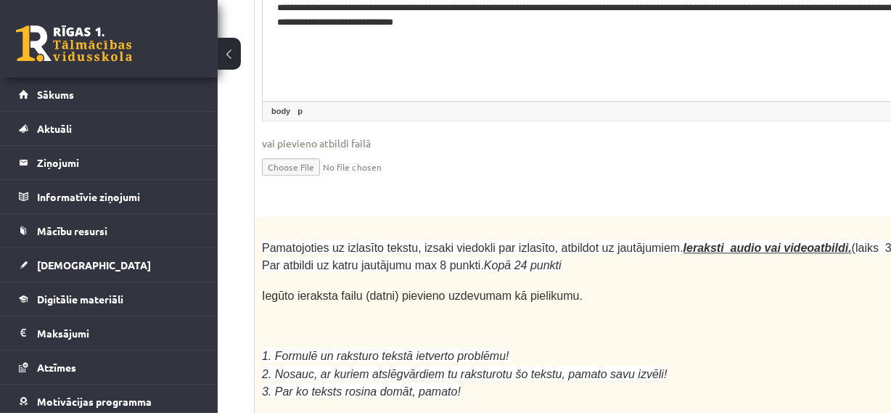
scroll to position [3842, 110]
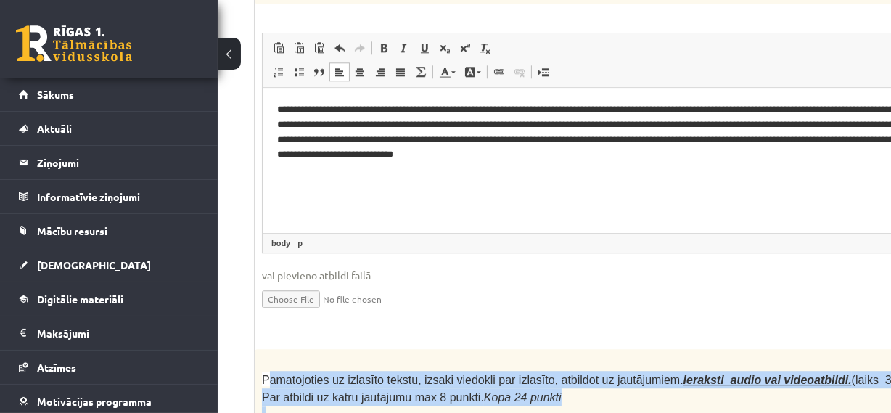
drag, startPoint x: 265, startPoint y: 177, endPoint x: 456, endPoint y: 323, distance: 240.5
copy div "amatojoties uz izlasīto tekstu, izsaki viedokli par izlasīto, atbildot uz jautā…"
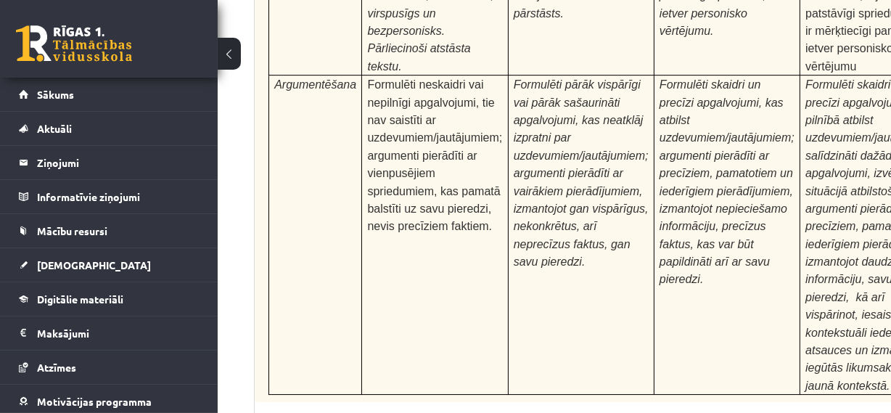
scroll to position [4662, 110]
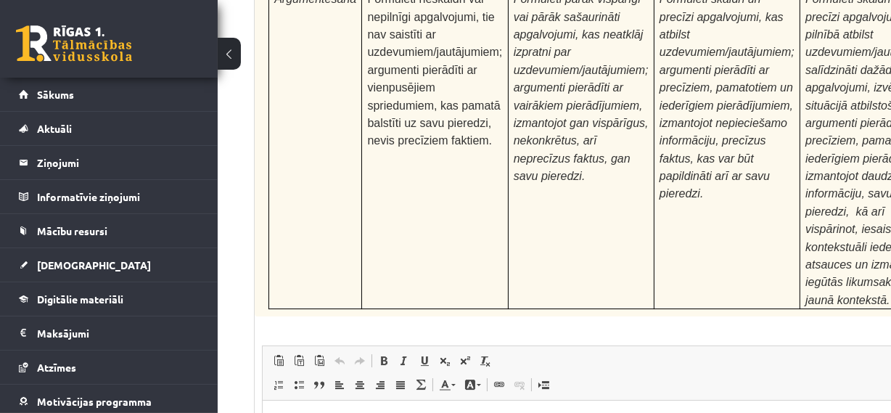
type input "**********"
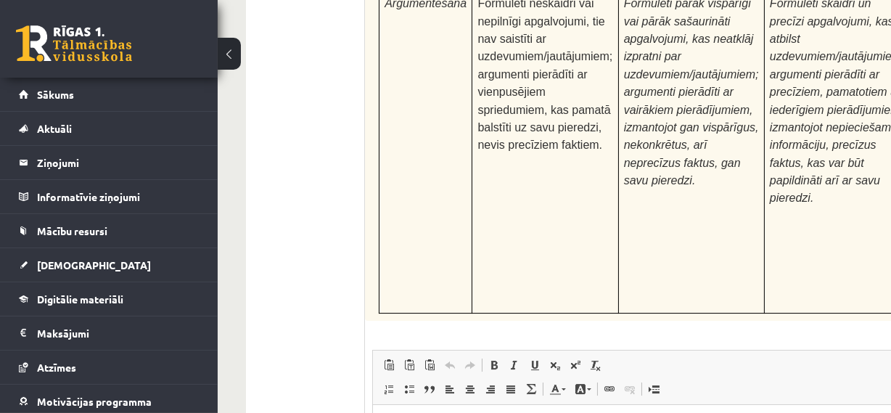
scroll to position [4677, 0]
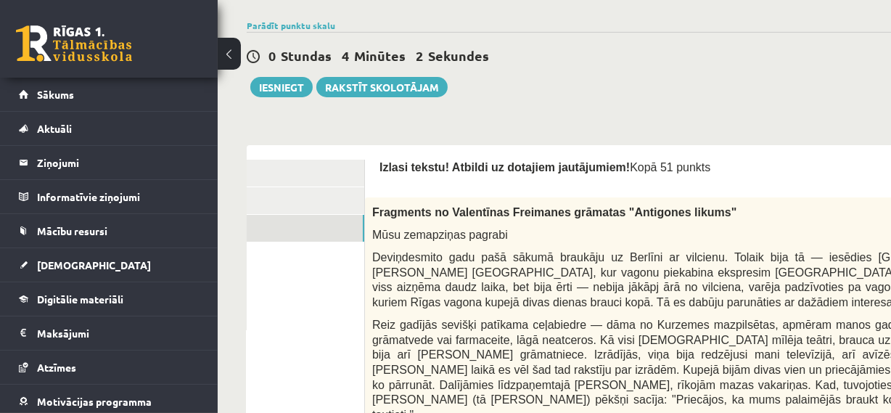
scroll to position [241, 0]
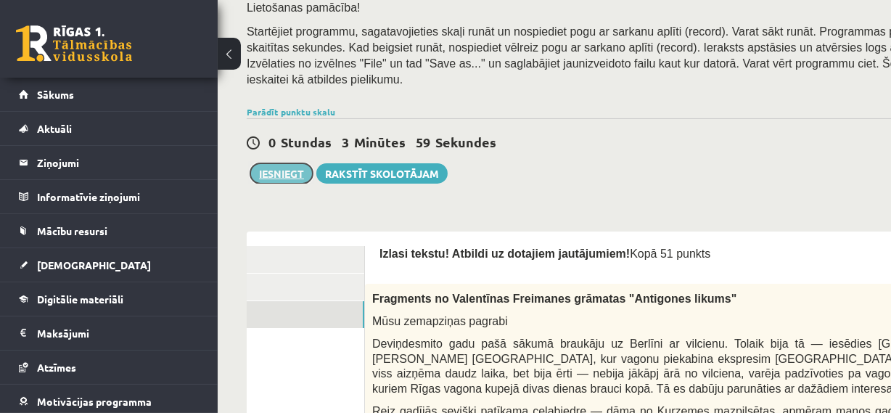
click at [285, 163] on button "Iesniegt" at bounding box center [281, 173] width 62 height 20
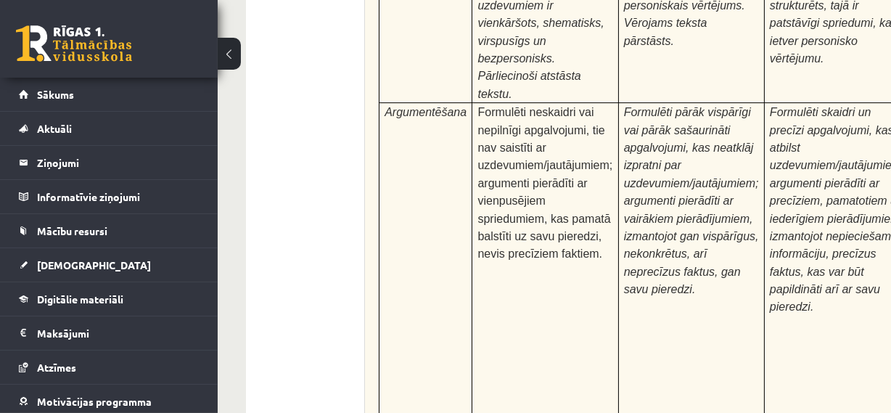
scroll to position [4677, 0]
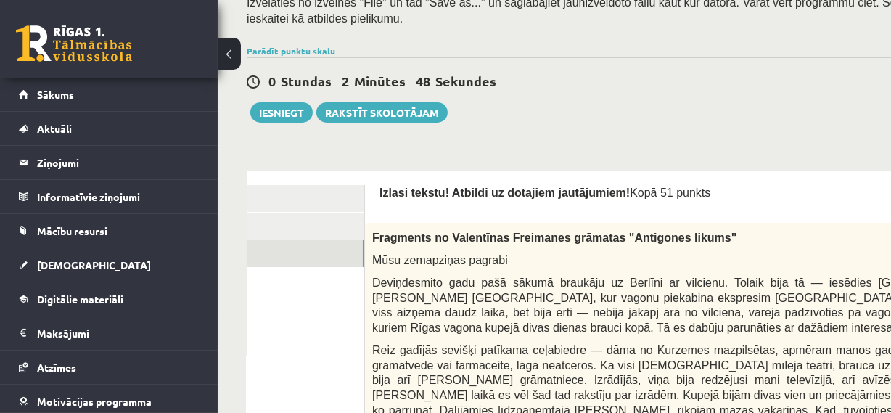
scroll to position [276, 0]
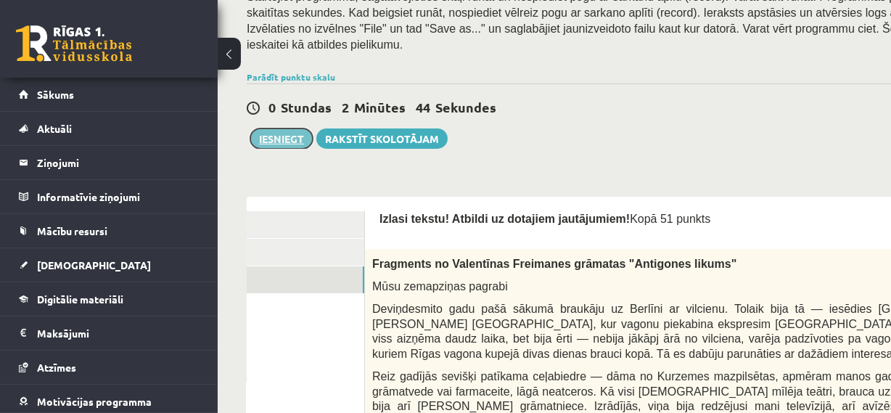
click at [278, 128] on button "Iesniegt" at bounding box center [281, 138] width 62 height 20
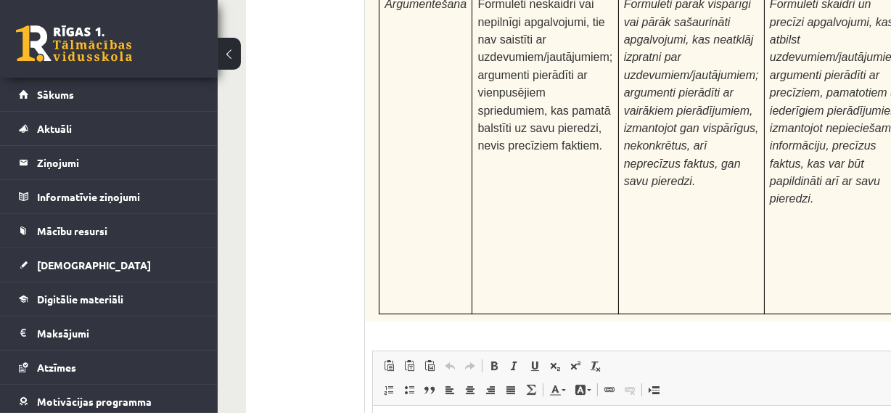
scroll to position [4677, 0]
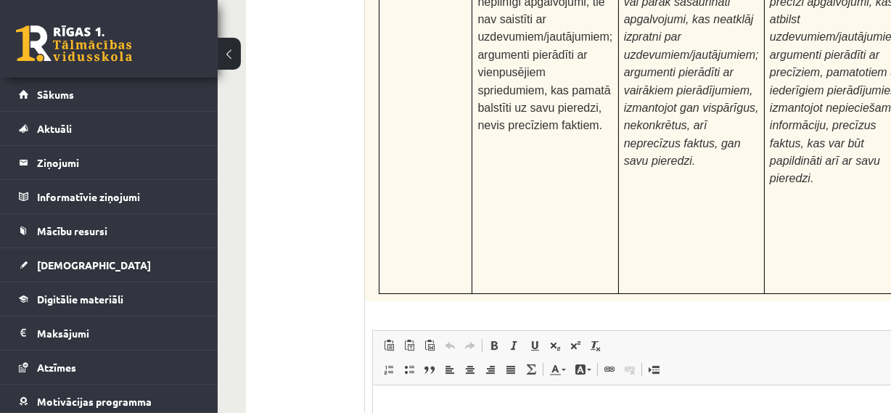
click at [443, 422] on html at bounding box center [752, 407] width 761 height 44
drag, startPoint x: 442, startPoint y: 434, endPoint x: 404, endPoint y: 410, distance: 45.3
drag, startPoint x: 433, startPoint y: 126, endPoint x: 488, endPoint y: 168, distance: 68.9
click at [433, 126] on span "Ielīmēt" at bounding box center [442, 132] width 41 height 21
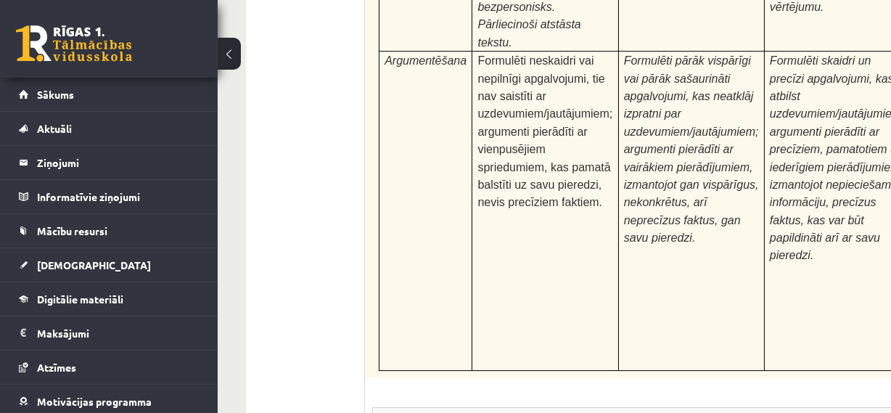
scroll to position [4677, 0]
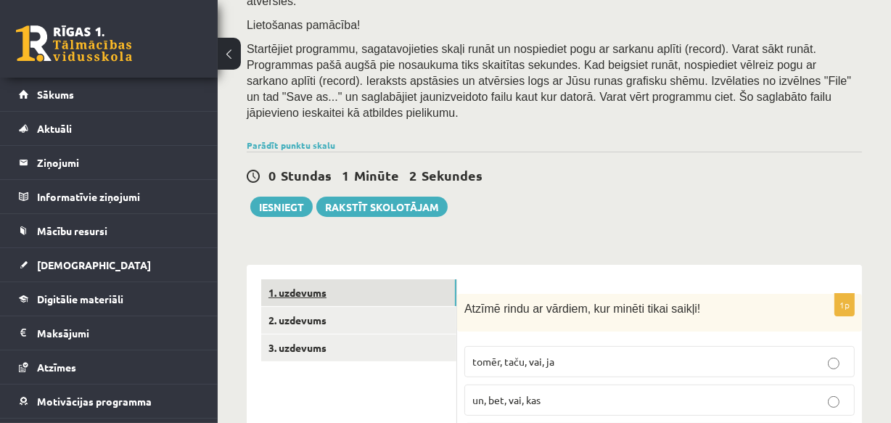
scroll to position [337, 0]
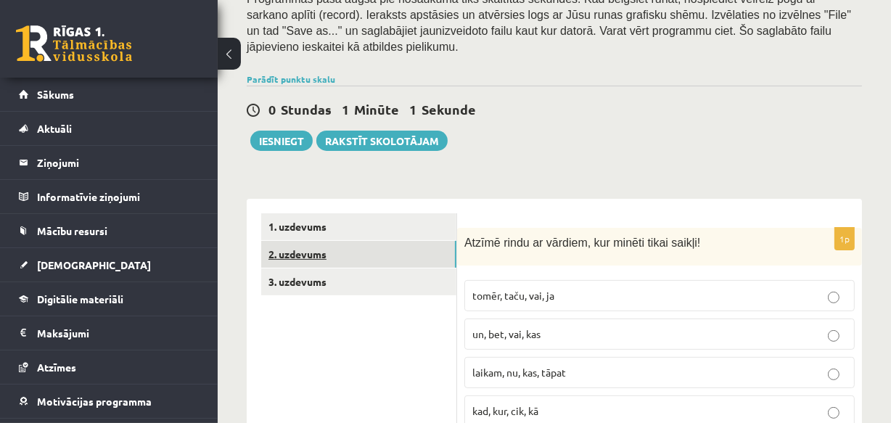
click at [305, 241] on link "2. uzdevums" at bounding box center [358, 254] width 195 height 27
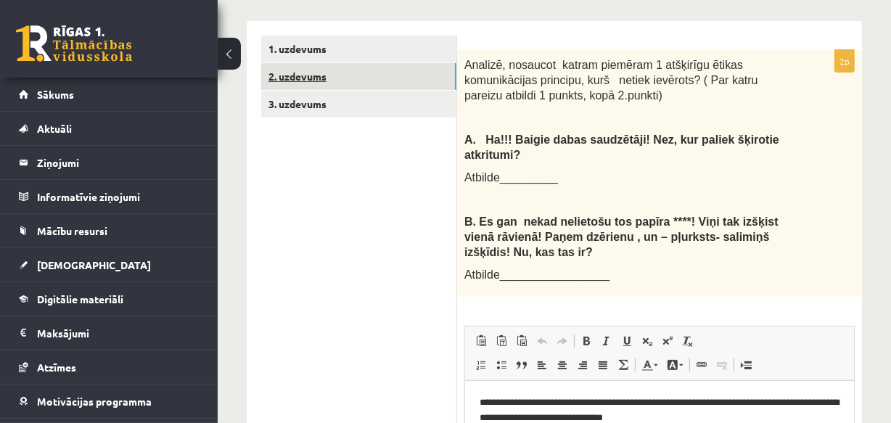
scroll to position [438, 0]
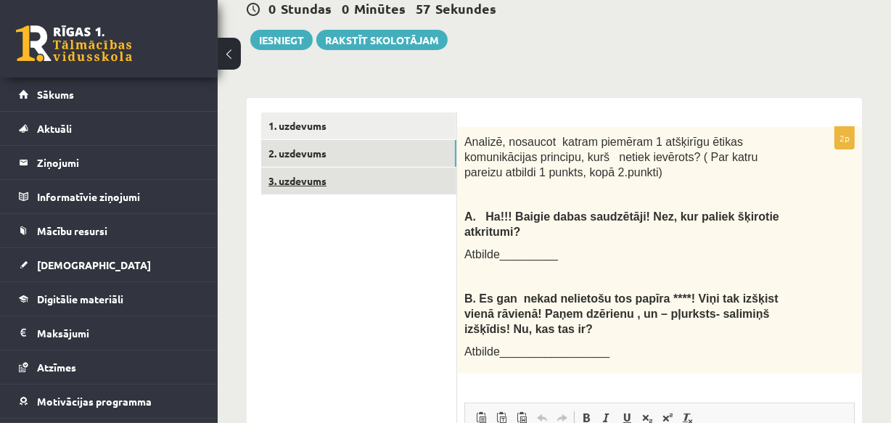
click at [319, 168] on link "3. uzdevums" at bounding box center [358, 181] width 195 height 27
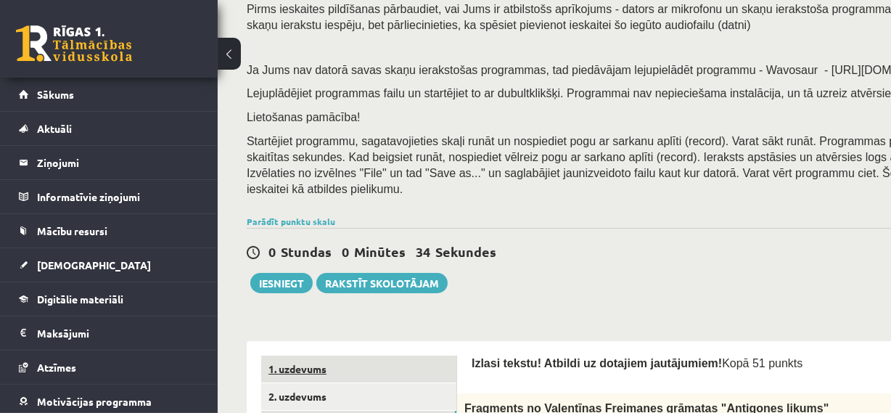
scroll to position [197, 0]
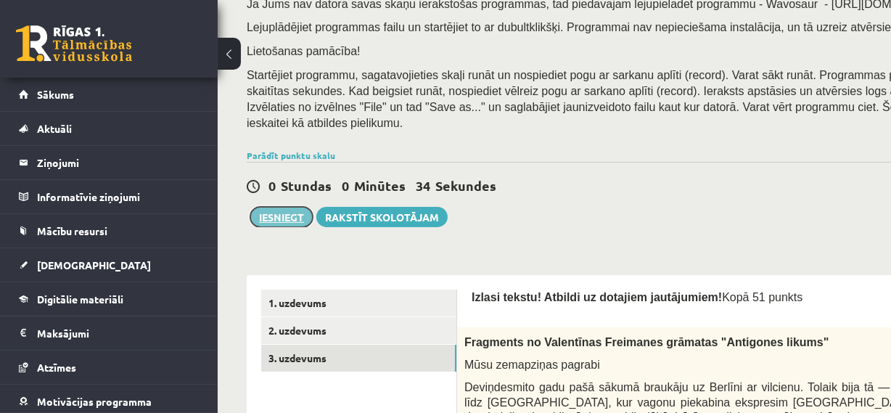
click at [284, 207] on button "Iesniegt" at bounding box center [281, 217] width 62 height 20
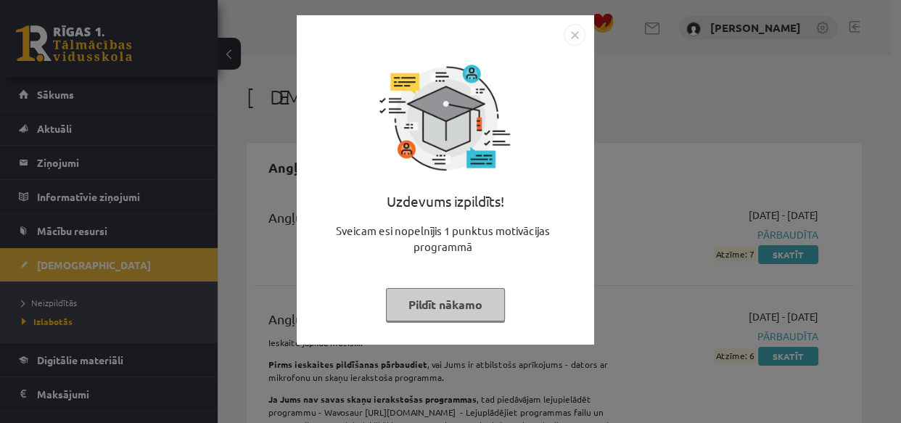
click at [435, 306] on button "Pildīt nākamo" at bounding box center [445, 304] width 119 height 33
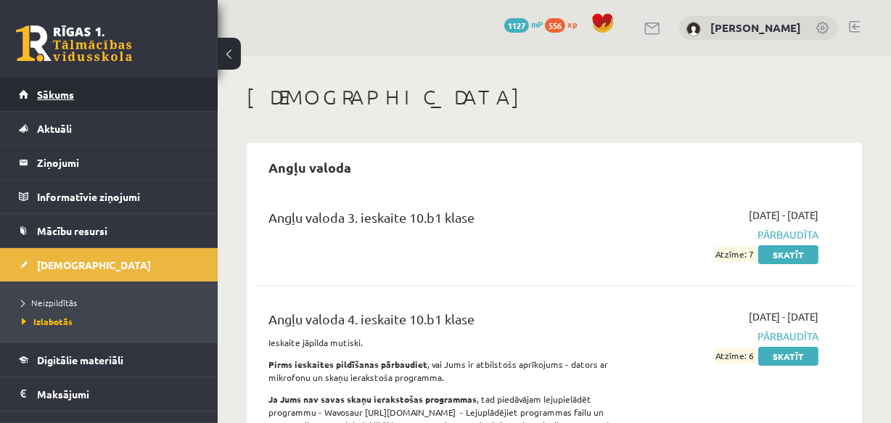
click at [64, 93] on span "Sākums" at bounding box center [55, 94] width 37 height 13
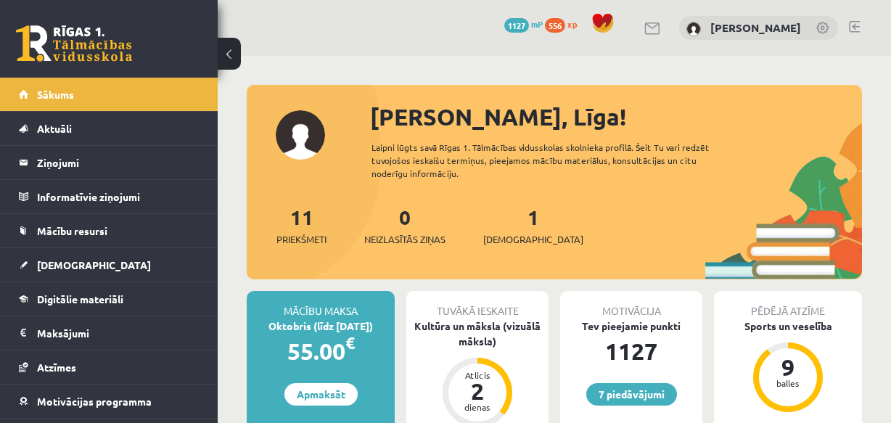
scroll to position [131, 0]
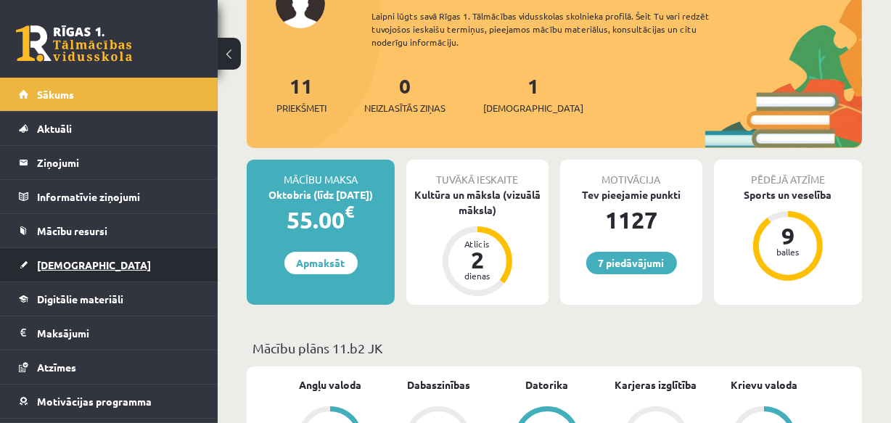
click at [65, 268] on span "[DEMOGRAPHIC_DATA]" at bounding box center [94, 264] width 114 height 13
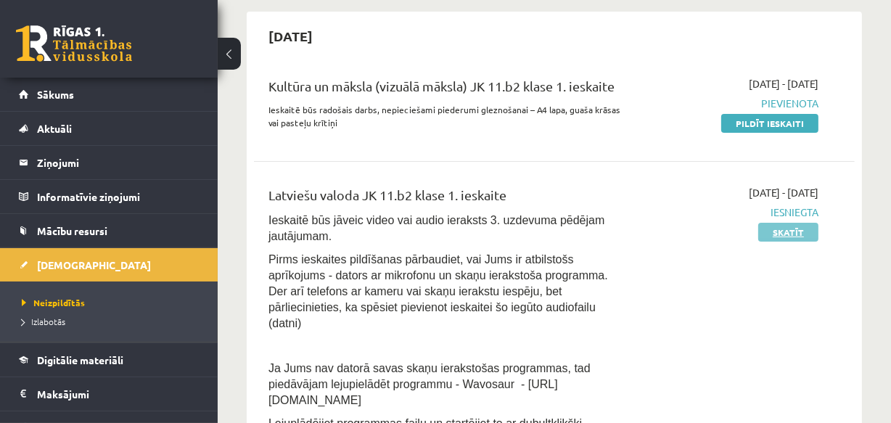
click at [796, 232] on link "Skatīt" at bounding box center [788, 232] width 60 height 19
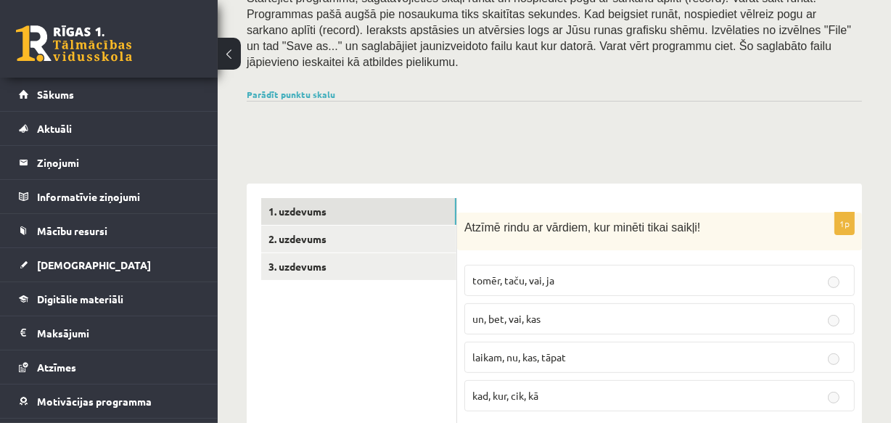
scroll to position [329, 0]
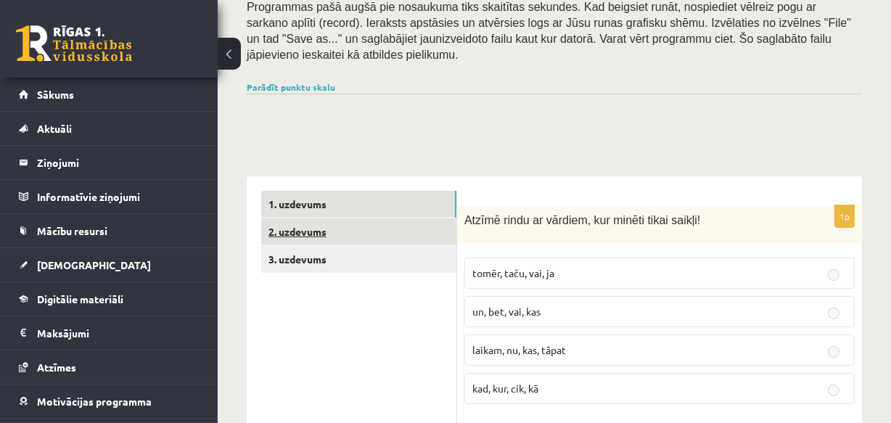
click at [302, 218] on link "2. uzdevums" at bounding box center [358, 231] width 195 height 27
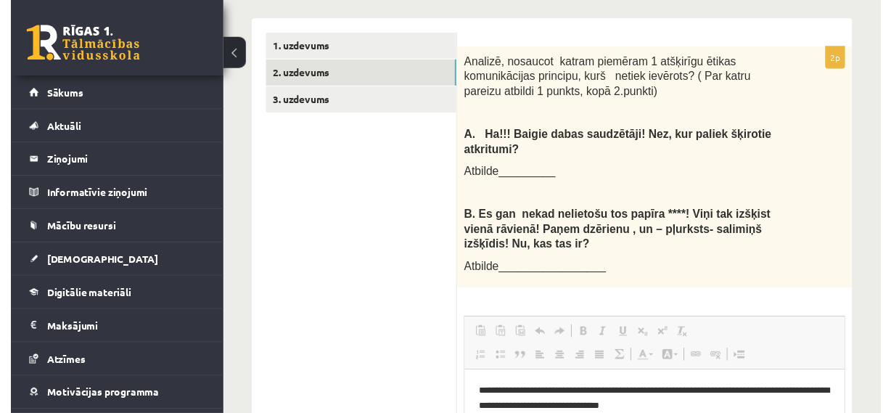
scroll to position [456, 0]
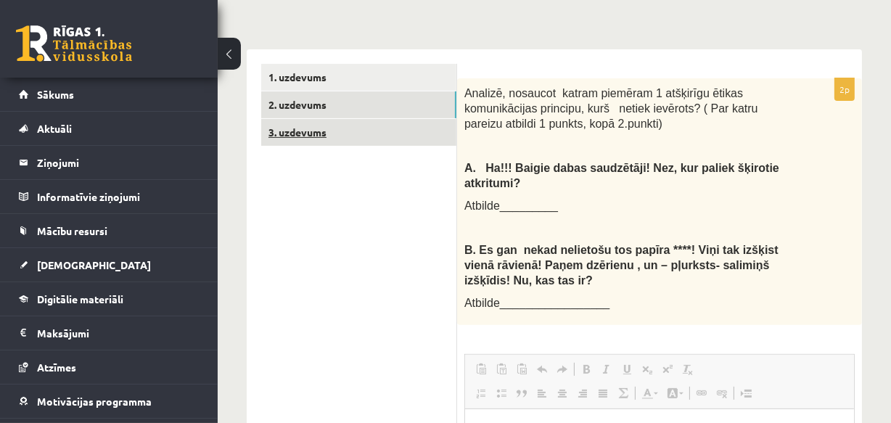
click at [303, 119] on link "3. uzdevums" at bounding box center [358, 132] width 195 height 27
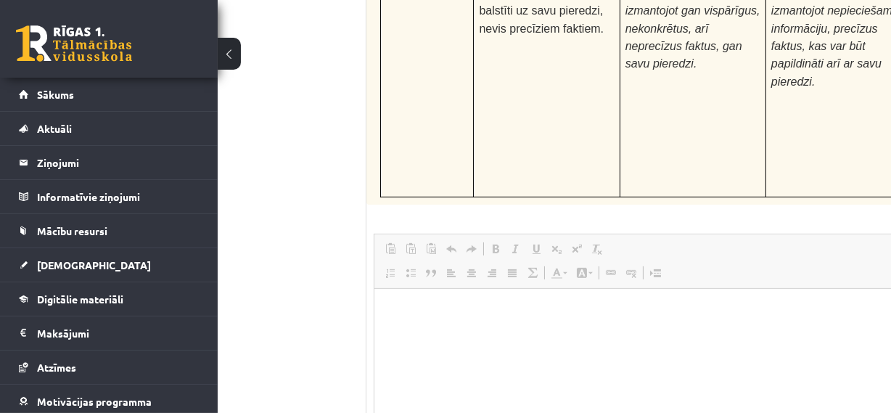
scroll to position [5730, 91]
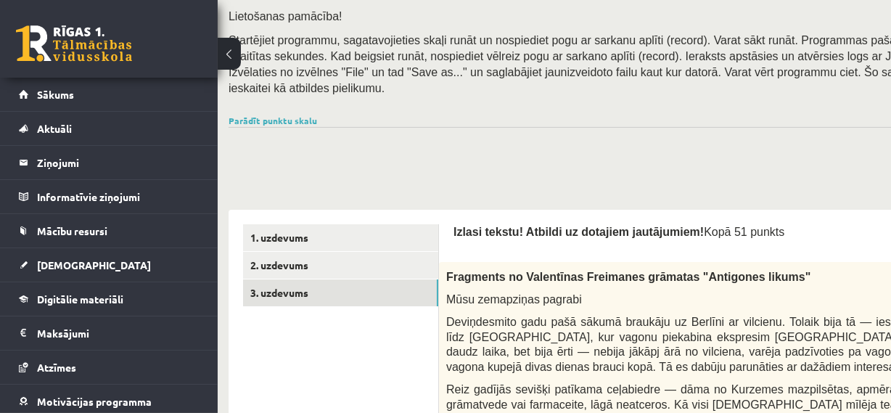
scroll to position [232, 0]
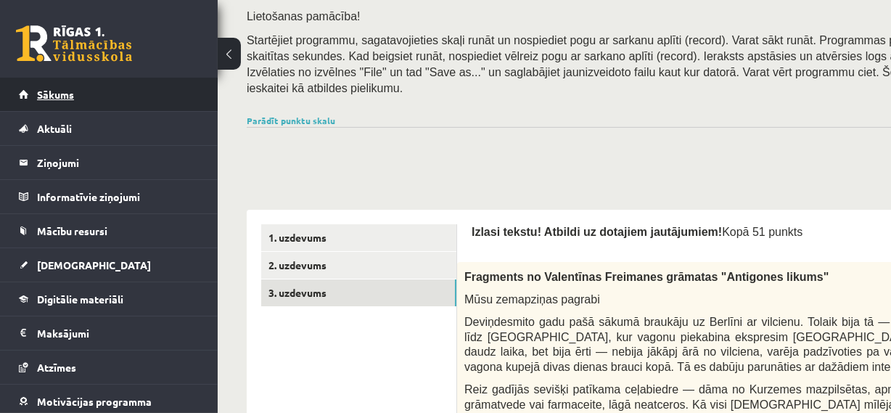
click at [65, 99] on link "Sākums" at bounding box center [109, 94] width 181 height 33
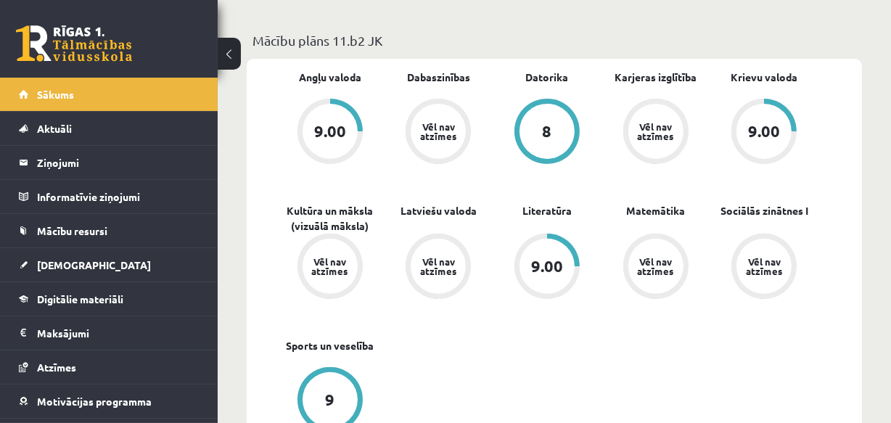
scroll to position [461, 0]
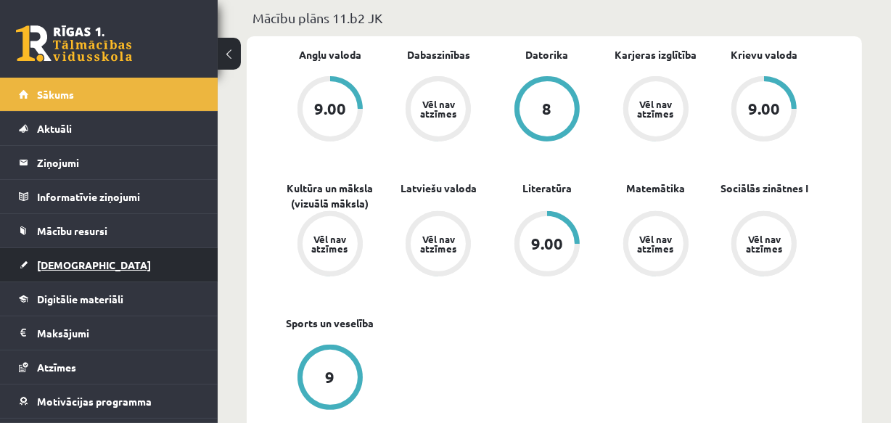
click at [68, 265] on span "[DEMOGRAPHIC_DATA]" at bounding box center [94, 264] width 114 height 13
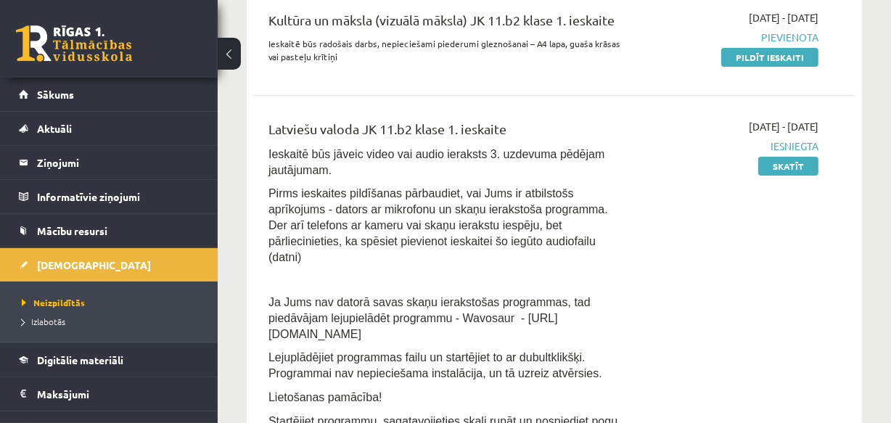
scroll to position [131, 0]
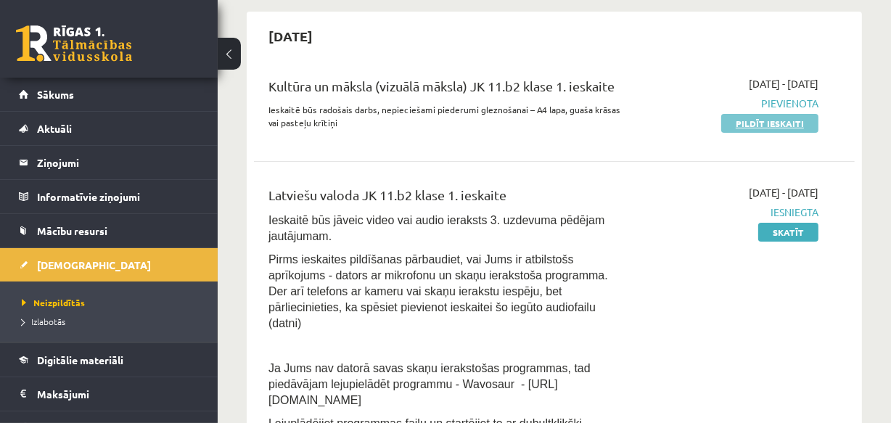
click at [766, 127] on link "Pildīt ieskaiti" at bounding box center [769, 123] width 97 height 19
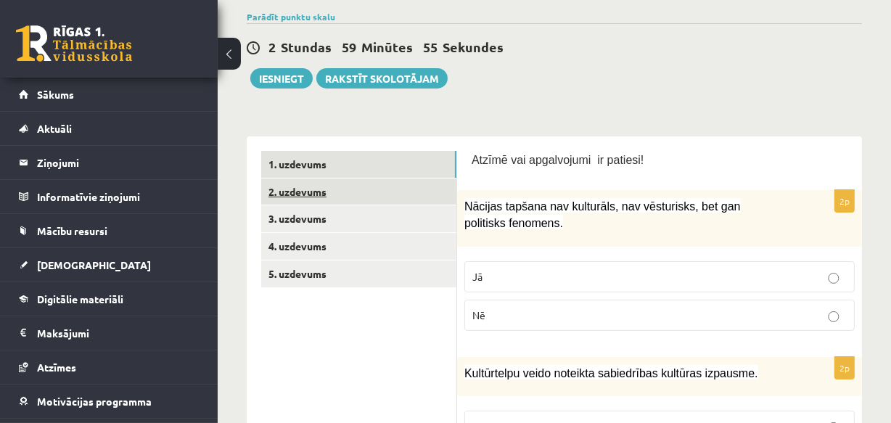
scroll to position [131, 0]
click at [297, 163] on link "1. uzdevums" at bounding box center [358, 164] width 195 height 27
click at [296, 190] on link "2. uzdevums" at bounding box center [358, 191] width 195 height 27
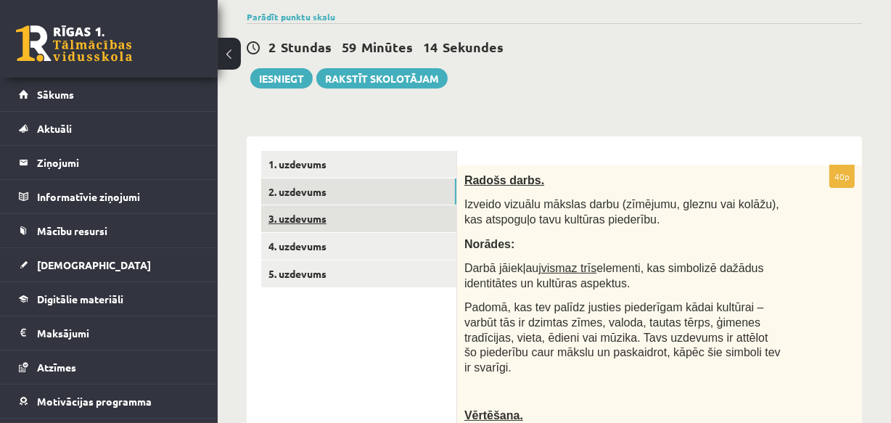
click at [303, 223] on link "3. uzdevums" at bounding box center [358, 218] width 195 height 27
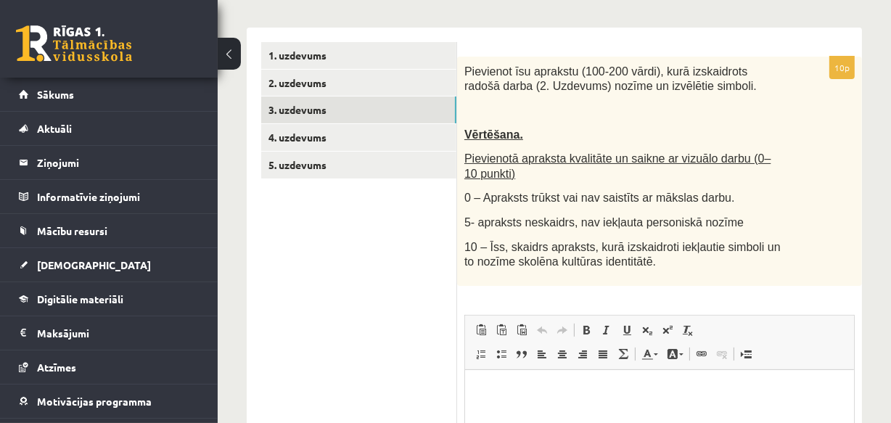
scroll to position [263, 0]
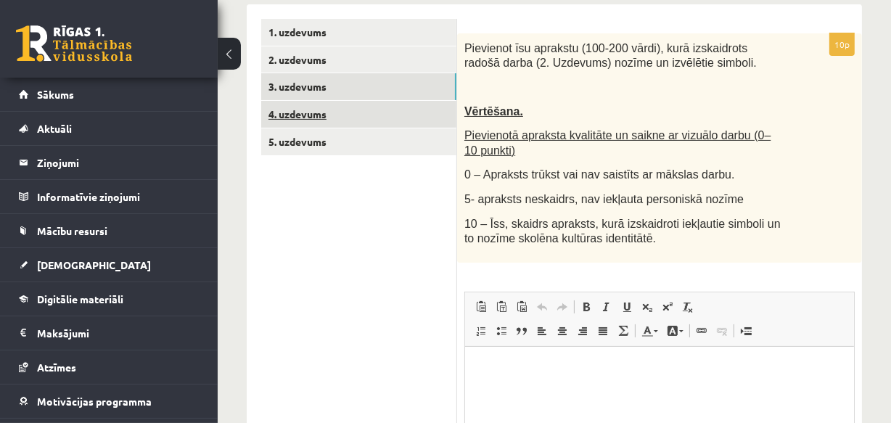
click at [292, 107] on link "4. uzdevums" at bounding box center [358, 114] width 195 height 27
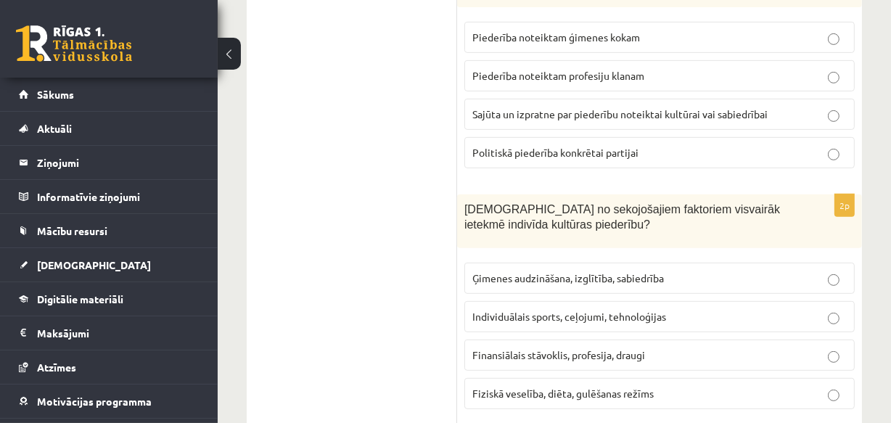
scroll to position [191, 0]
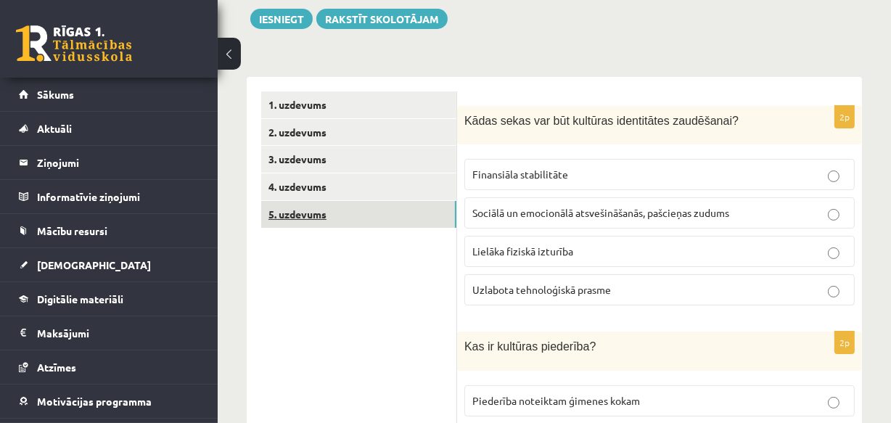
click at [302, 209] on link "5. uzdevums" at bounding box center [358, 214] width 195 height 27
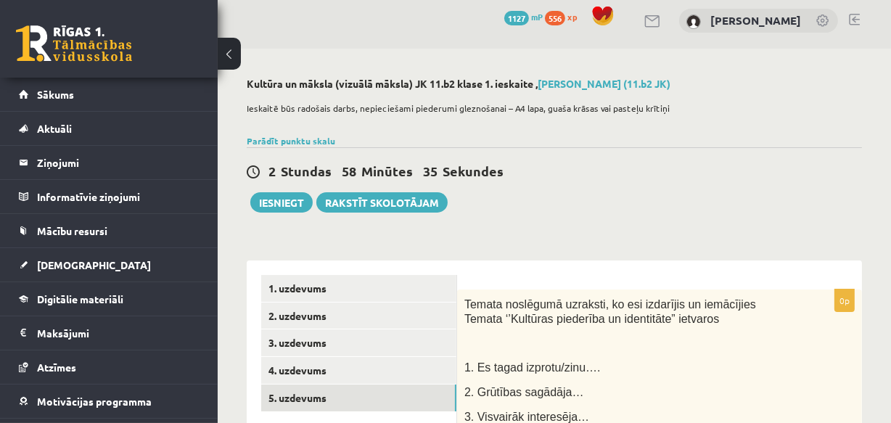
scroll to position [0, 0]
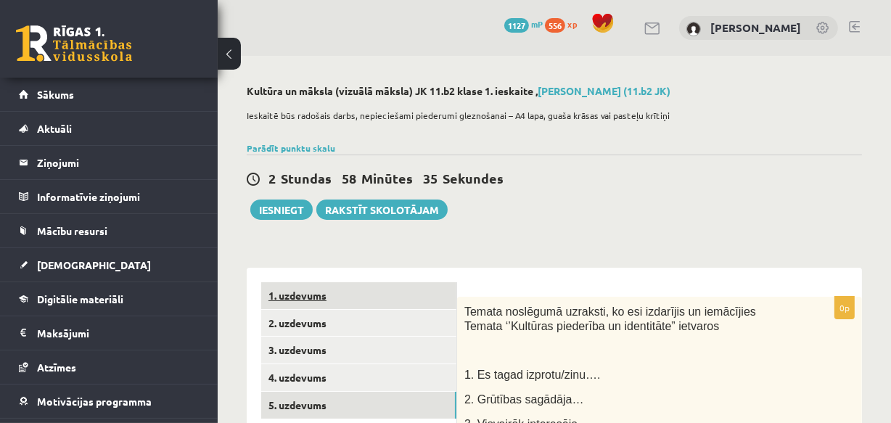
click at [290, 291] on link "1. uzdevums" at bounding box center [358, 295] width 195 height 27
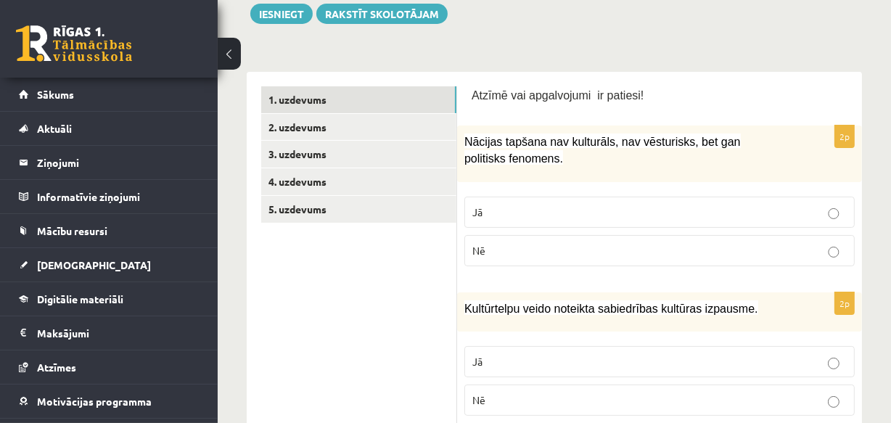
scroll to position [197, 0]
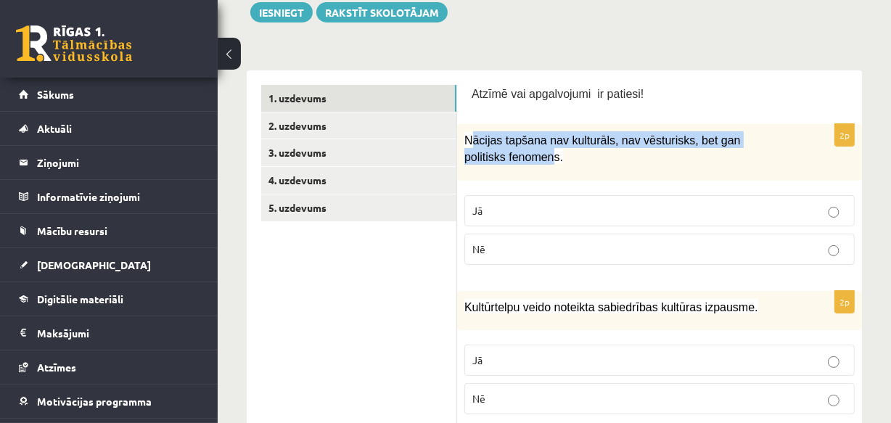
drag, startPoint x: 468, startPoint y: 137, endPoint x: 506, endPoint y: 162, distance: 46.1
click at [506, 162] on p "Nācijas tapšana nav kulturāls, nav vēsturisks, bet gan politisks fenomens." at bounding box center [623, 147] width 318 height 33
drag, startPoint x: 465, startPoint y: 137, endPoint x: 509, endPoint y: 241, distance: 112.7
click at [509, 241] on div "2p Nācijas tapšana nav kulturāls, nav vēsturisks, bet gan politisks fenomens. J…" at bounding box center [659, 200] width 405 height 152
copy div "Nācijas tapšana nav kulturāls, nav vēsturisks, bet gan politisks fenomens. Jā Nē"
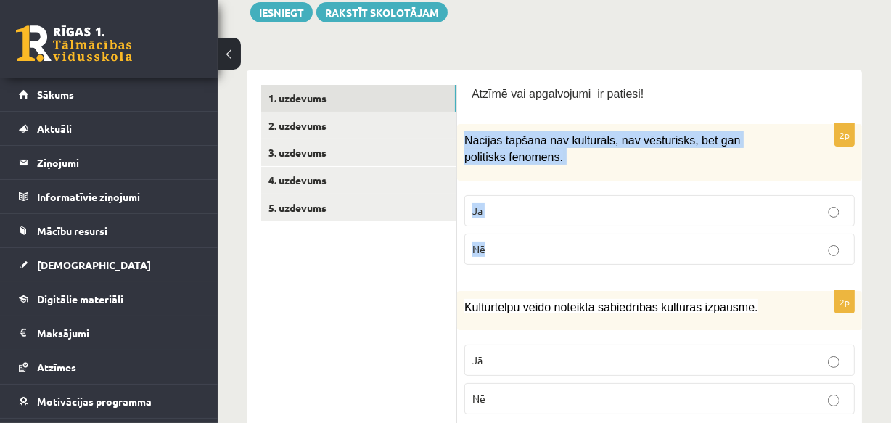
click at [486, 205] on p "Jā" at bounding box center [659, 210] width 374 height 15
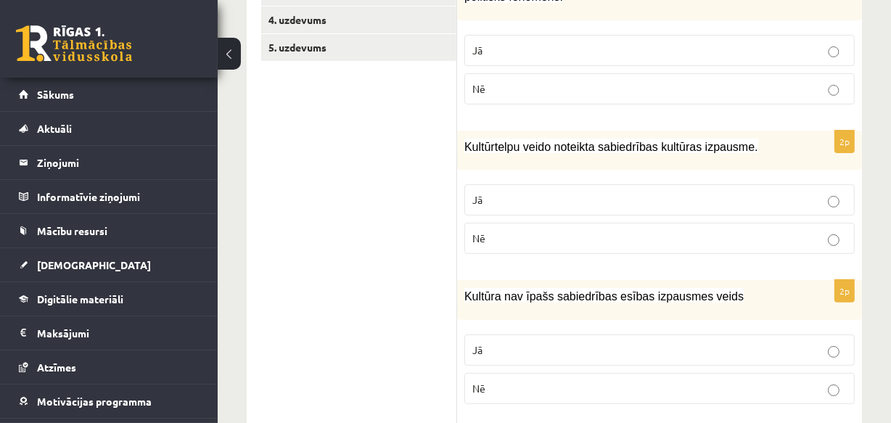
scroll to position [395, 0]
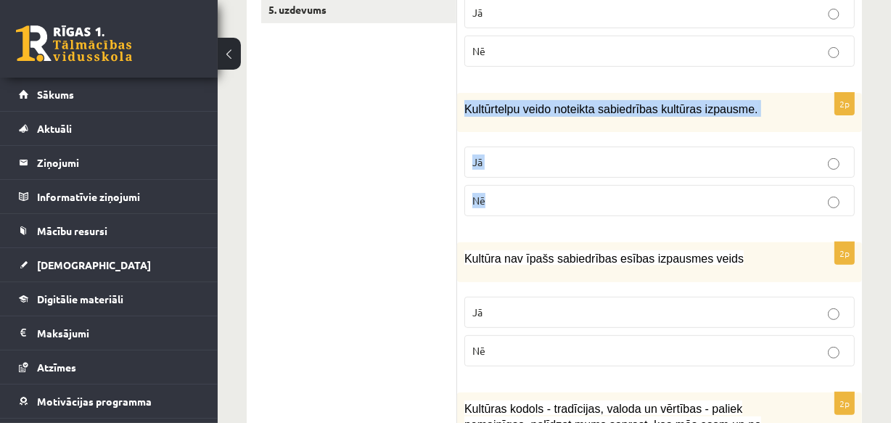
drag, startPoint x: 465, startPoint y: 109, endPoint x: 493, endPoint y: 179, distance: 75.8
click at [493, 179] on div "2p Kultūrtelpu veido noteikta sabiedrības kultūras izpausme. Jā Nē" at bounding box center [659, 161] width 405 height 136
copy div "Kultūrtelpu veido noteikta sabiedrības kultūras izpausme. Jā Nē"
click at [487, 161] on p "Jā" at bounding box center [659, 161] width 374 height 15
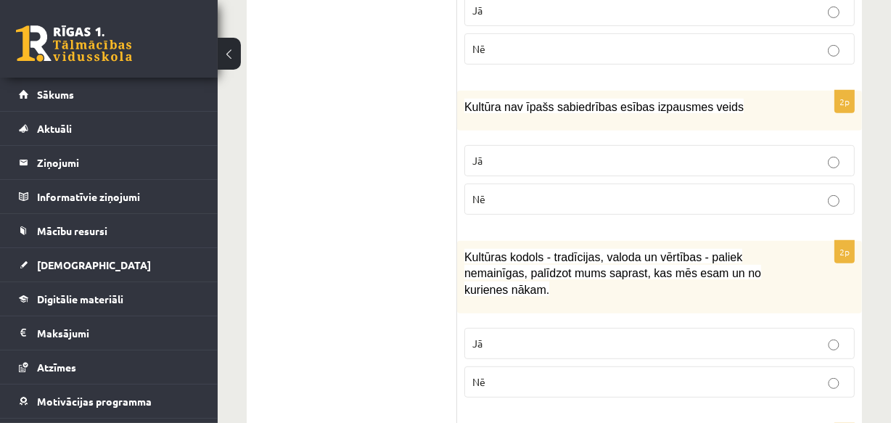
scroll to position [527, 0]
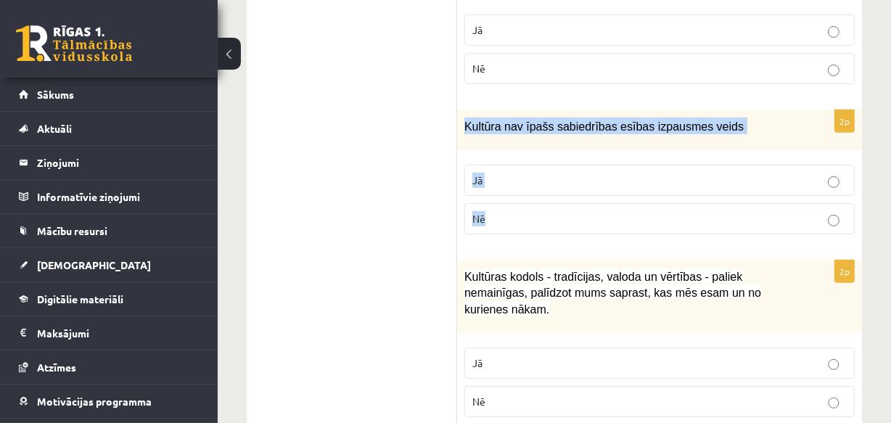
drag, startPoint x: 465, startPoint y: 123, endPoint x: 518, endPoint y: 205, distance: 97.0
click at [518, 205] on div "2p Kultūra nav īpašs sabiedrības esības izpausmes veids Jā Nē" at bounding box center [659, 178] width 405 height 136
copy div "Kultūra nav īpašs sabiedrības esības izpausmes veids Jā Nē"
click at [482, 212] on span "Nē" at bounding box center [478, 218] width 13 height 13
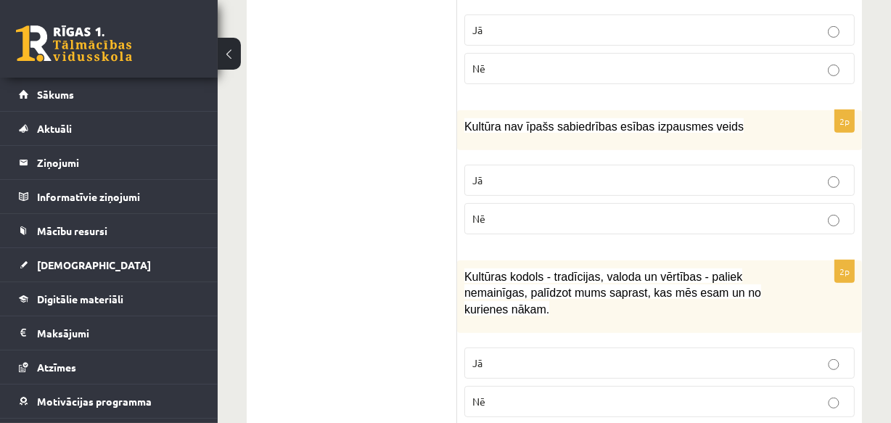
scroll to position [593, 0]
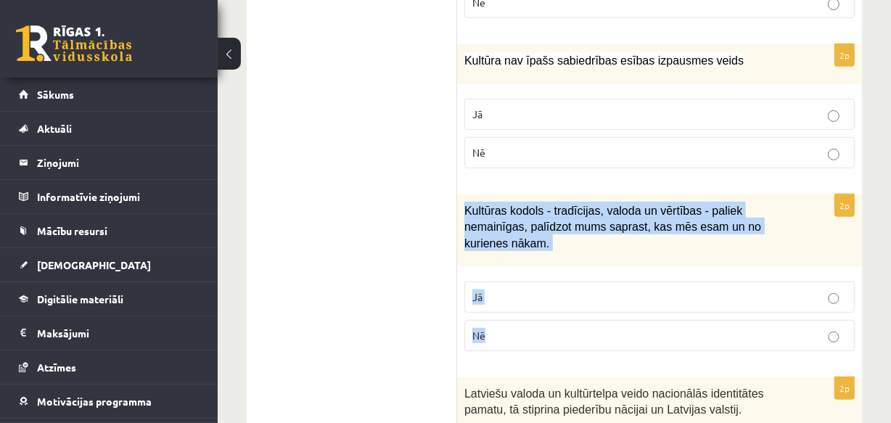
drag, startPoint x: 466, startPoint y: 205, endPoint x: 500, endPoint y: 313, distance: 112.6
click at [500, 313] on div "2p Kultūras kodols - tradīcijas, valoda un vērtības - paliek nemainīgas, palīdz…" at bounding box center [659, 278] width 405 height 168
copy div "Kultūras kodols - tradīcijas, valoda un vērtības - paliek nemainīgas, palīdzot …"
click at [494, 289] on p "Jā" at bounding box center [659, 296] width 374 height 15
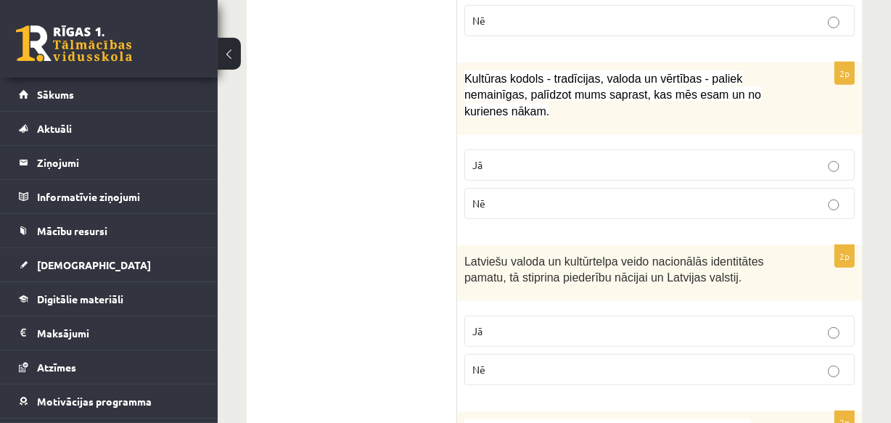
scroll to position [790, 0]
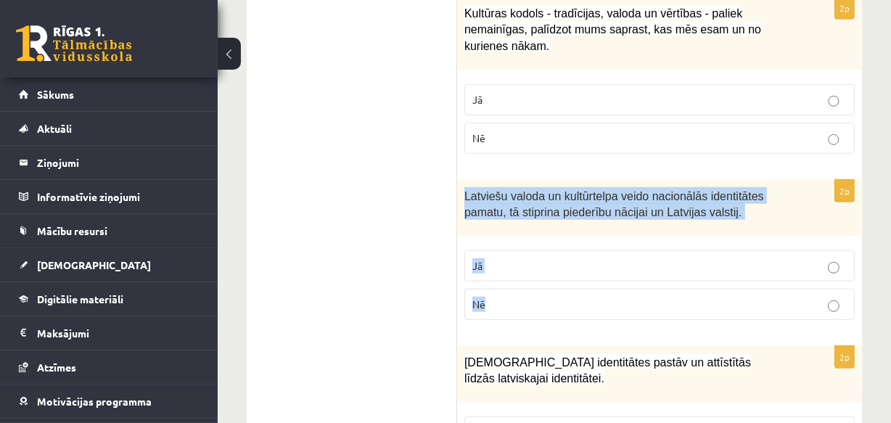
drag, startPoint x: 463, startPoint y: 175, endPoint x: 545, endPoint y: 296, distance: 146.2
click at [545, 296] on div "2p Latviešu valoda un kultūrtelpa veido nacionālās identitātes pamatu, tā stipr…" at bounding box center [659, 256] width 405 height 152
copy div "Latviešu valoda un kultūrtelpa veido nacionālās identitātes pamatu, tā stiprina…"
click at [500, 258] on p "Jā" at bounding box center [659, 265] width 374 height 15
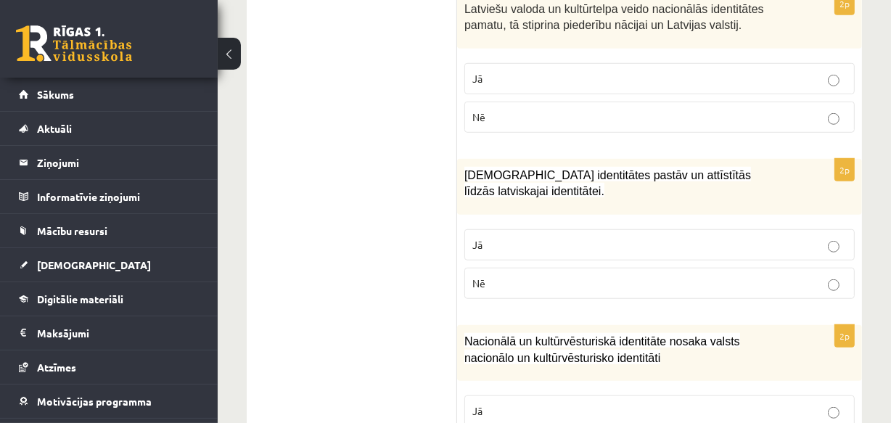
scroll to position [988, 0]
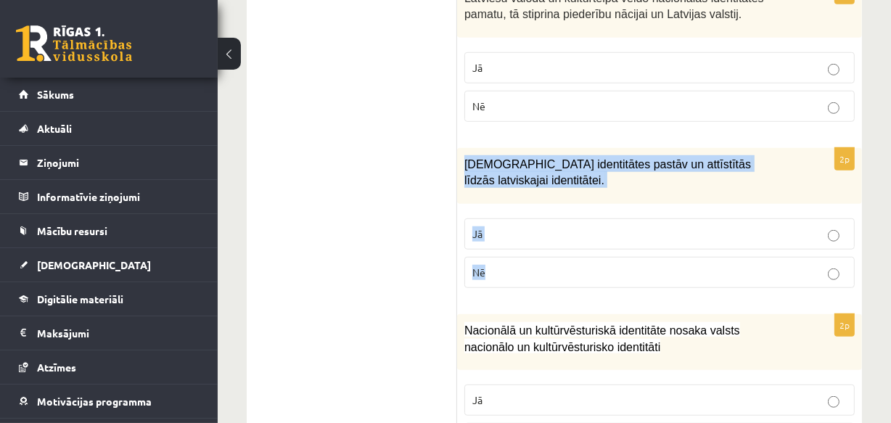
drag, startPoint x: 464, startPoint y: 141, endPoint x: 521, endPoint y: 248, distance: 120.7
click at [521, 248] on div "2p Mazākumtautību identitātes pastāv un attīstītās līdzās latviskajai identitāt…" at bounding box center [659, 224] width 405 height 152
copy div "Mazākumtautību identitātes pastāv un attīstītās līdzās latviskajai identitātei.…"
click at [505, 226] on p "Jā" at bounding box center [659, 233] width 374 height 15
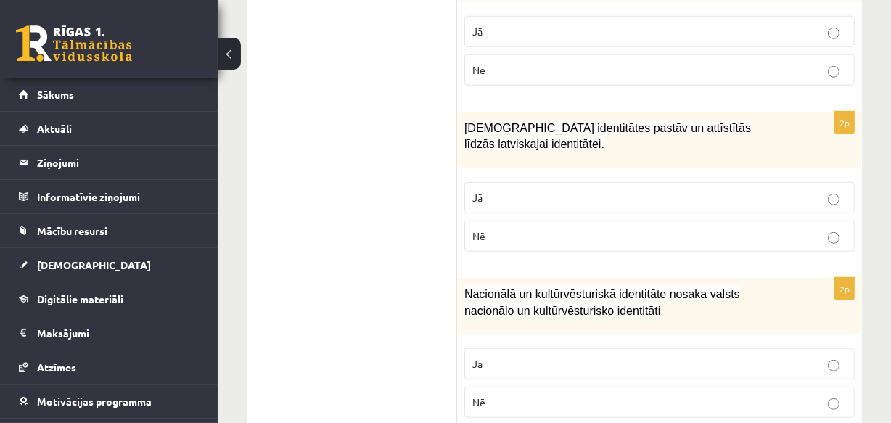
scroll to position [1120, 0]
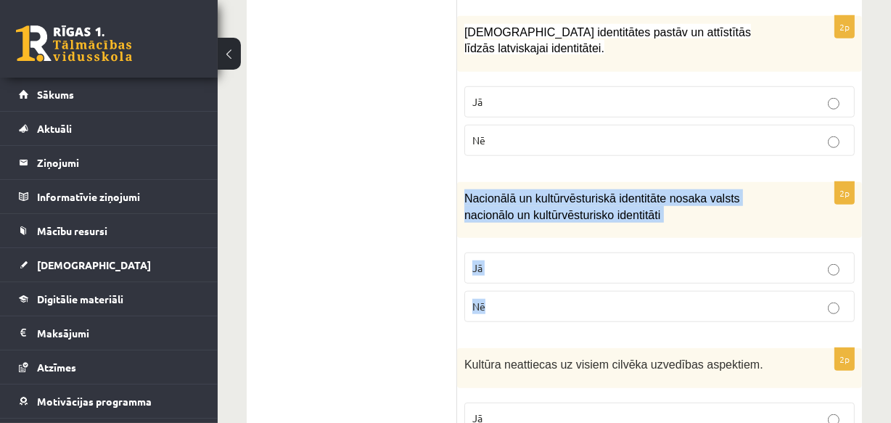
drag, startPoint x: 464, startPoint y: 178, endPoint x: 520, endPoint y: 275, distance: 111.5
click at [522, 281] on div "2p Nacionālā un kultūrvēsturiskā identitāte nosaka valsts nacionālo un kultūrvē…" at bounding box center [659, 258] width 405 height 152
copy div "Nacionālā un kultūrvēsturiskā identitāte nosaka valsts nacionālo un kultūrvēstu…"
click at [495, 252] on label "Jā" at bounding box center [659, 267] width 390 height 31
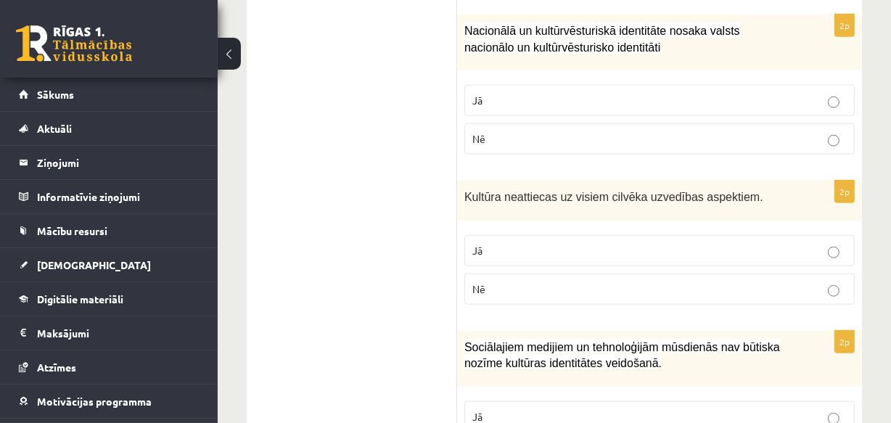
scroll to position [1318, 0]
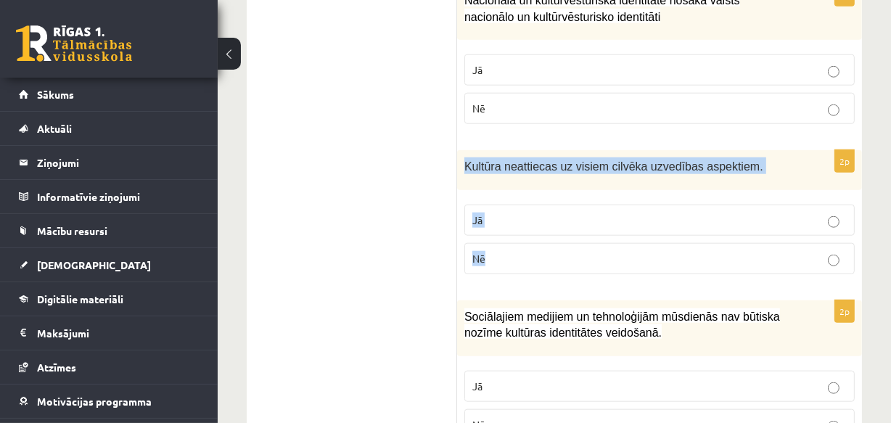
drag, startPoint x: 465, startPoint y: 148, endPoint x: 516, endPoint y: 239, distance: 104.9
click at [516, 239] on div "2p Kultūra neattiecas uz visiem cilvēka uzvedības aspektiem. Jā Nē" at bounding box center [659, 218] width 405 height 136
copy div "Kultūra neattiecas uz visiem cilvēka uzvedības aspektiem. Jā Nē"
click at [475, 205] on label "Jā" at bounding box center [659, 220] width 390 height 31
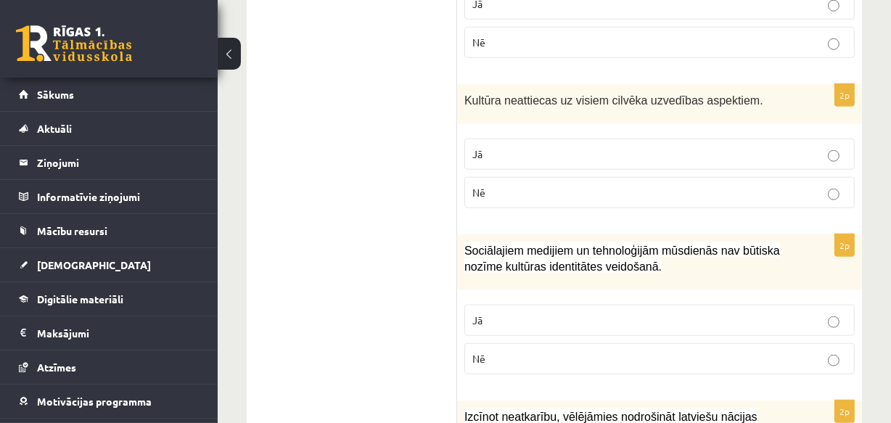
scroll to position [1450, 0]
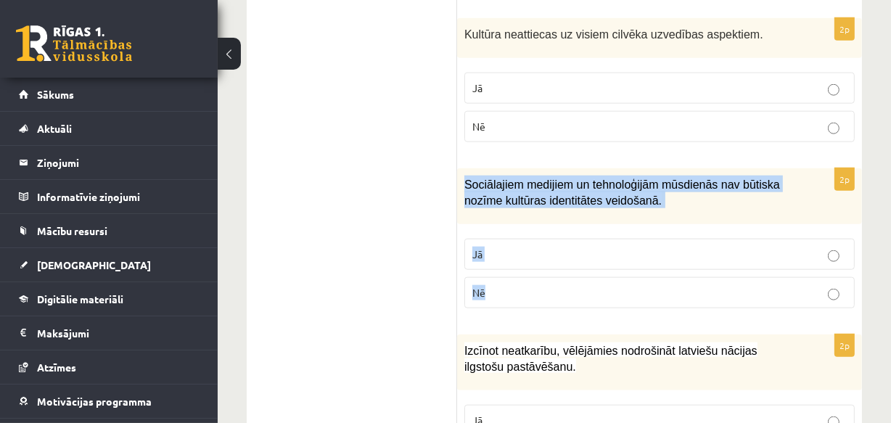
drag, startPoint x: 464, startPoint y: 164, endPoint x: 529, endPoint y: 268, distance: 123.2
click at [529, 268] on div "2p Sociālajiem medijiem un tehnoloģijām mūsdienās nav būtiska nozīme kultūras i…" at bounding box center [659, 244] width 405 height 152
copy div "Sociālajiem medijiem un tehnoloģijām mūsdienās nav būtiska nozīme kultūras iden…"
click at [490, 285] on p "Nē" at bounding box center [659, 292] width 374 height 15
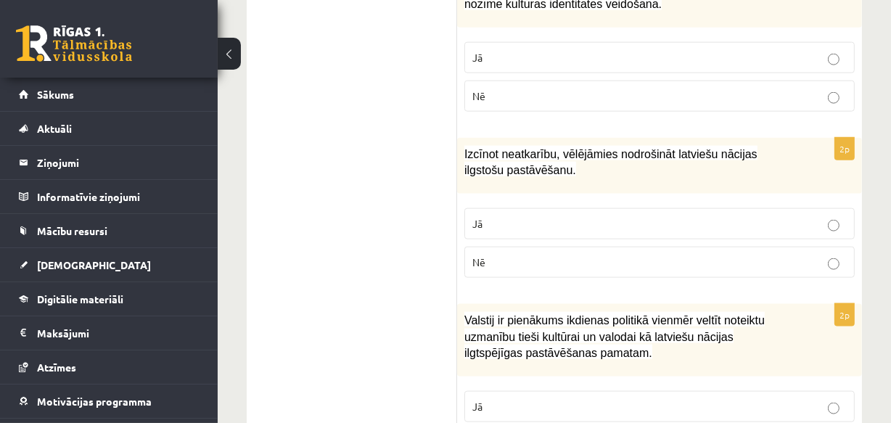
scroll to position [1648, 0]
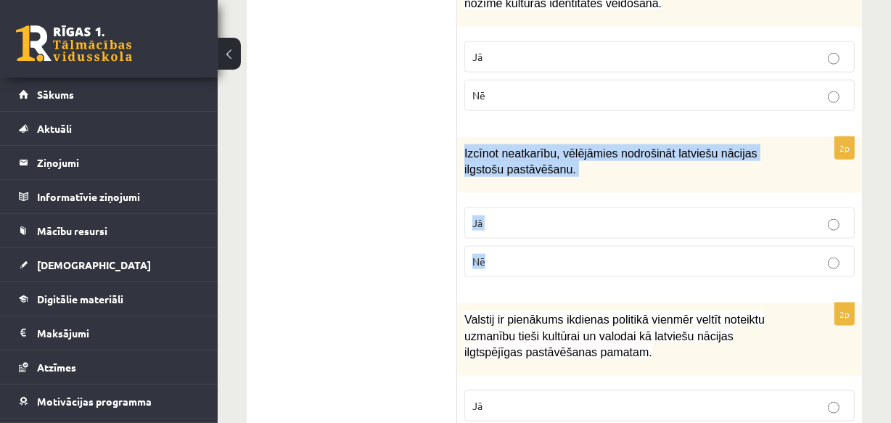
drag, startPoint x: 460, startPoint y: 128, endPoint x: 532, endPoint y: 245, distance: 137.1
click at [532, 245] on div "2p Izcīnot neatkarību, vēlējāmies nodrošināt latviešu nācijas ilgstošu pastāvēš…" at bounding box center [659, 213] width 405 height 152
copy div "Izcīnot neatkarību, vēlējāmies nodrošināt latviešu nācijas ilgstošu pastāvēšanu…"
click at [480, 216] on span "Jā" at bounding box center [477, 222] width 10 height 13
click at [483, 215] on p "Jā" at bounding box center [659, 222] width 374 height 15
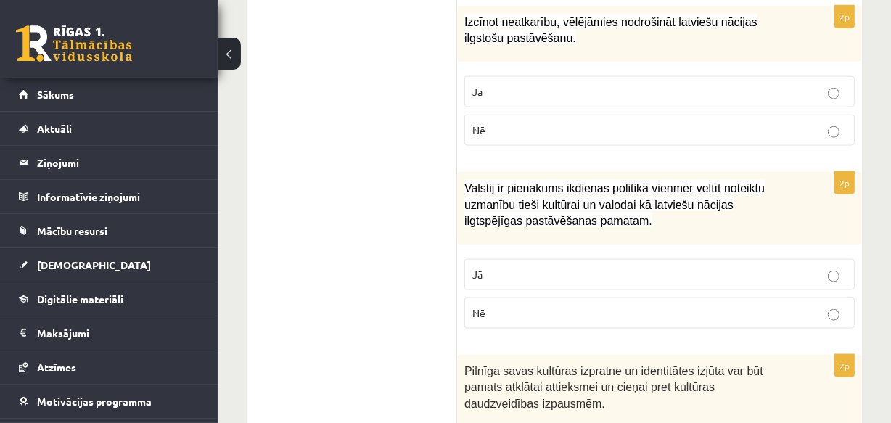
scroll to position [1780, 0]
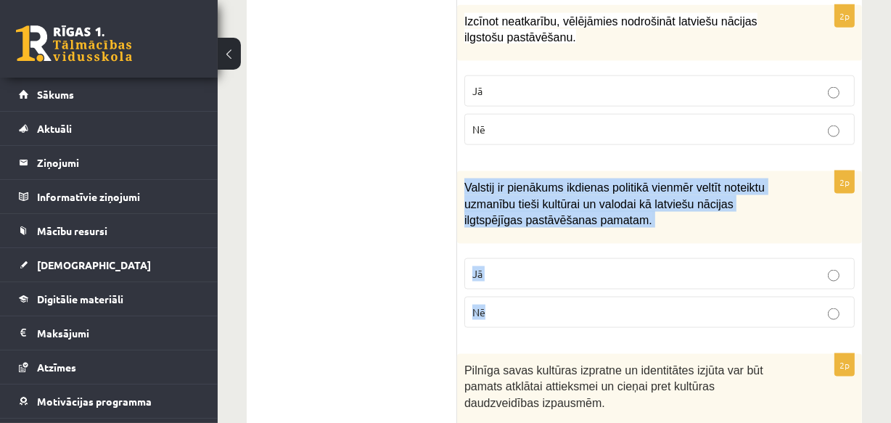
drag, startPoint x: 464, startPoint y: 165, endPoint x: 503, endPoint y: 301, distance: 141.7
click at [503, 303] on div "2p Valstij ir pienākums ikdienas politikā vienmēr veltīt noteiktu uzmanību tieš…" at bounding box center [659, 255] width 405 height 168
click at [511, 266] on p "Jā" at bounding box center [659, 273] width 374 height 15
click at [468, 258] on label "Jā" at bounding box center [659, 273] width 390 height 31
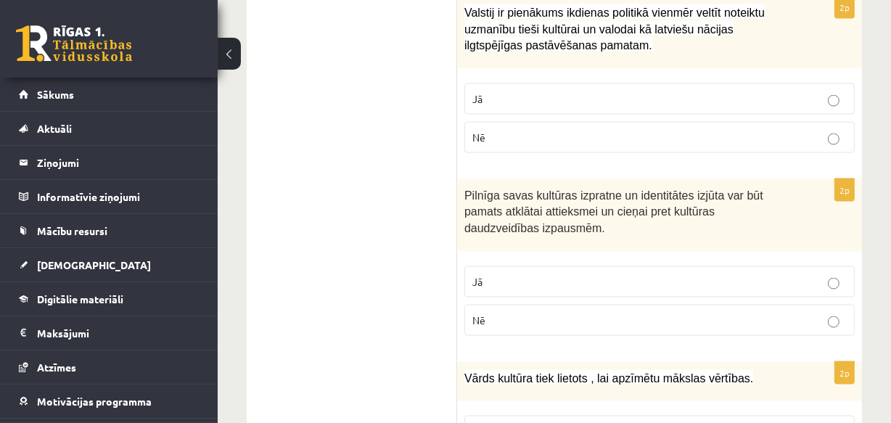
scroll to position [1978, 0]
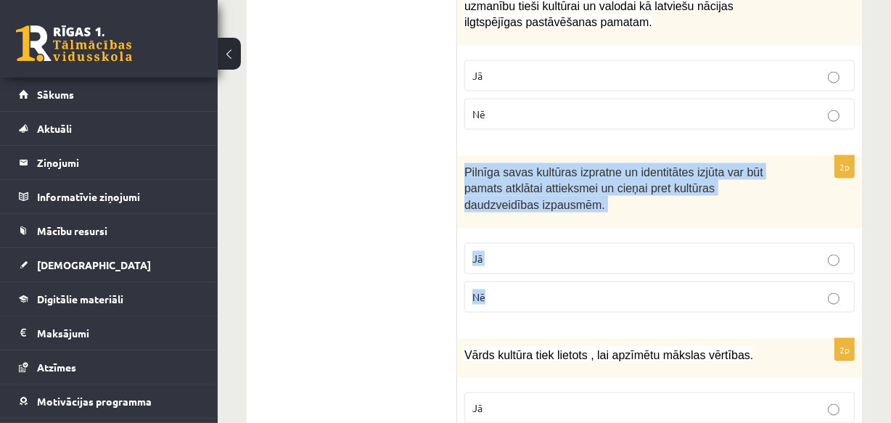
drag, startPoint x: 466, startPoint y: 148, endPoint x: 526, endPoint y: 257, distance: 124.3
click at [526, 261] on div "2p Pilnīga savas kultūras izpratne un identitātes izjūta var būt pamats atklāta…" at bounding box center [659, 240] width 405 height 168
click at [503, 251] on p "Jā" at bounding box center [659, 258] width 374 height 15
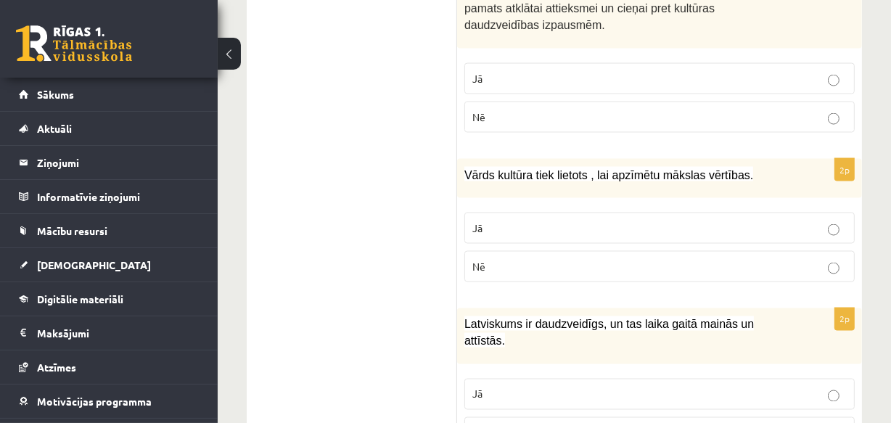
scroll to position [2176, 0]
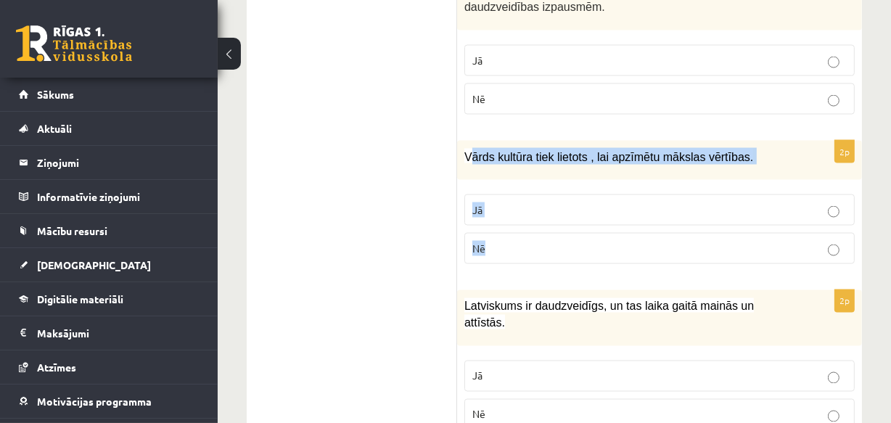
drag, startPoint x: 467, startPoint y: 133, endPoint x: 540, endPoint y: 212, distance: 108.3
click at [540, 212] on div "2p Vārds kultūra tiek lietots , lai apzīmētu mākslas vērtības. Jā Nē" at bounding box center [659, 209] width 405 height 136
click at [498, 194] on label "Jā" at bounding box center [659, 209] width 390 height 31
drag, startPoint x: 463, startPoint y: 133, endPoint x: 492, endPoint y: 218, distance: 89.7
click at [493, 220] on div "2p Vārds kultūra tiek lietots , lai apzīmētu mākslas vērtības. Jā Nē" at bounding box center [659, 209] width 405 height 136
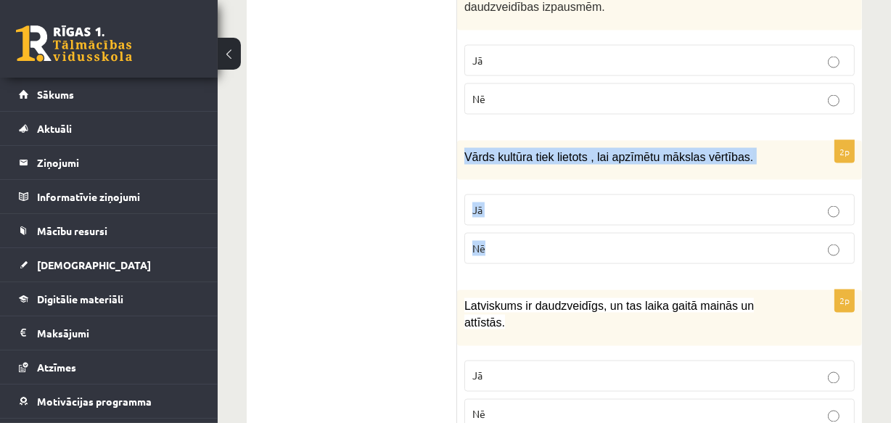
click at [496, 202] on p "Jā" at bounding box center [659, 209] width 374 height 15
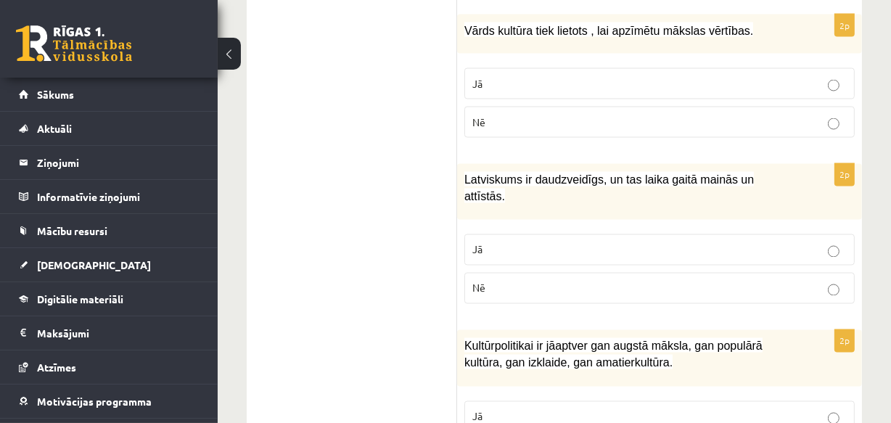
scroll to position [2307, 0]
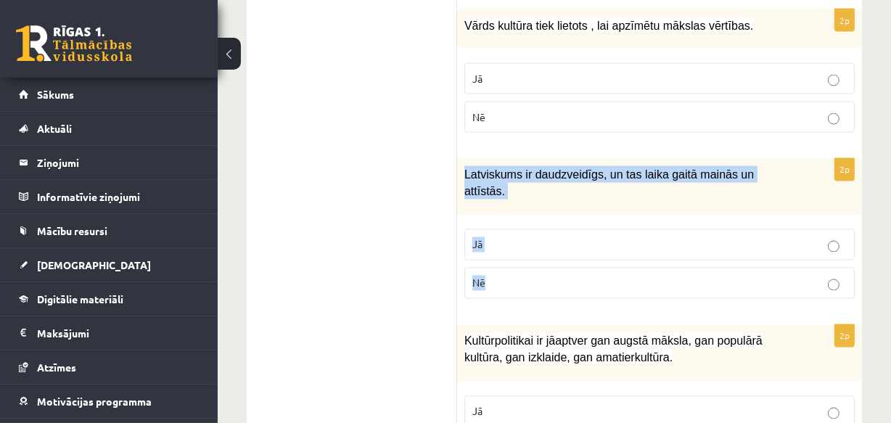
drag, startPoint x: 463, startPoint y: 152, endPoint x: 503, endPoint y: 226, distance: 84.3
click at [514, 244] on div "2p Latviskums ir daudzveidīgs, un tas laika gaitā mainās un attīstās. Jā Nē" at bounding box center [659, 235] width 405 height 152
click at [503, 237] on p "Jā" at bounding box center [659, 244] width 374 height 15
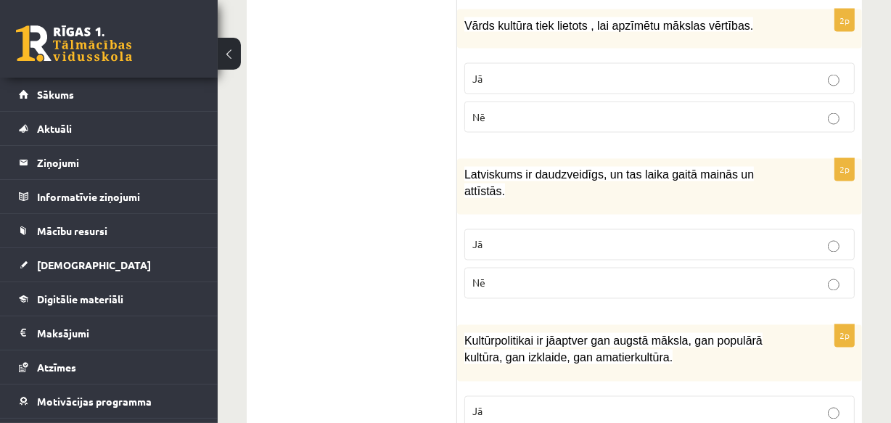
scroll to position [2364, 0]
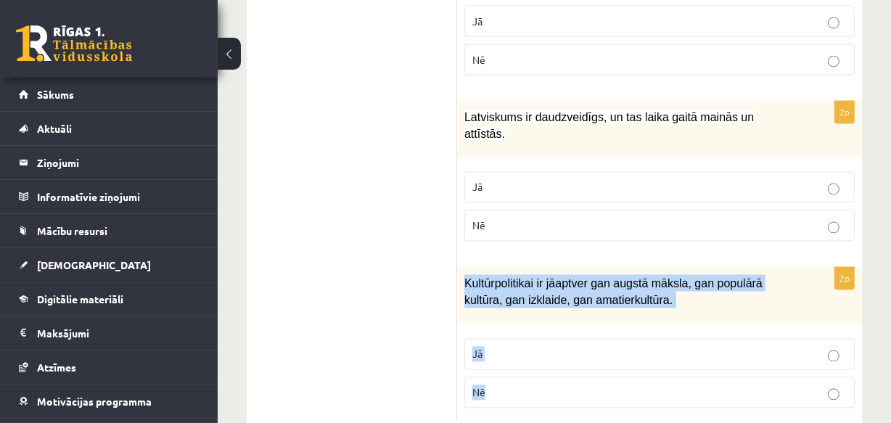
drag, startPoint x: 465, startPoint y: 243, endPoint x: 523, endPoint y: 342, distance: 115.1
click at [523, 342] on div "2p Kultūrpolitikai ir jāaptver gan augstā māksla, gan populārā kultūra, gan izk…" at bounding box center [659, 344] width 405 height 152
click at [478, 347] on span "Jā" at bounding box center [477, 353] width 10 height 13
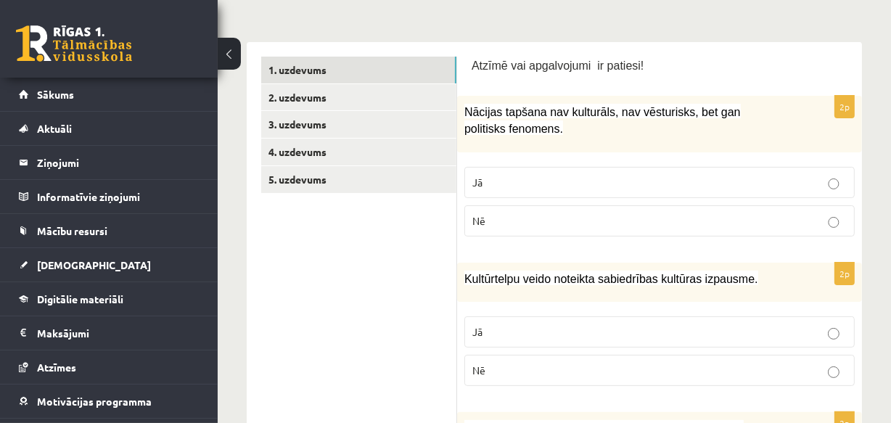
scroll to position [217, 0]
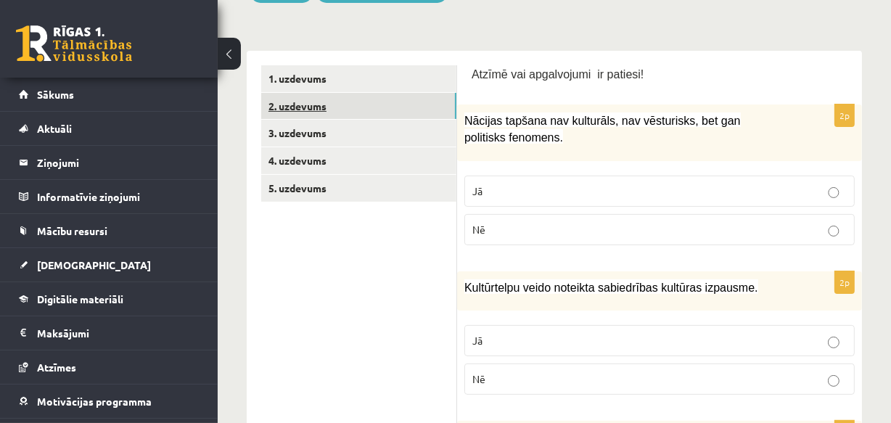
click at [319, 102] on link "2. uzdevums" at bounding box center [358, 106] width 195 height 27
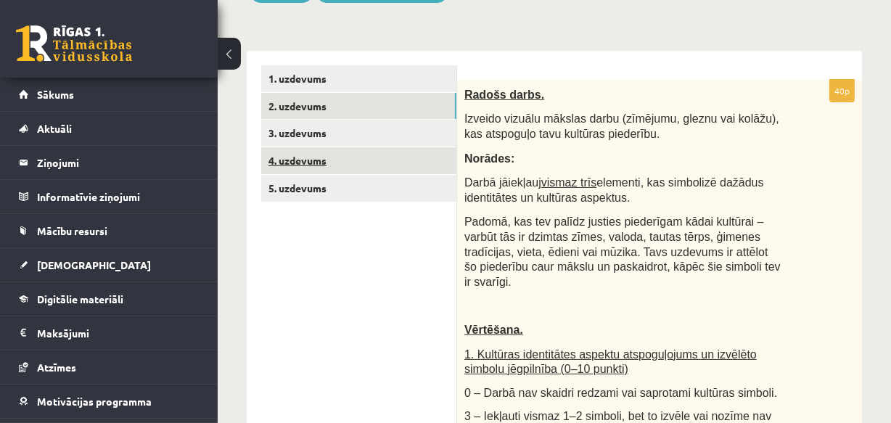
scroll to position [0, 0]
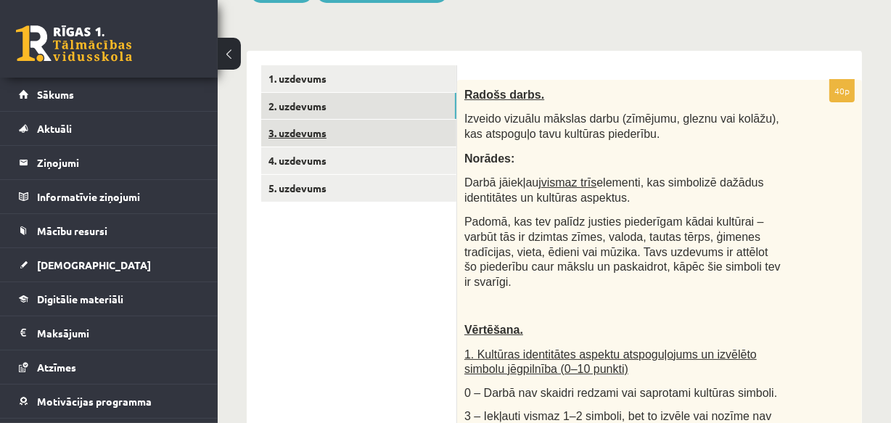
click at [299, 133] on link "3. uzdevums" at bounding box center [358, 133] width 195 height 27
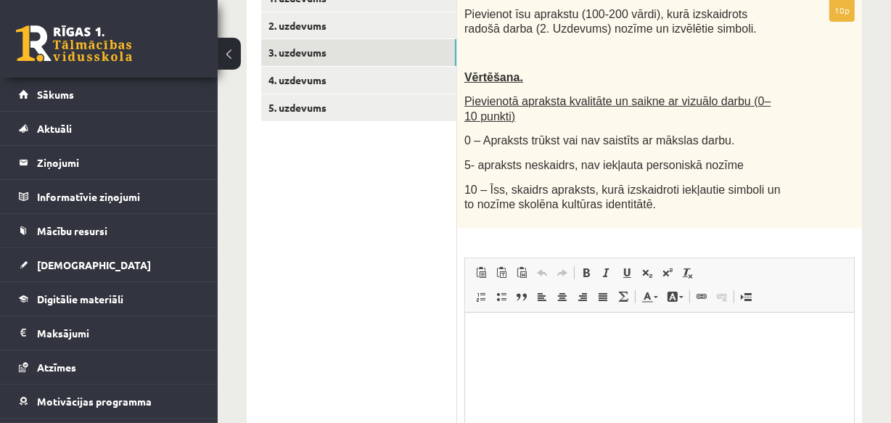
scroll to position [279, 0]
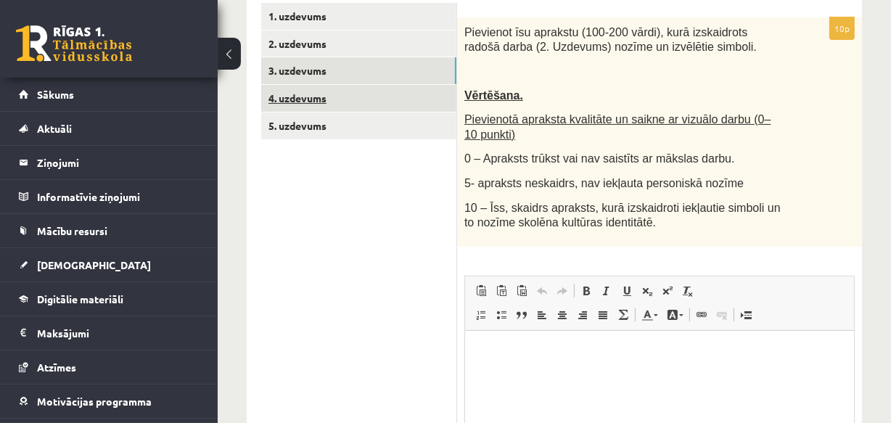
click at [300, 94] on link "4. uzdevums" at bounding box center [358, 98] width 195 height 27
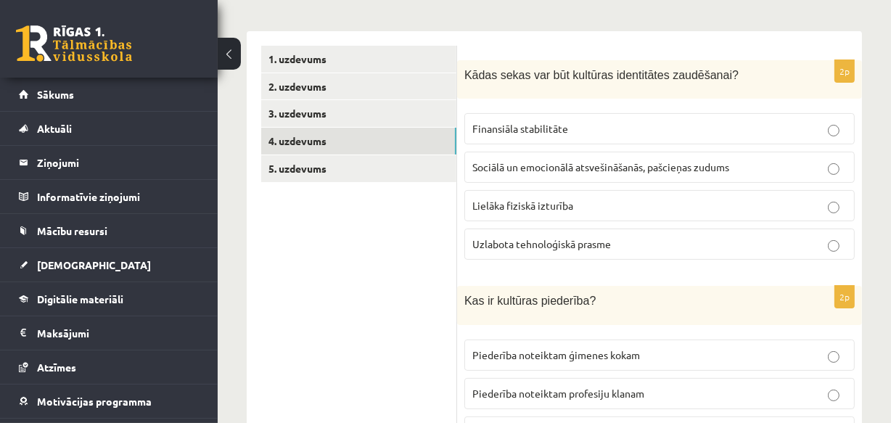
scroll to position [213, 0]
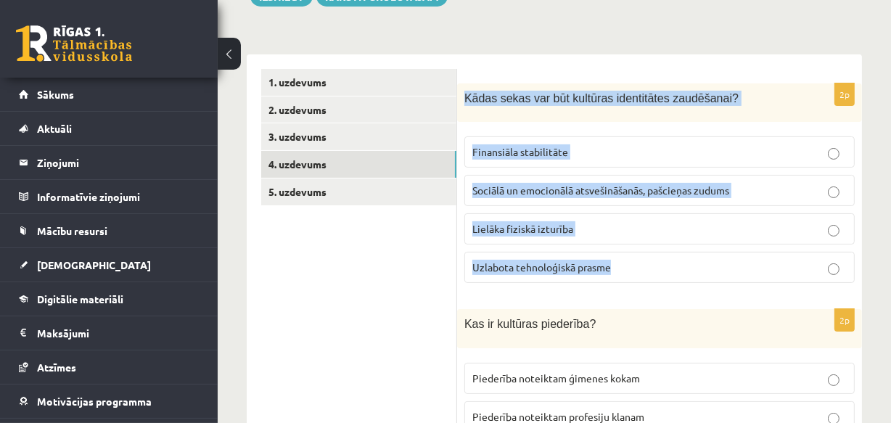
drag, startPoint x: 464, startPoint y: 96, endPoint x: 705, endPoint y: 256, distance: 289.2
click at [705, 256] on div "2p Kādas sekas var būt kultūras identitātes zaudēšanai? Finansiāla stabilitāte …" at bounding box center [659, 189] width 405 height 212
click at [635, 190] on span "Sociālā un emocionālā atsvešināšanās, pašcieņas zudums" at bounding box center [600, 189] width 257 height 13
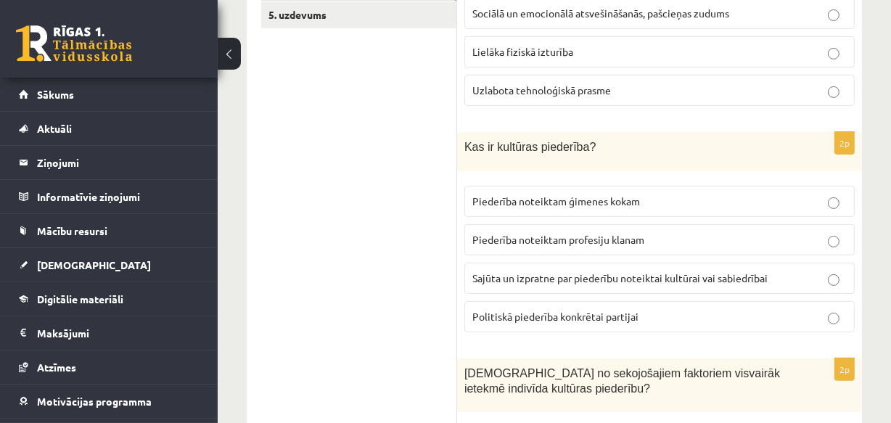
scroll to position [411, 0]
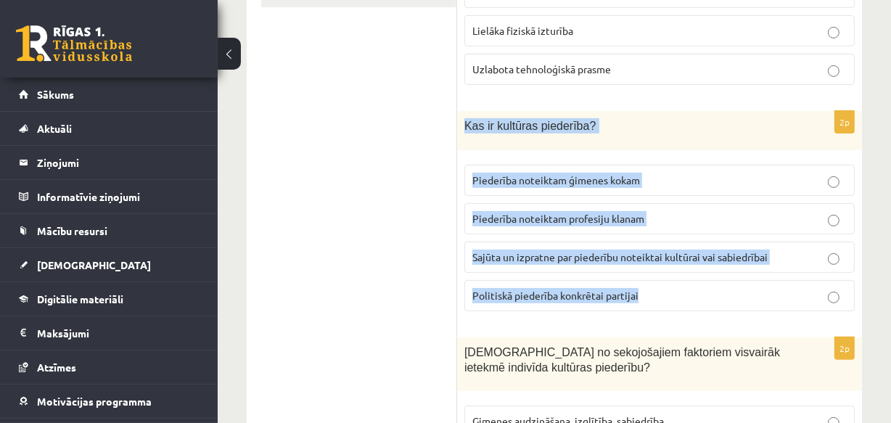
drag, startPoint x: 463, startPoint y: 123, endPoint x: 680, endPoint y: 297, distance: 278.1
click at [680, 297] on div "2p Kas ir kultūras piederība? Piederība noteiktam ģimenes kokam Piederība notei…" at bounding box center [659, 217] width 405 height 212
click at [566, 256] on span "Sajūta un izpratne par piederību noteiktai kultūrai vai sabiedrībai" at bounding box center [619, 256] width 295 height 13
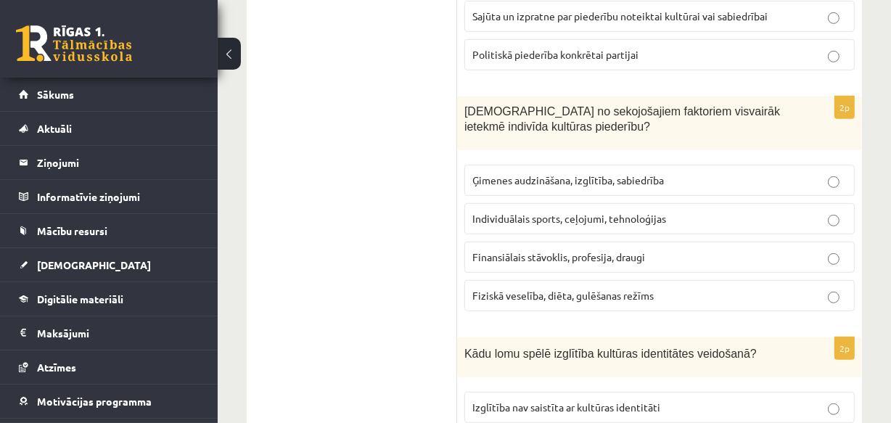
scroll to position [674, 0]
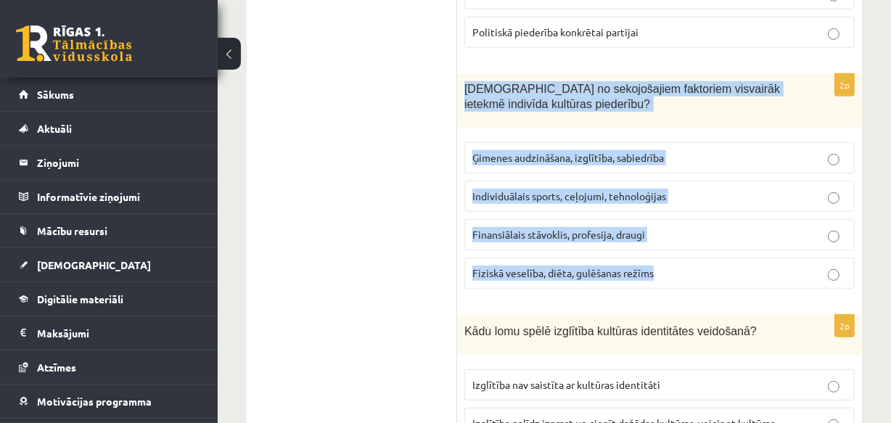
drag, startPoint x: 465, startPoint y: 86, endPoint x: 663, endPoint y: 270, distance: 270.4
click at [663, 270] on div "2p Kuri no sekojošajiem faktoriem visvairāk ietekmē indivīda kultūras piederību…" at bounding box center [659, 187] width 405 height 226
click at [595, 157] on span "Ģimenes audzināšana, izglītība, sabiedrība" at bounding box center [567, 157] width 191 height 13
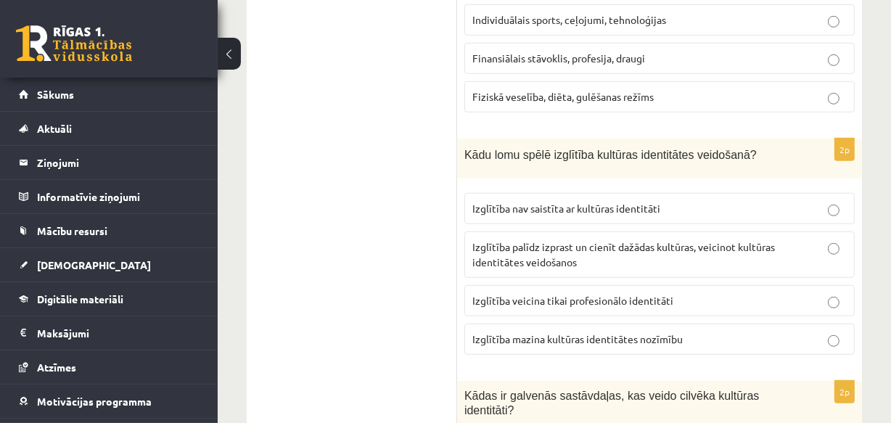
scroll to position [872, 0]
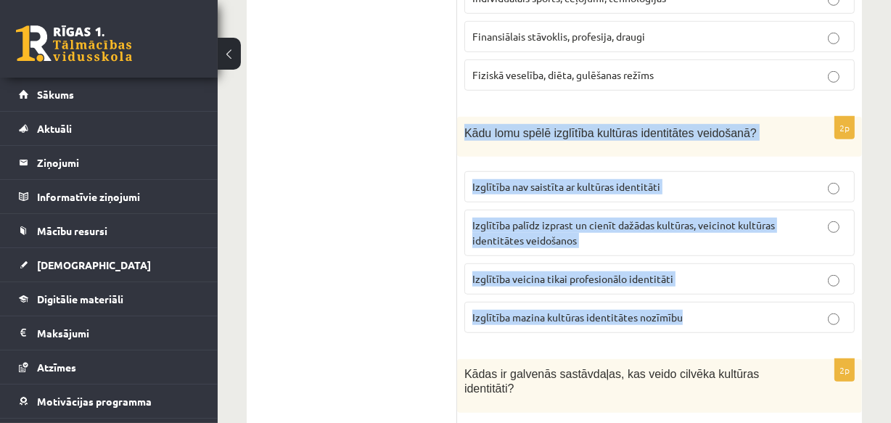
drag, startPoint x: 465, startPoint y: 131, endPoint x: 688, endPoint y: 305, distance: 283.2
click at [688, 305] on div "2p Kādu lomu spēlē izglītība kultūras identitātes veidošanā? Izglītība nav sais…" at bounding box center [659, 231] width 405 height 228
click at [520, 228] on p "Izglītība palīdz izprast un cienīt dažādas kultūras, veicinot kultūras identitā…" at bounding box center [659, 233] width 374 height 30
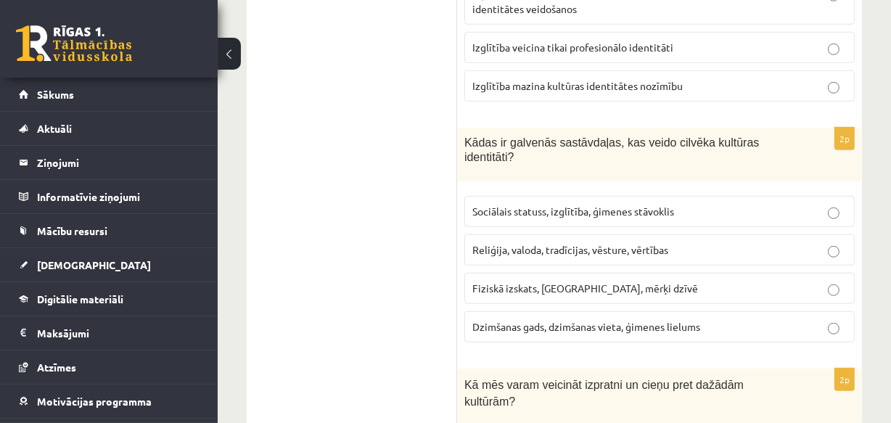
scroll to position [1136, 0]
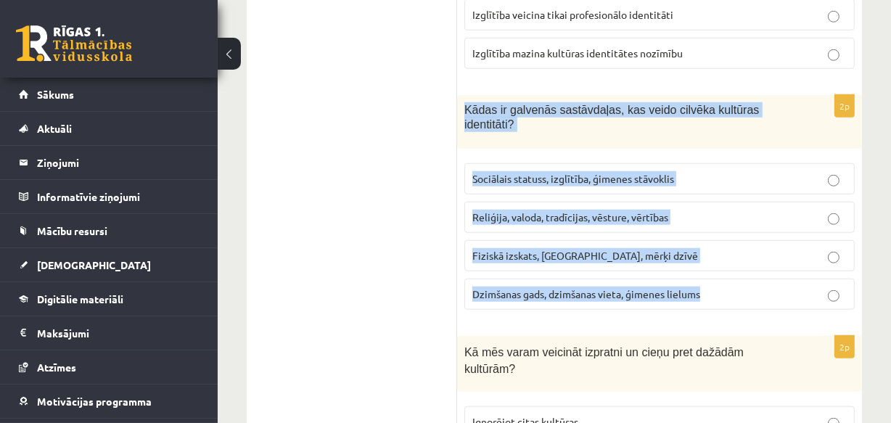
drag, startPoint x: 466, startPoint y: 109, endPoint x: 710, endPoint y: 278, distance: 297.1
click at [710, 278] on div "2p Kādas ir galvenās sastāvdaļas, kas veido cilvēka kultūras identitāti? Sociāl…" at bounding box center [659, 208] width 405 height 226
click at [569, 202] on label "Reliģija, valoda, tradīcijas, vēsture, vērtības" at bounding box center [659, 217] width 390 height 31
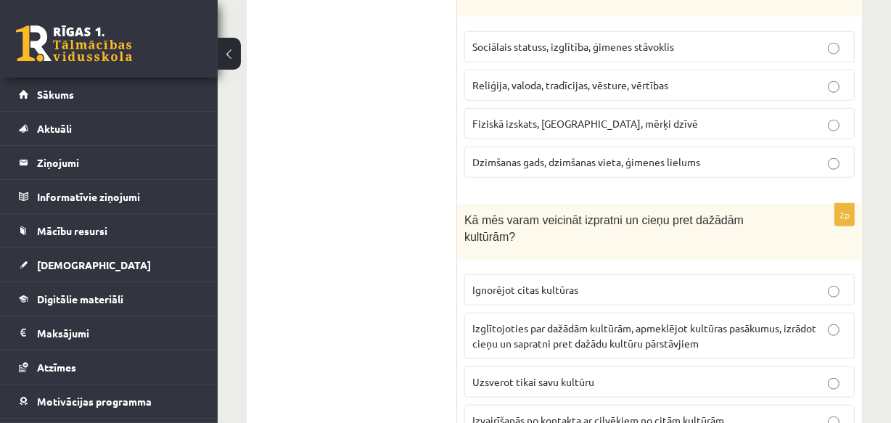
scroll to position [1334, 0]
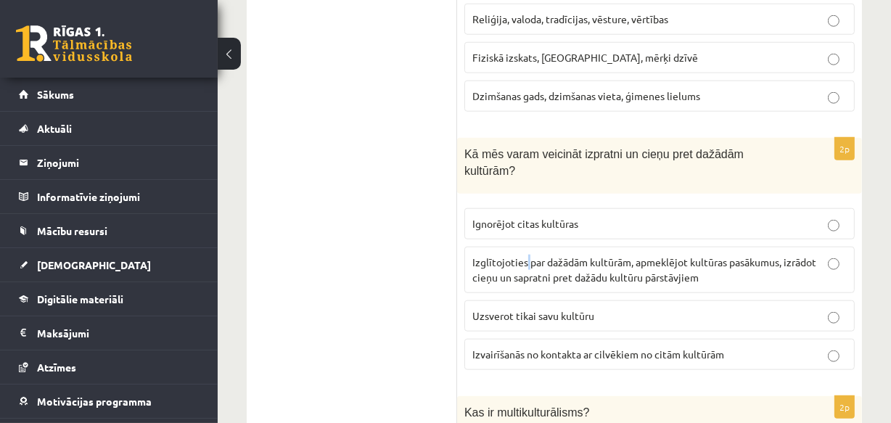
click at [527, 255] on span "Izglītojoties par dažādām kultūrām, apmeklējot kultūras pasākumus, izrādot cieņ…" at bounding box center [644, 269] width 344 height 28
click at [630, 255] on span "Izglītojoties par dažādām kultūrām, apmeklējot kultūras pasākumus, izrādot cieņ…" at bounding box center [644, 269] width 344 height 28
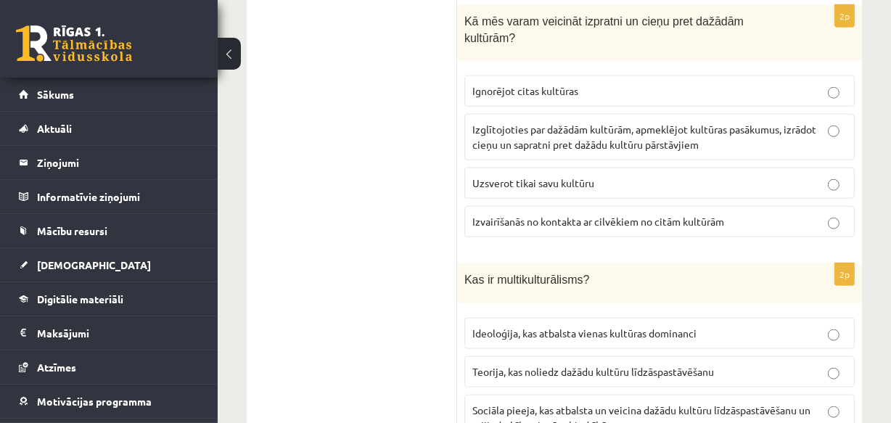
scroll to position [1532, 0]
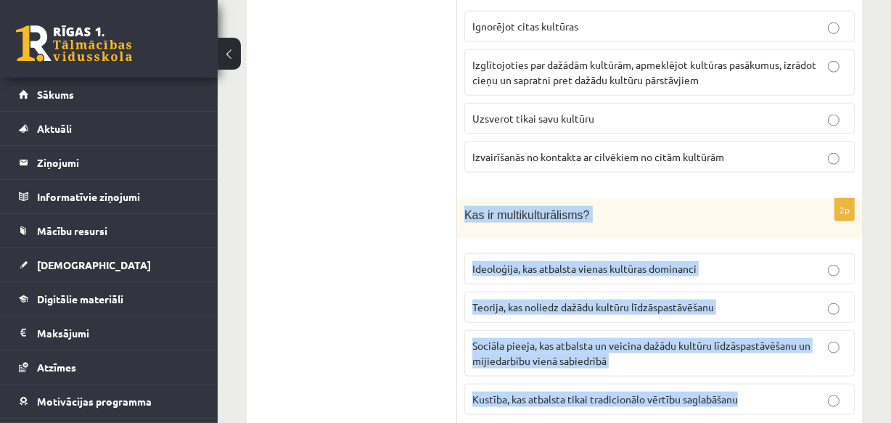
drag, startPoint x: 465, startPoint y: 181, endPoint x: 746, endPoint y: 366, distance: 336.7
click at [746, 366] on div "2p Kas ir multikulturālisms? Ideoloģija, kas atbalsta vienas kultūras dominanci…" at bounding box center [659, 313] width 405 height 228
click at [551, 339] on span "Sociāla pieeja, kas atbalsta un veicina dažādu kultūru līdzāspastāvēšanu un mij…" at bounding box center [641, 353] width 338 height 28
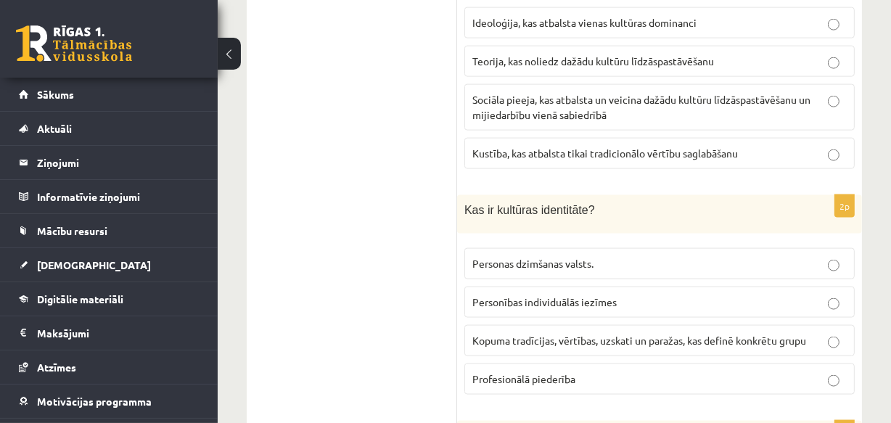
scroll to position [1796, 0]
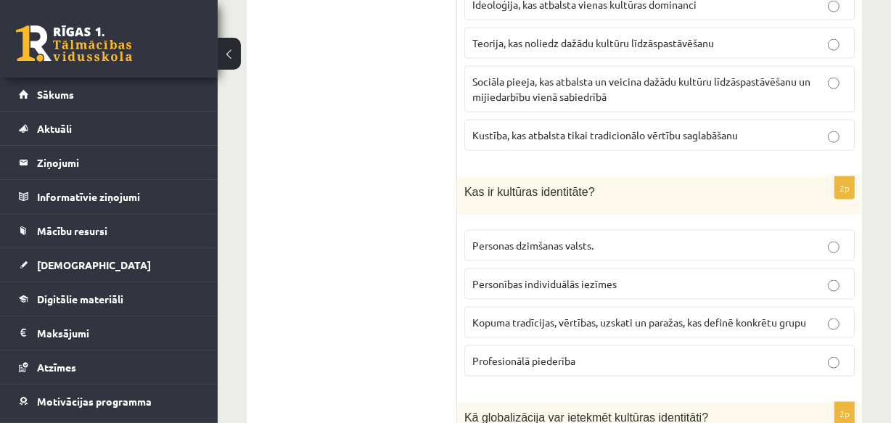
click at [604, 315] on span "Kopuma tradīcijas, vērtības, uzskati un paražas, kas definē konkrētu grupu" at bounding box center [639, 321] width 334 height 13
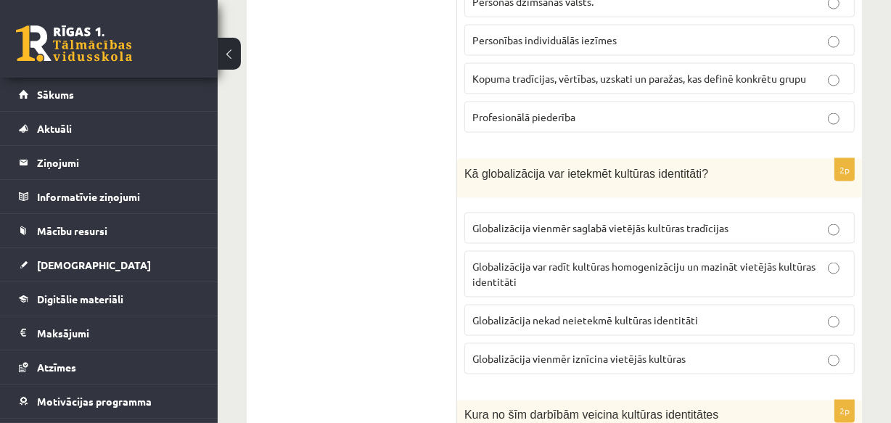
scroll to position [2060, 0]
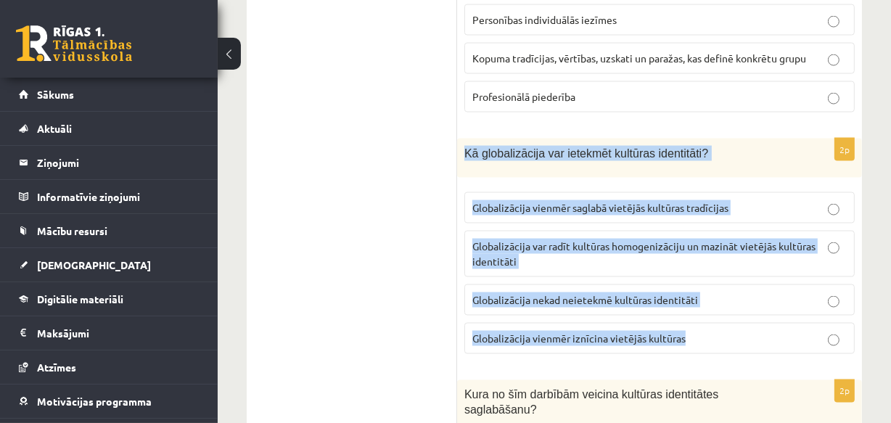
drag, startPoint x: 464, startPoint y: 116, endPoint x: 708, endPoint y: 299, distance: 304.6
click at [708, 299] on div "2p Kā globalizācija var ietekmēt kultūras identitāti? Globalizācija vienmēr sag…" at bounding box center [659, 252] width 405 height 227
click at [665, 239] on span "Globalizācija var radīt kultūras homogenizāciju un mazināt vietējās kultūras id…" at bounding box center [643, 253] width 343 height 28
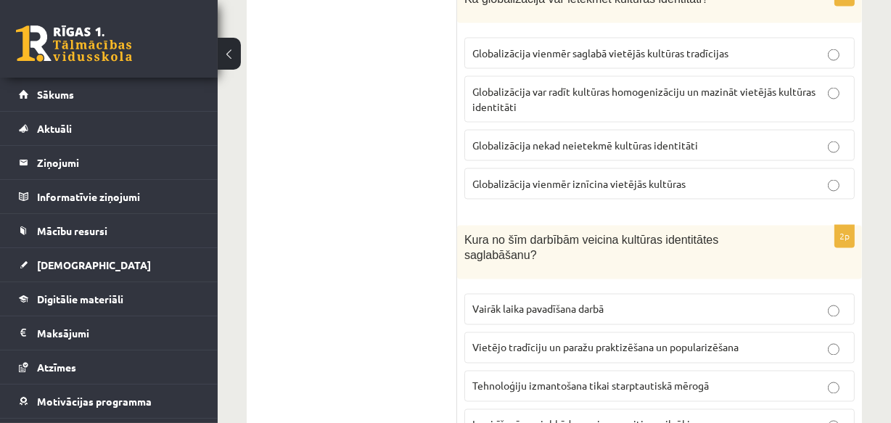
scroll to position [2234, 0]
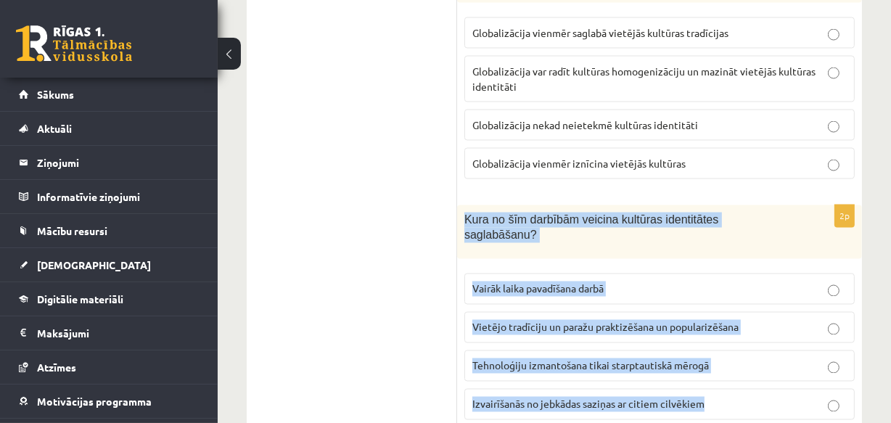
drag, startPoint x: 463, startPoint y: 181, endPoint x: 710, endPoint y: 355, distance: 302.4
click at [713, 360] on div "2p Kura no šīm darbībām veicina kultūras identitātes saglabāšanu? Vairāk laika …" at bounding box center [659, 318] width 405 height 226
click at [612, 321] on span "Vietējo tradīciju un paražu praktizēšana un popularizēšana" at bounding box center [605, 327] width 266 height 13
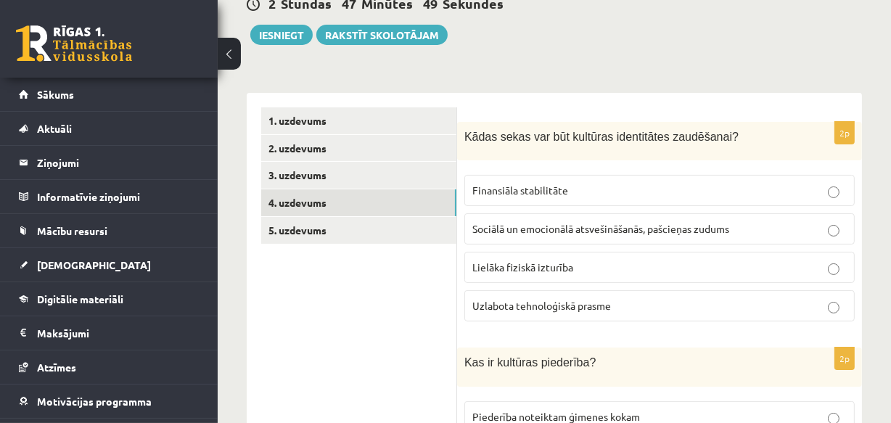
scroll to position [167, 0]
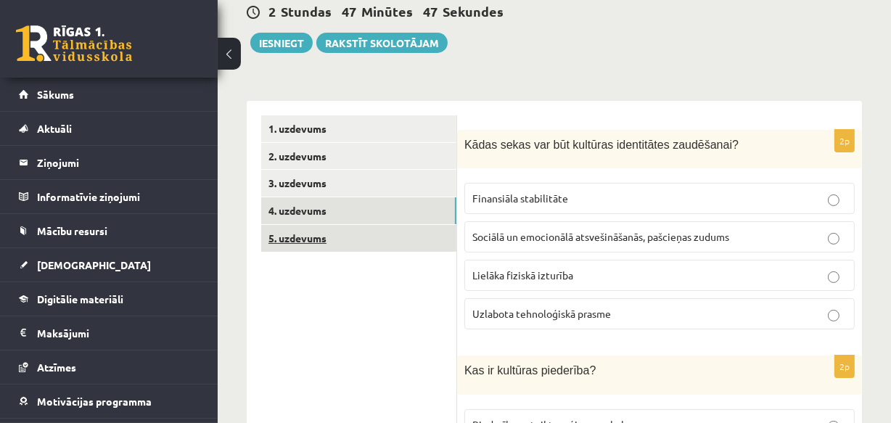
click at [294, 240] on link "5. uzdevums" at bounding box center [358, 238] width 195 height 27
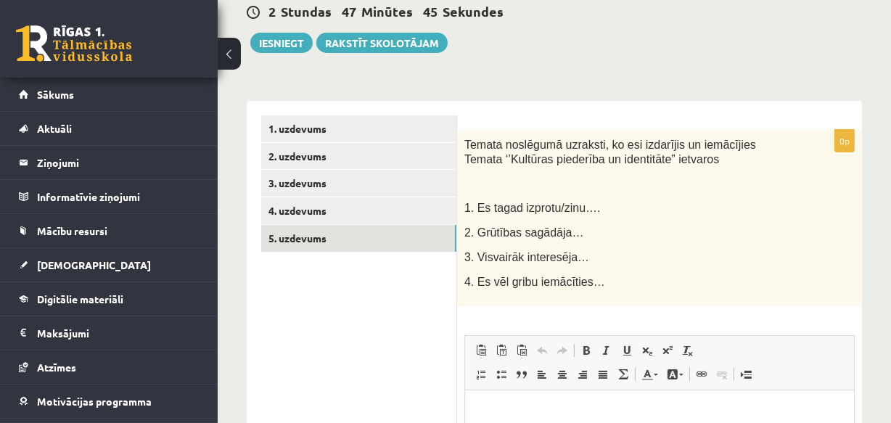
scroll to position [0, 0]
click at [312, 159] on link "2. uzdevums" at bounding box center [358, 156] width 195 height 27
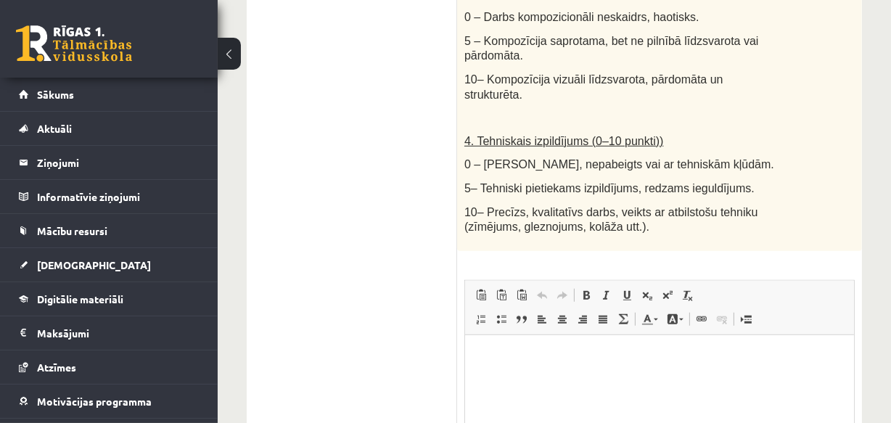
scroll to position [1089, 0]
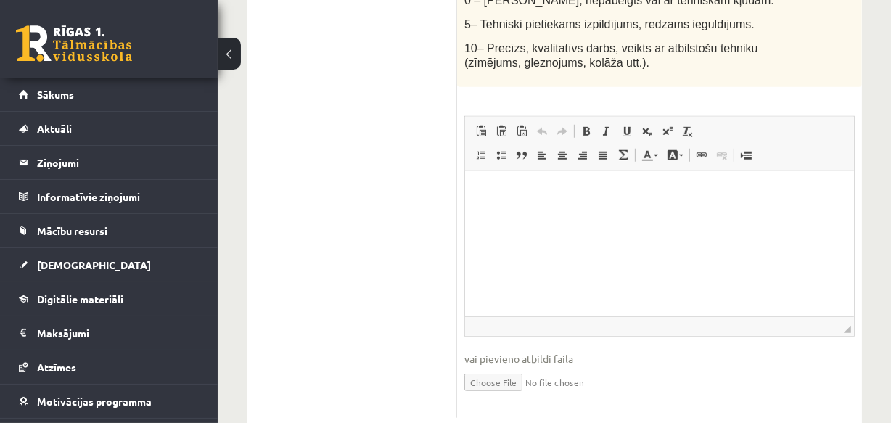
click at [500, 366] on input "file" at bounding box center [659, 381] width 390 height 30
type input "**********"
click at [499, 396] on link "Iesniegtā atbilde" at bounding box center [503, 403] width 78 height 15
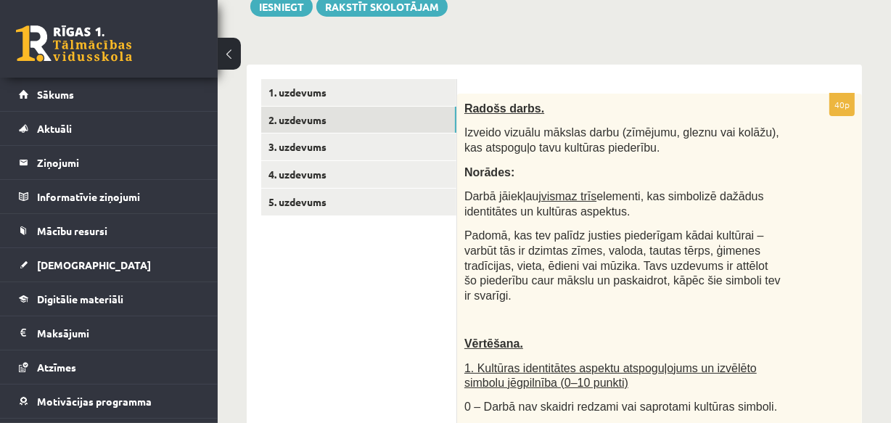
scroll to position [221, 0]
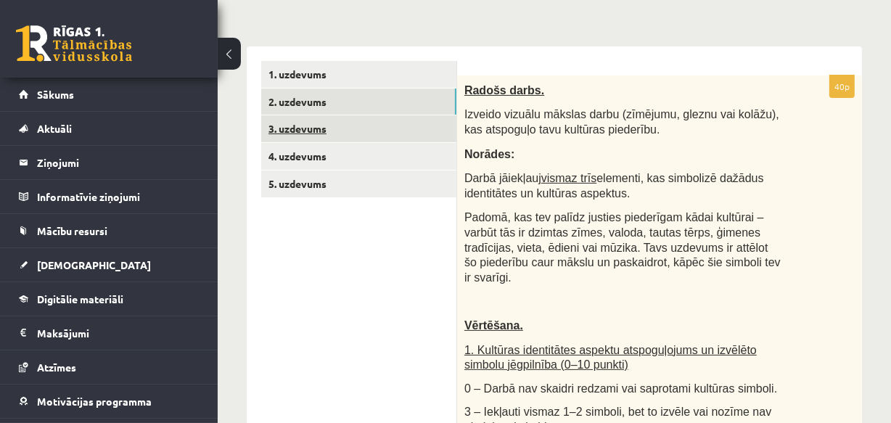
click at [296, 133] on link "3. uzdevums" at bounding box center [358, 128] width 195 height 27
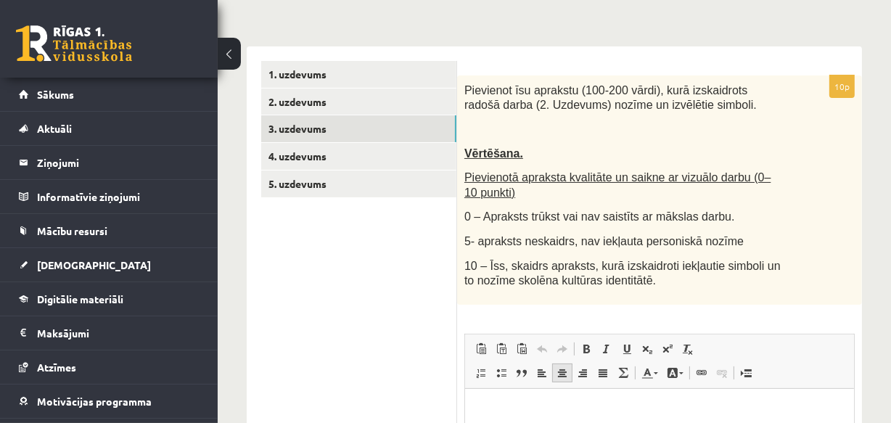
scroll to position [287, 0]
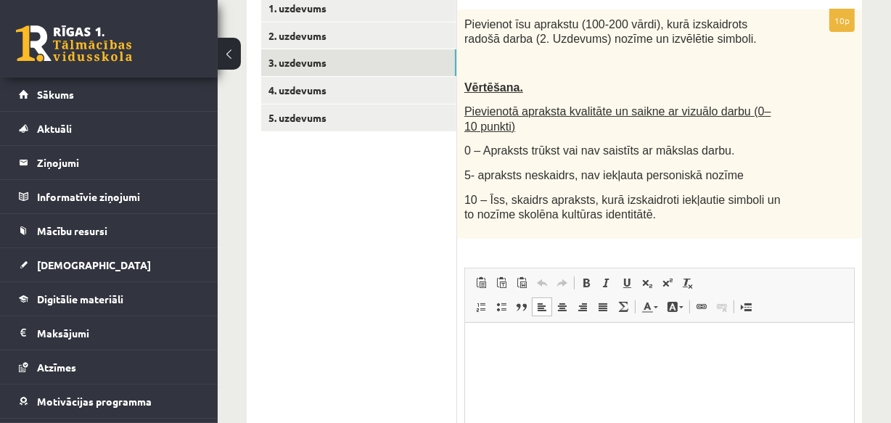
click at [497, 337] on p "Bagātinātā teksta redaktors, wiswyg-editor-user-answer-47434013072000" at bounding box center [659, 344] width 360 height 15
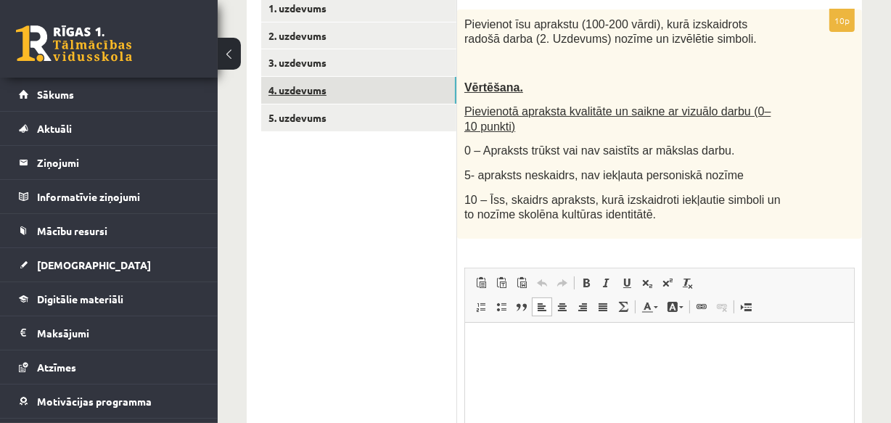
click at [281, 91] on link "4. uzdevums" at bounding box center [358, 90] width 195 height 27
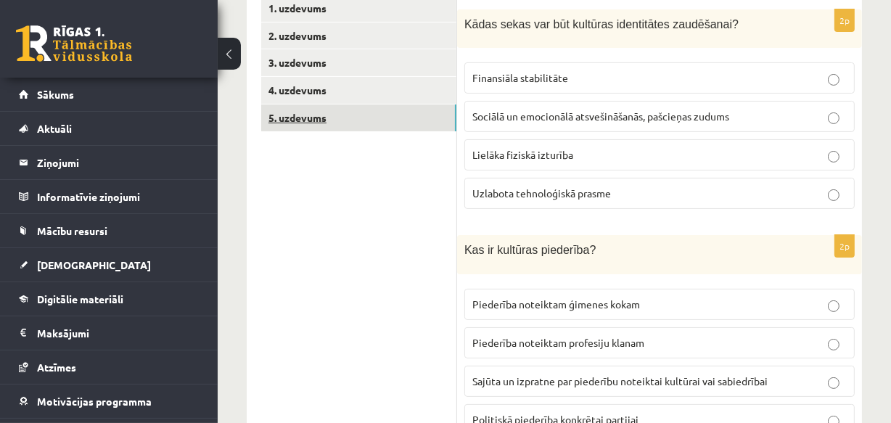
click at [297, 123] on link "5. uzdevums" at bounding box center [358, 117] width 195 height 27
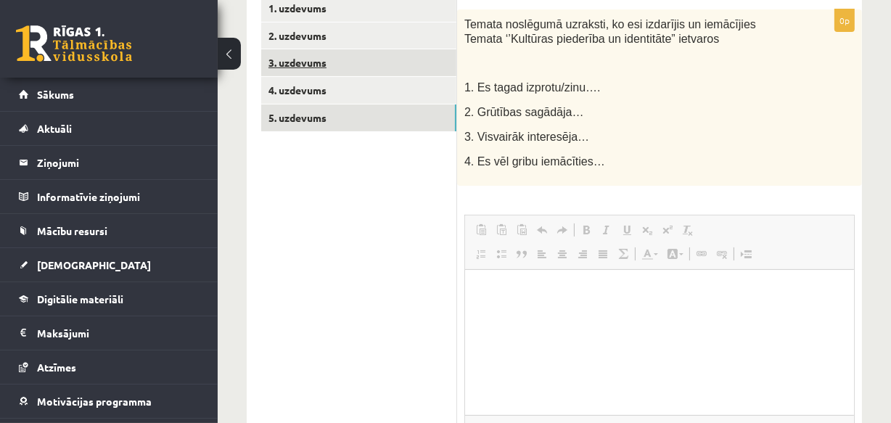
scroll to position [0, 0]
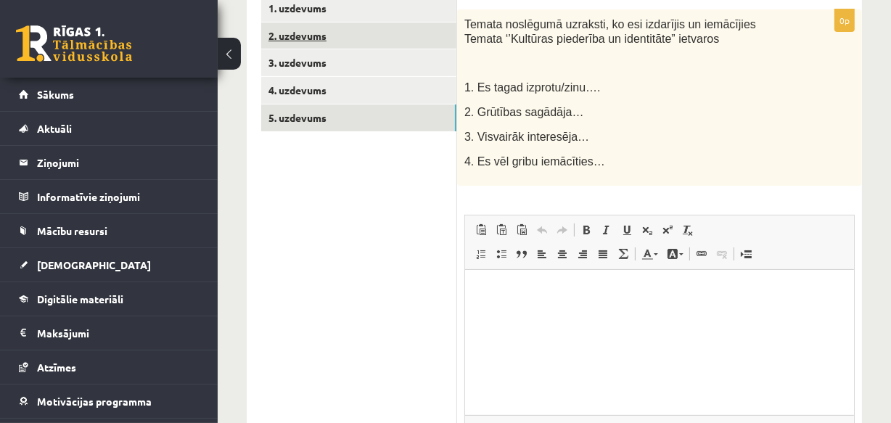
click at [301, 34] on link "2. uzdevums" at bounding box center [358, 35] width 195 height 27
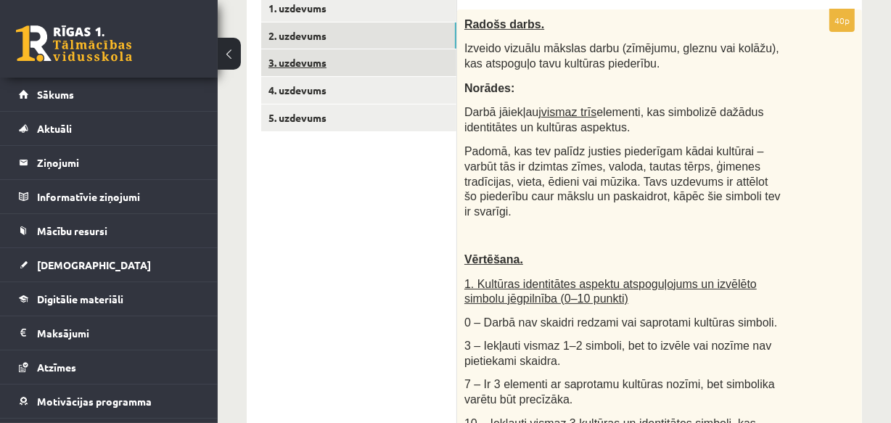
click at [308, 65] on link "3. uzdevums" at bounding box center [358, 62] width 195 height 27
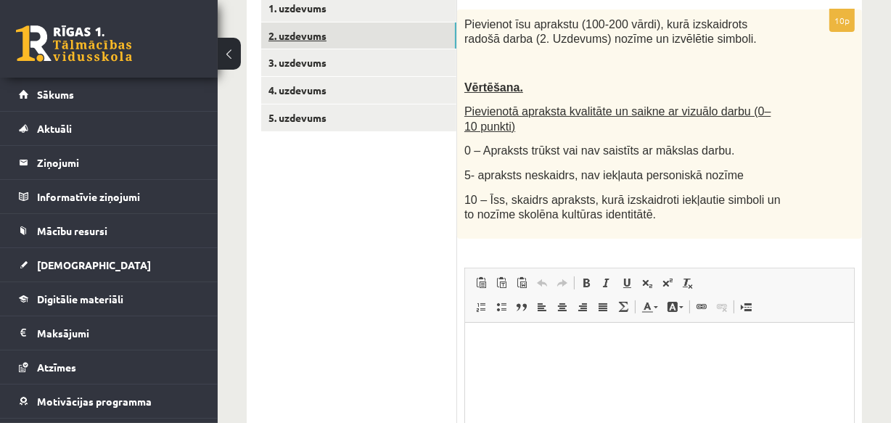
click at [306, 36] on link "2. uzdevums" at bounding box center [358, 35] width 195 height 27
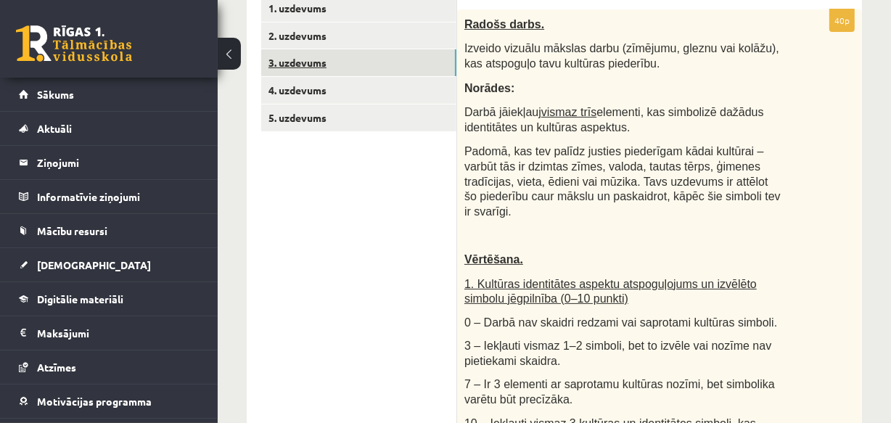
click at [305, 63] on link "3. uzdevums" at bounding box center [358, 62] width 195 height 27
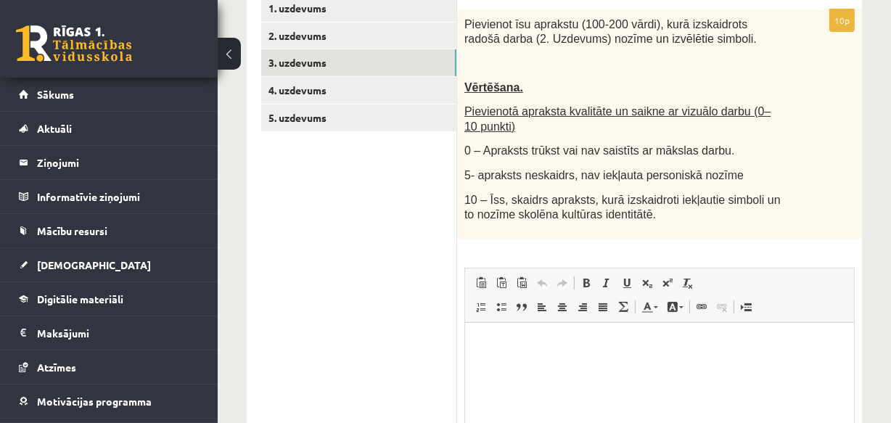
click at [499, 342] on p "Bagātinātā teksta redaktors, wiswyg-editor-user-answer-47433907924600" at bounding box center [659, 344] width 360 height 15
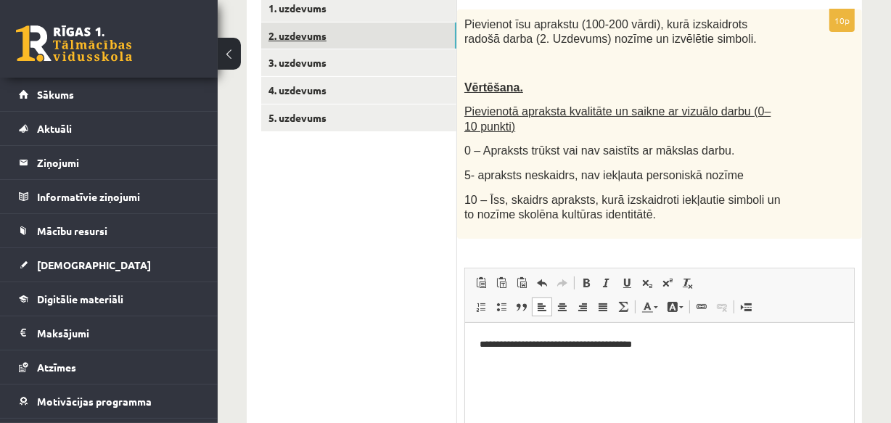
click at [290, 36] on link "2. uzdevums" at bounding box center [358, 35] width 195 height 27
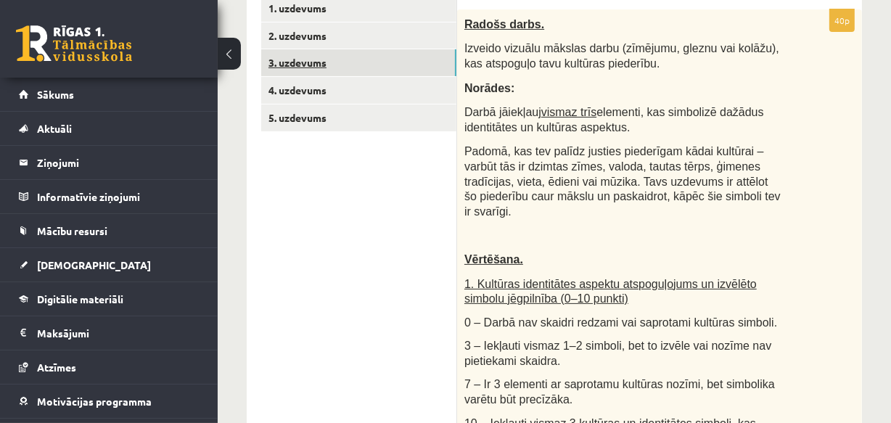
click at [309, 62] on link "3. uzdevums" at bounding box center [358, 62] width 195 height 27
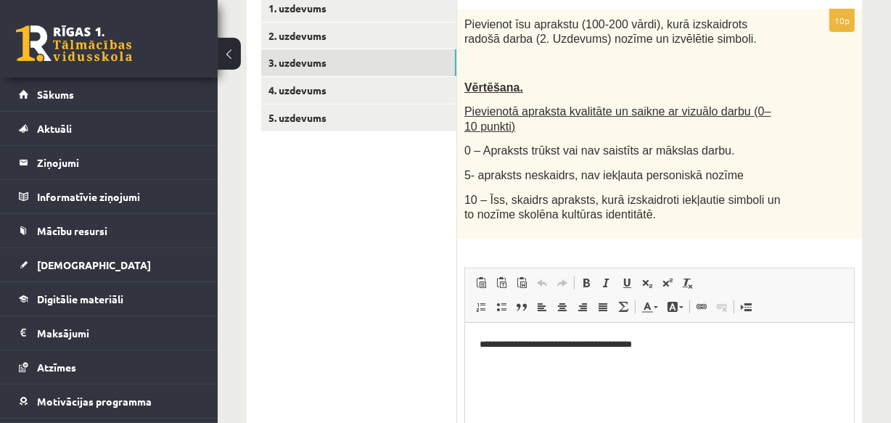
click at [670, 342] on p "**********" at bounding box center [659, 344] width 360 height 15
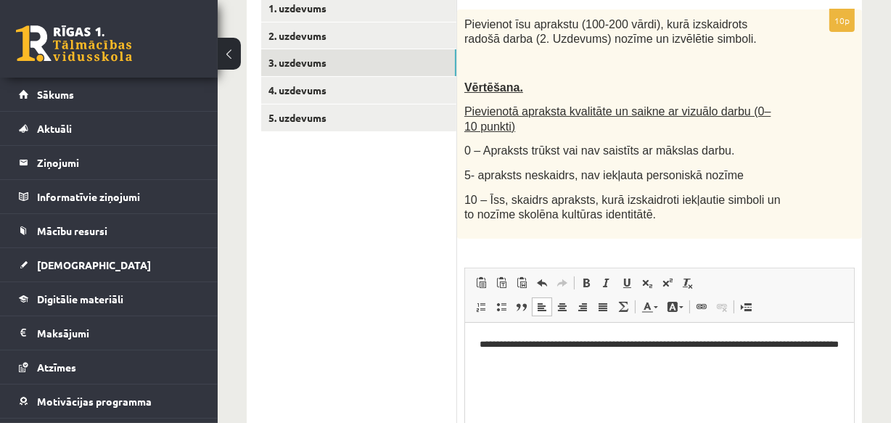
click at [558, 345] on p "**********" at bounding box center [659, 352] width 360 height 30
click at [553, 344] on p "**********" at bounding box center [659, 352] width 360 height 30
click at [578, 344] on p "**********" at bounding box center [659, 352] width 360 height 30
click at [561, 346] on p "**********" at bounding box center [659, 352] width 360 height 30
click at [582, 344] on p "**********" at bounding box center [659, 352] width 360 height 30
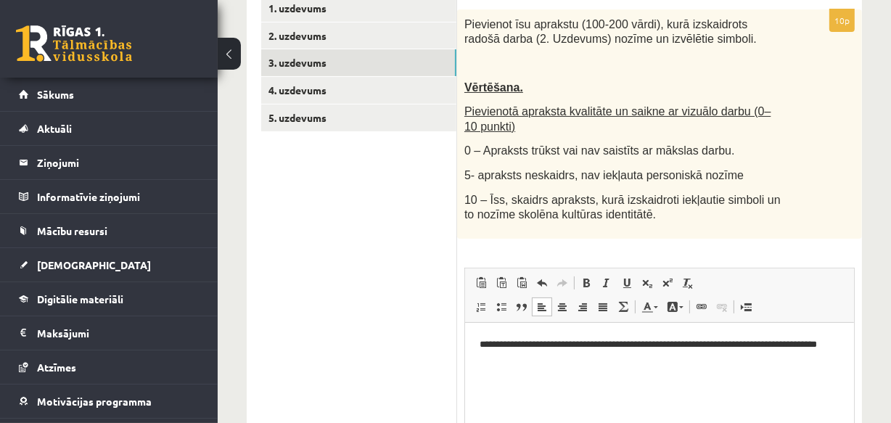
click at [821, 342] on p "**********" at bounding box center [659, 352] width 360 height 30
click at [520, 358] on p "**********" at bounding box center [659, 352] width 360 height 30
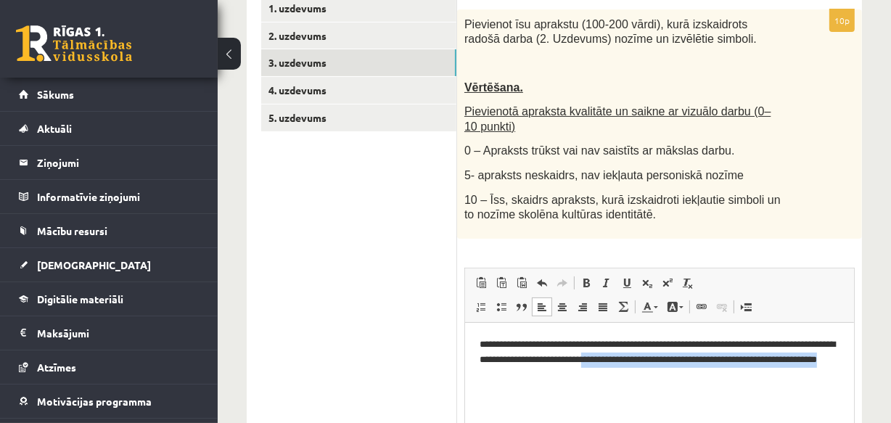
drag, startPoint x: 637, startPoint y: 358, endPoint x: 575, endPoint y: 382, distance: 66.1
click at [575, 382] on html "**********" at bounding box center [658, 359] width 389 height 74
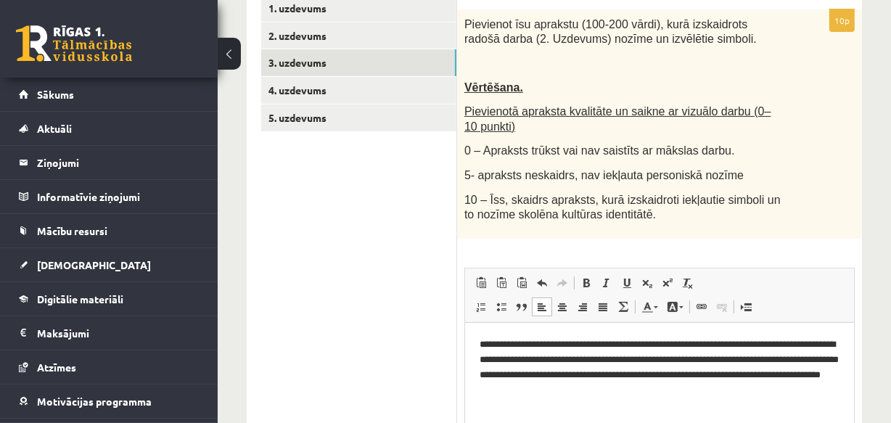
click at [780, 360] on p "**********" at bounding box center [659, 367] width 360 height 60
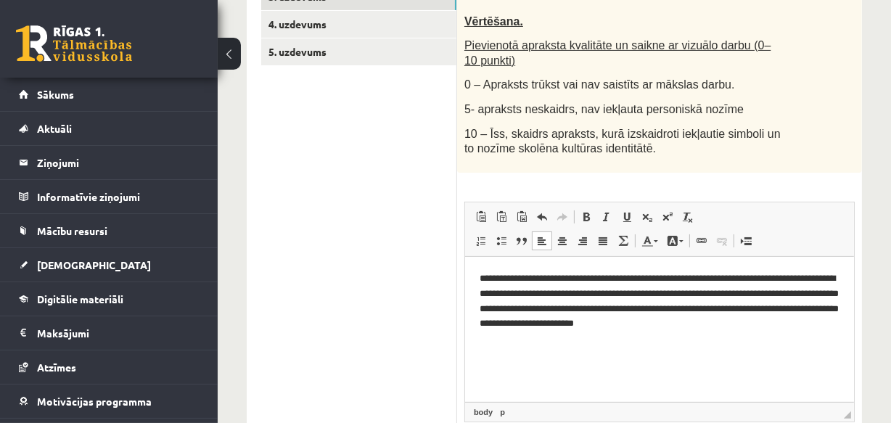
click at [767, 326] on p "**********" at bounding box center [659, 301] width 360 height 60
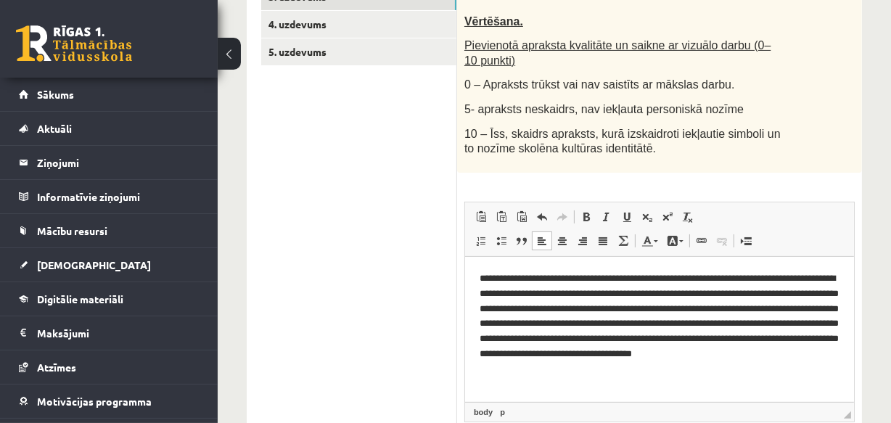
click at [759, 309] on p "**********" at bounding box center [659, 324] width 360 height 106
click at [758, 304] on p "**********" at bounding box center [659, 324] width 360 height 106
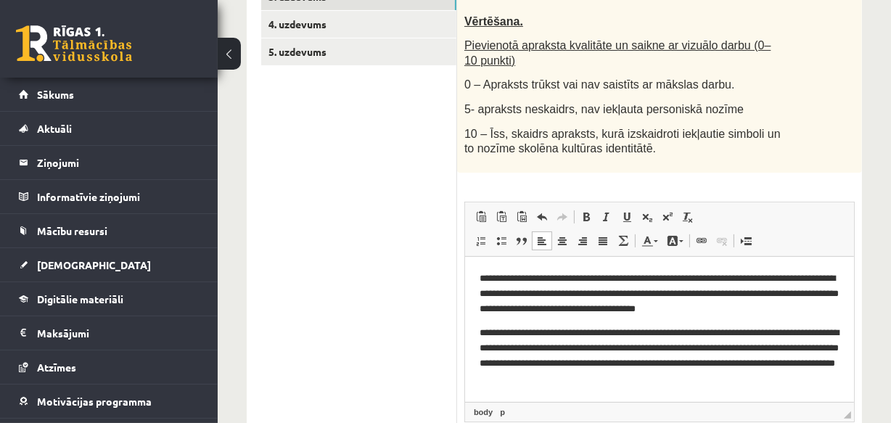
click at [543, 360] on p "**********" at bounding box center [659, 355] width 360 height 60
click at [541, 361] on p "**********" at bounding box center [659, 355] width 360 height 60
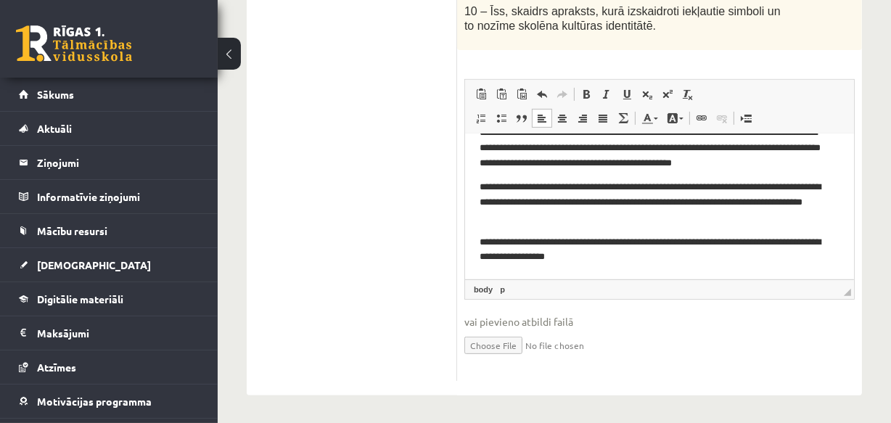
scroll to position [477, 0]
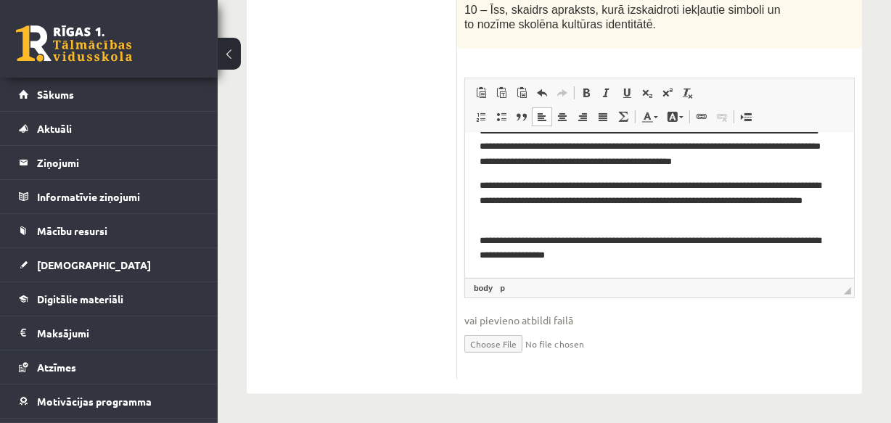
click at [645, 255] on p "**********" at bounding box center [654, 248] width 350 height 30
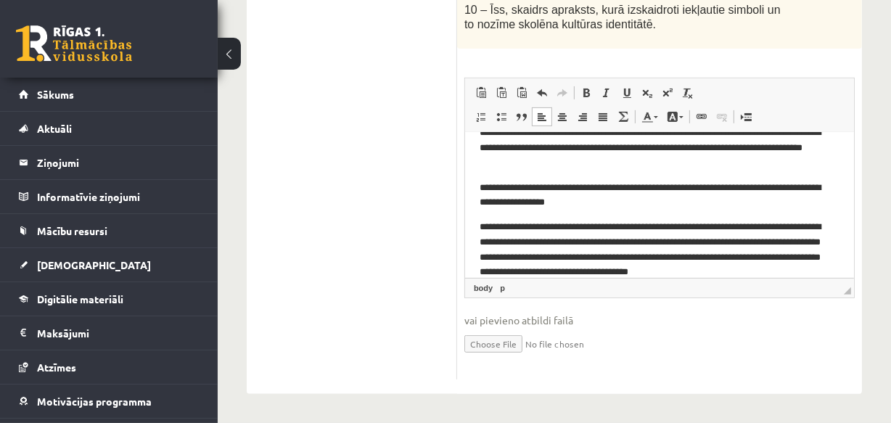
scroll to position [101, 0]
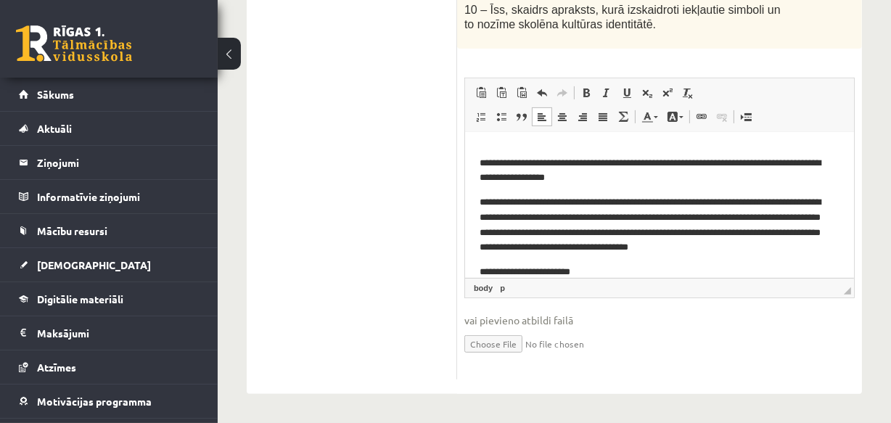
drag, startPoint x: 553, startPoint y: 270, endPoint x: 1023, endPoint y: 408, distance: 489.0
click at [553, 270] on p "**********" at bounding box center [654, 271] width 350 height 15
click at [613, 272] on p "**********" at bounding box center [654, 271] width 350 height 15
click at [657, 272] on p "**********" at bounding box center [654, 271] width 350 height 15
click at [716, 268] on p "**********" at bounding box center [654, 271] width 350 height 15
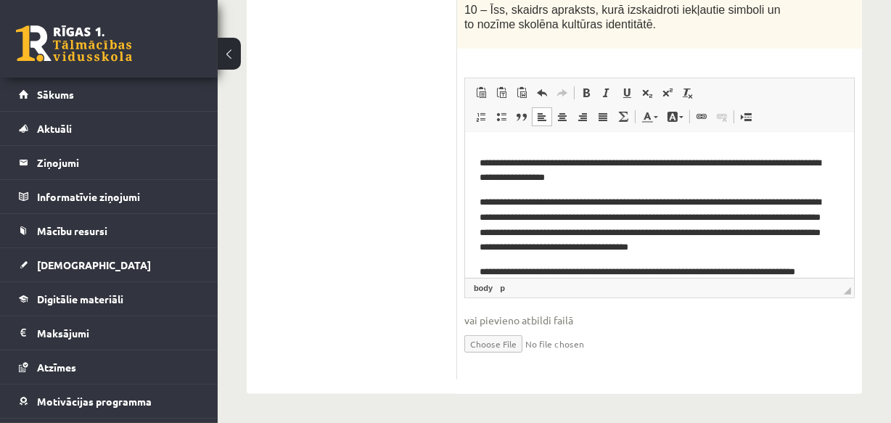
scroll to position [116, 0]
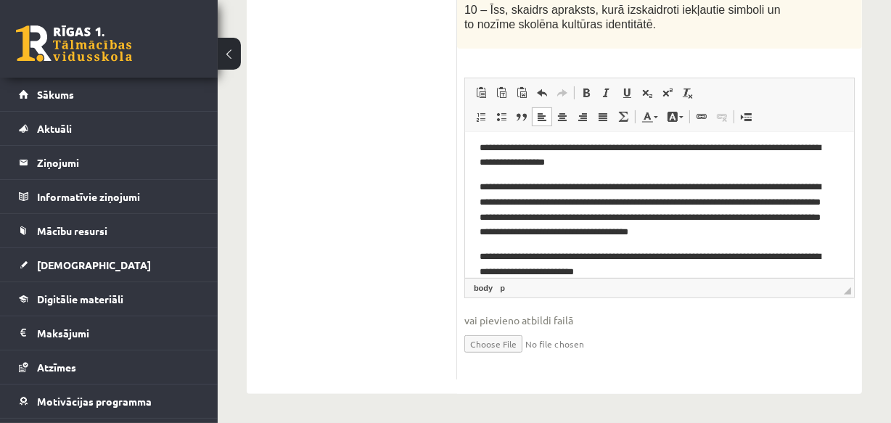
click at [777, 232] on p "**********" at bounding box center [654, 209] width 350 height 60
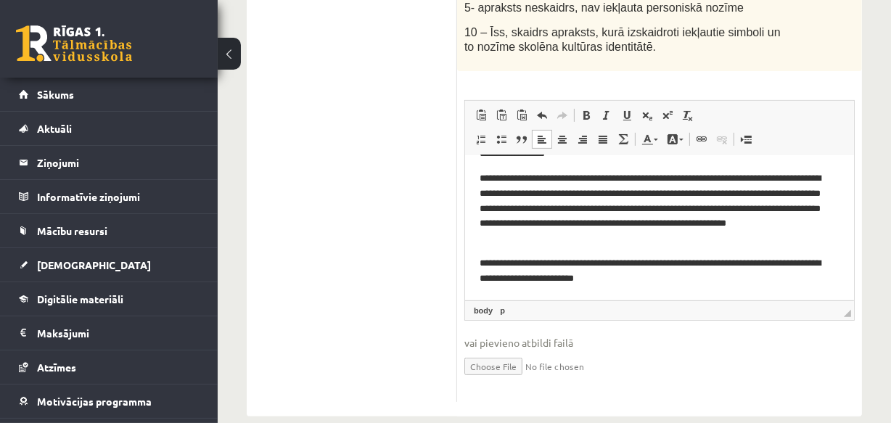
scroll to position [477, 0]
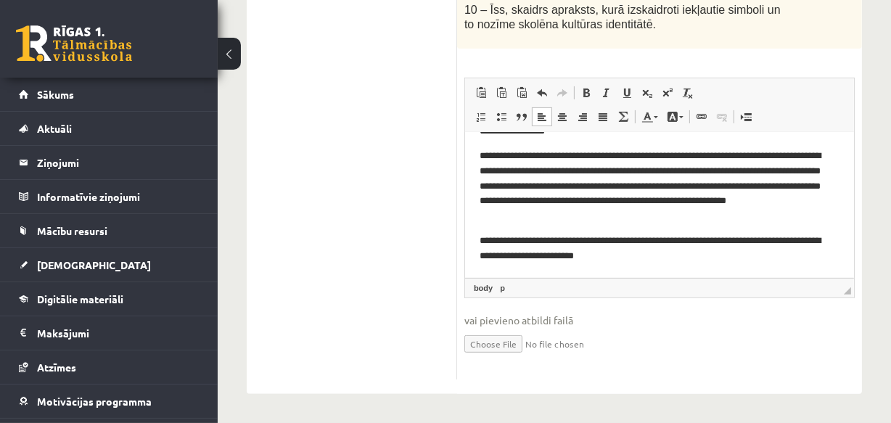
click at [629, 257] on p "**********" at bounding box center [654, 248] width 350 height 30
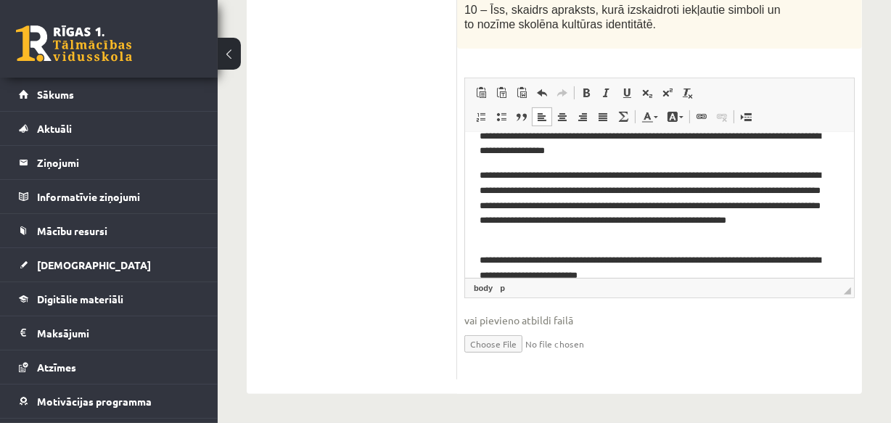
scroll to position [147, 0]
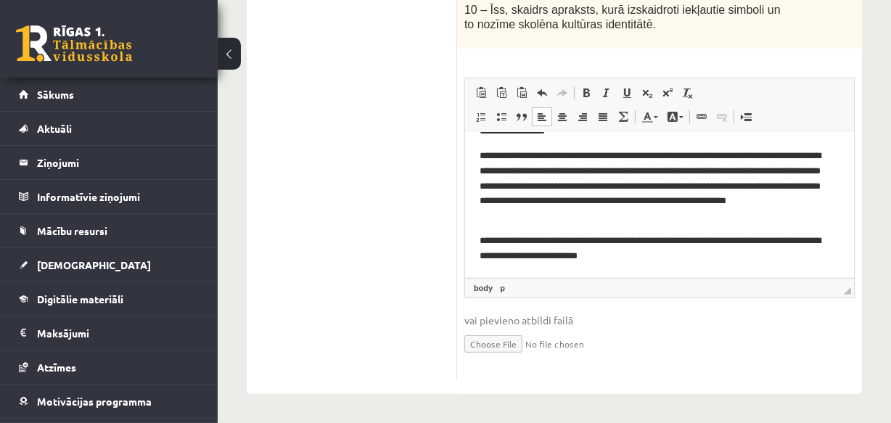
click at [497, 215] on p "**********" at bounding box center [654, 185] width 350 height 75
click at [560, 217] on p "**********" at bounding box center [654, 185] width 350 height 75
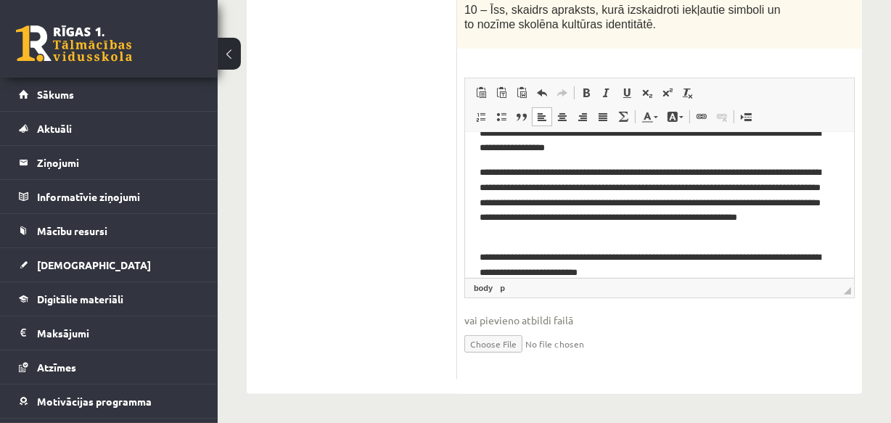
scroll to position [131, 0]
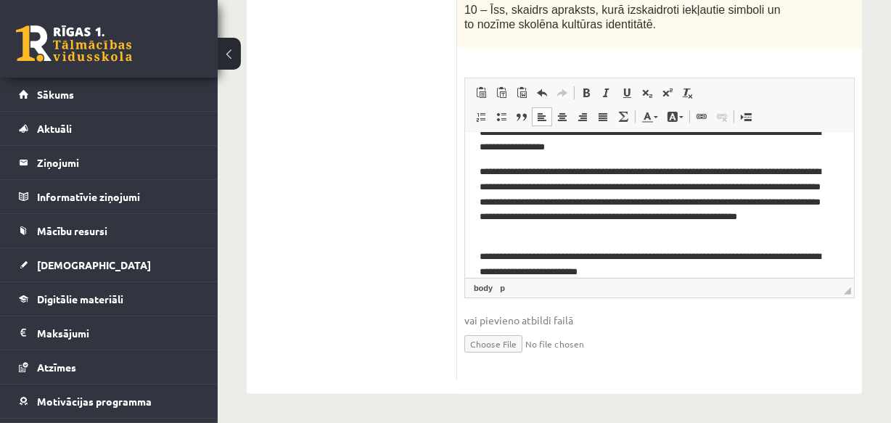
click at [635, 272] on p "**********" at bounding box center [654, 264] width 350 height 30
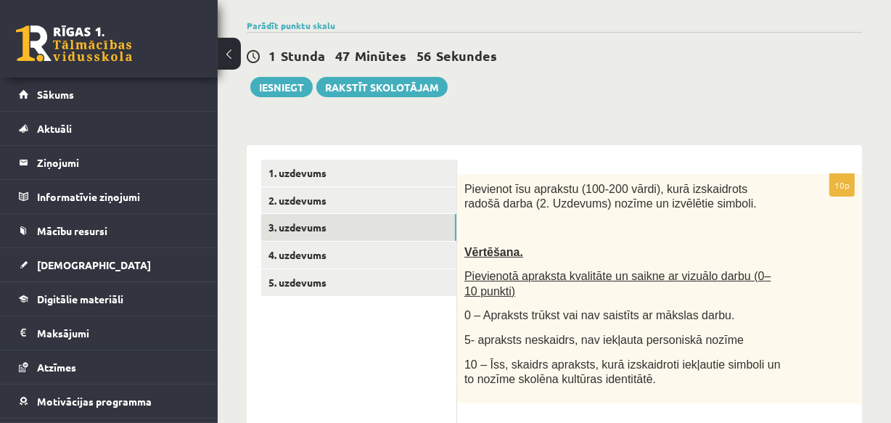
scroll to position [112, 0]
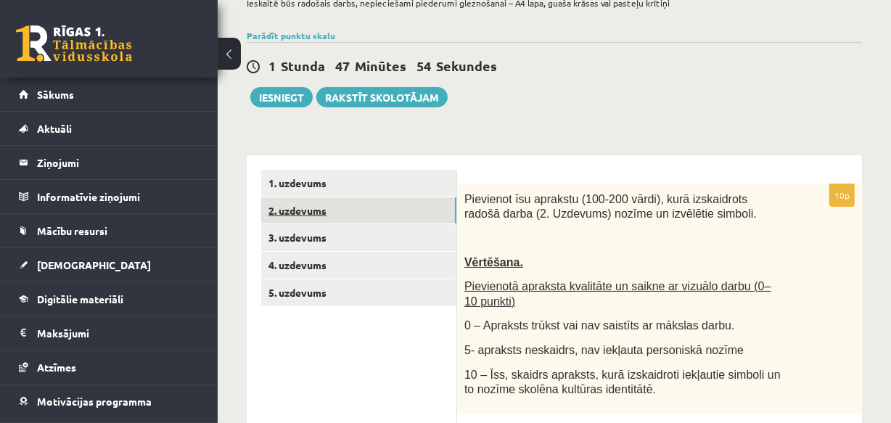
click at [315, 212] on link "2. uzdevums" at bounding box center [358, 210] width 195 height 27
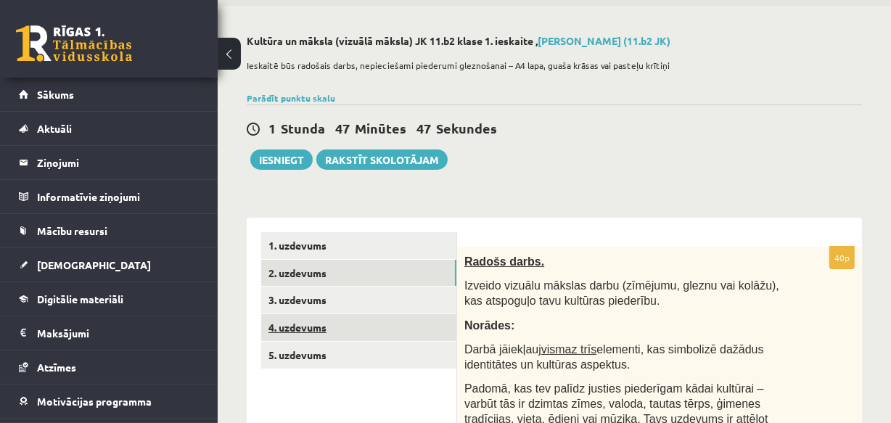
scroll to position [131, 0]
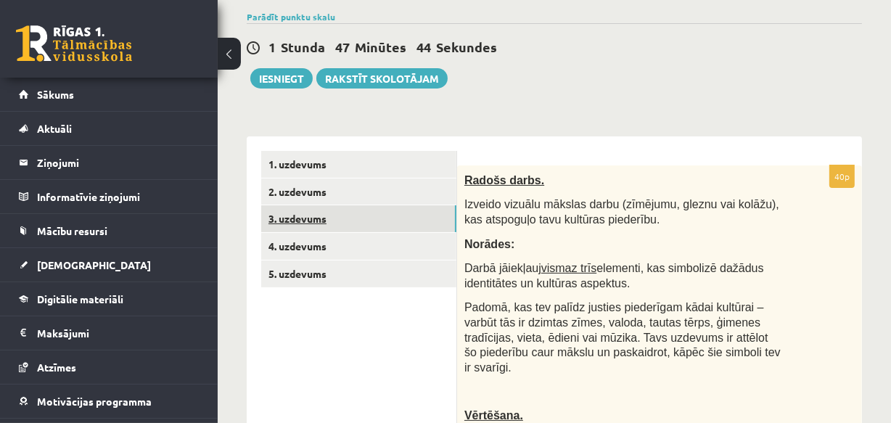
click at [299, 220] on link "3. uzdevums" at bounding box center [358, 218] width 195 height 27
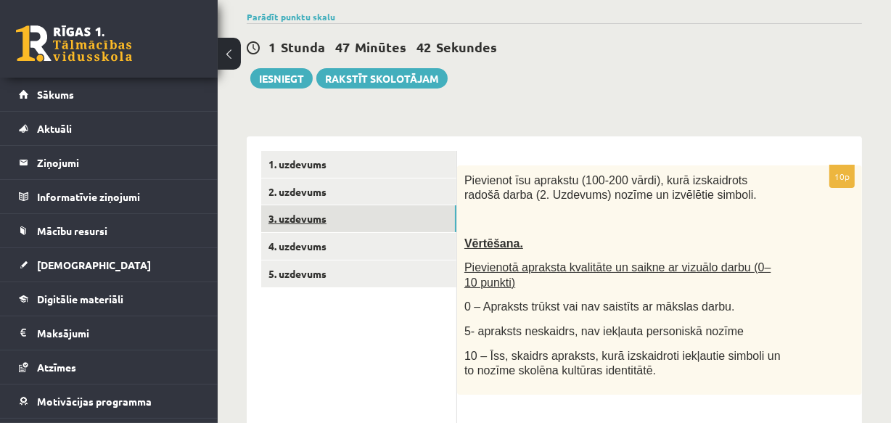
scroll to position [0, 0]
click at [305, 244] on link "4. uzdevums" at bounding box center [358, 246] width 195 height 27
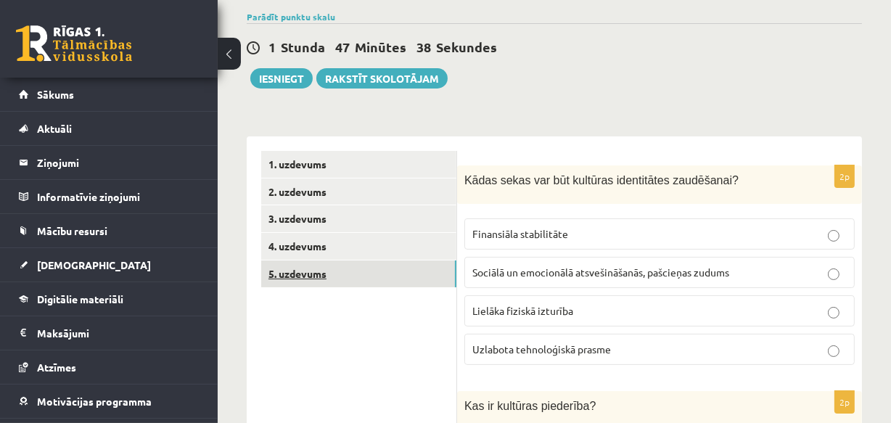
click at [310, 271] on link "5. uzdevums" at bounding box center [358, 273] width 195 height 27
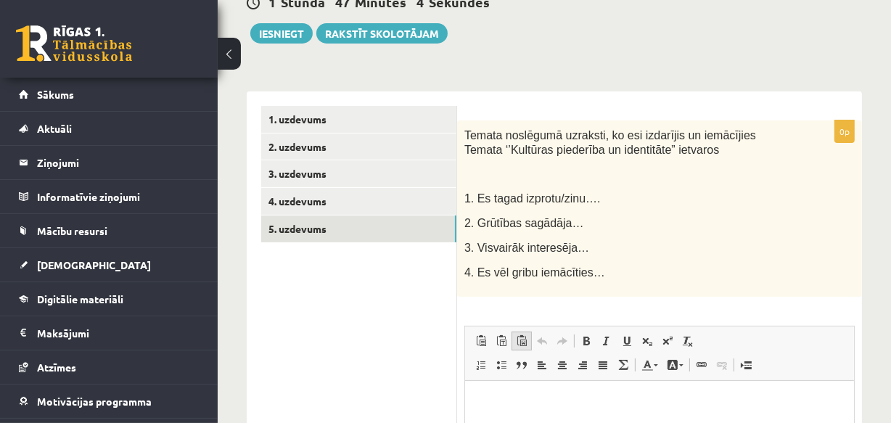
scroll to position [197, 0]
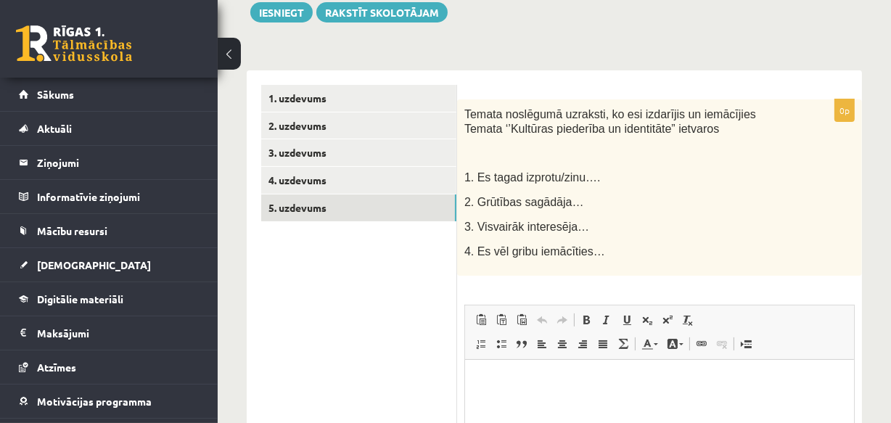
click at [493, 368] on html at bounding box center [658, 381] width 389 height 44
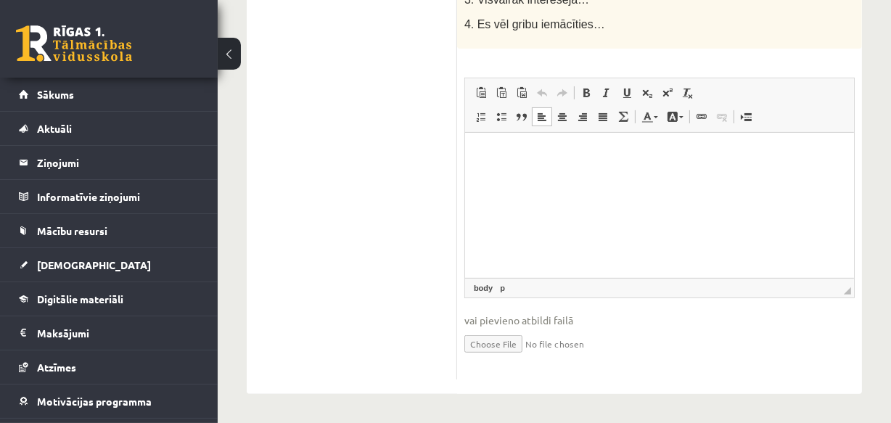
scroll to position [29, 0]
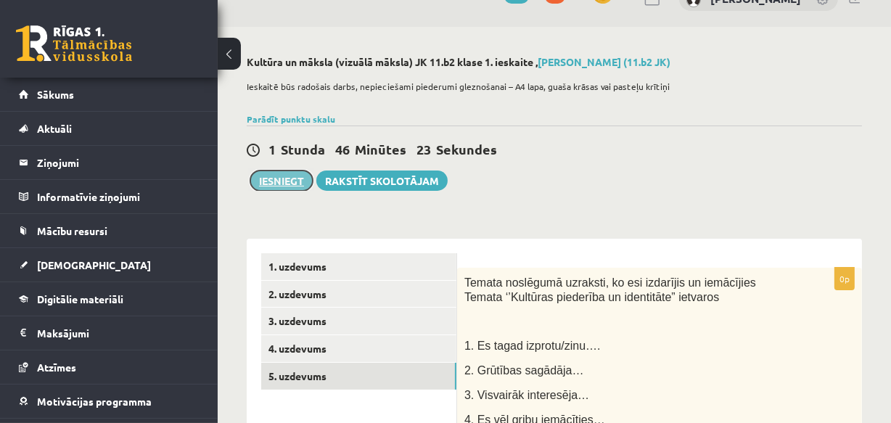
click at [286, 177] on button "Iesniegt" at bounding box center [281, 180] width 62 height 20
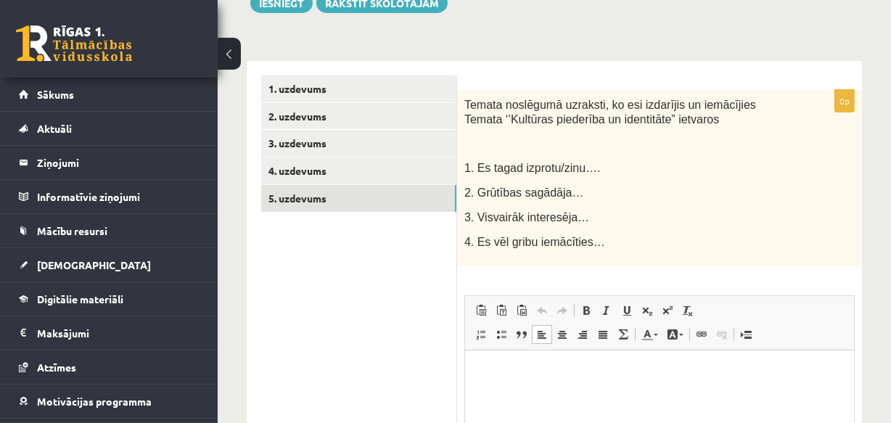
scroll to position [226, 0]
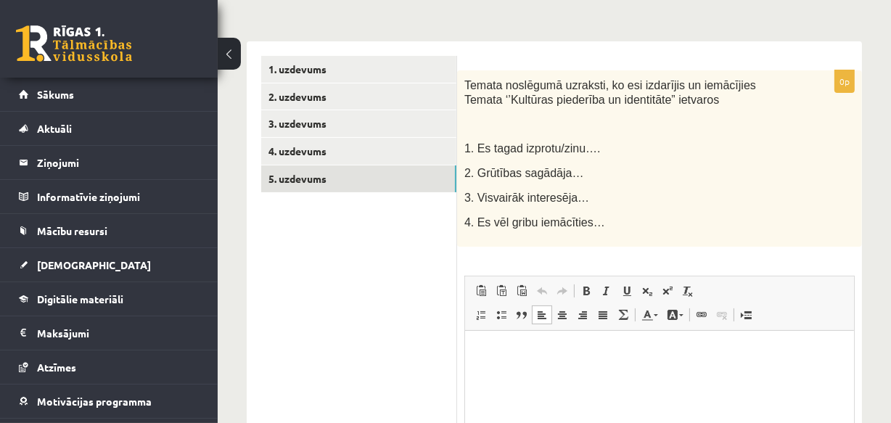
click at [505, 363] on html at bounding box center [658, 352] width 389 height 44
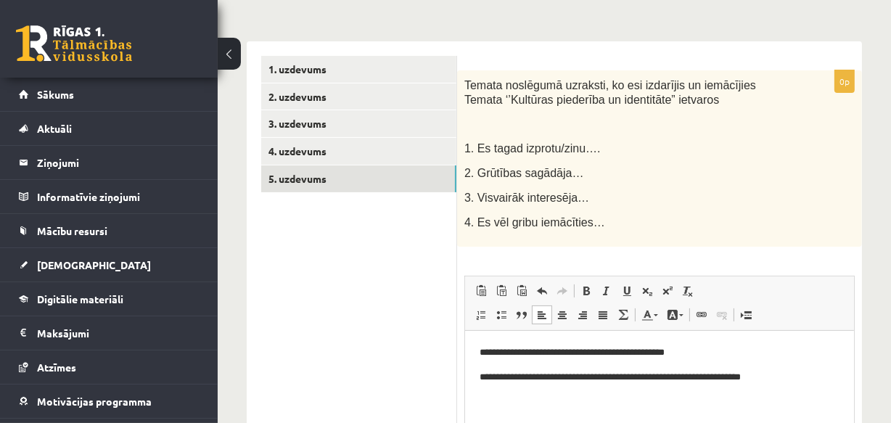
click at [486, 379] on p "**********" at bounding box center [659, 376] width 360 height 15
click at [800, 375] on p "**********" at bounding box center [659, 376] width 360 height 15
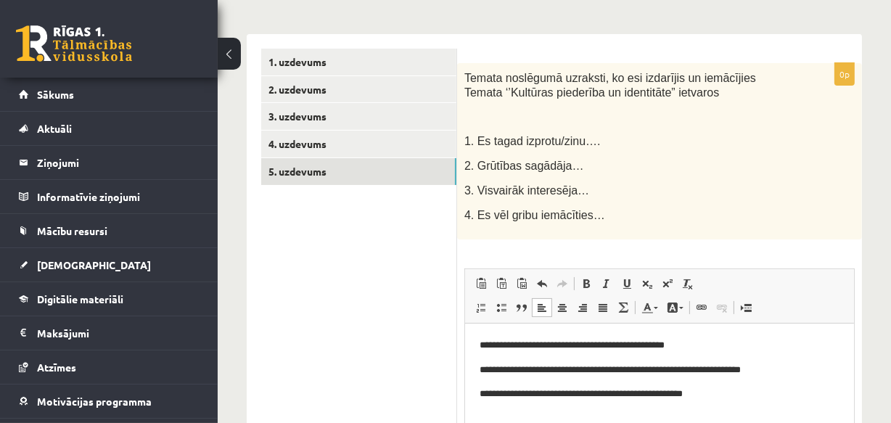
scroll to position [234, 0]
click at [710, 390] on p "**********" at bounding box center [659, 392] width 360 height 15
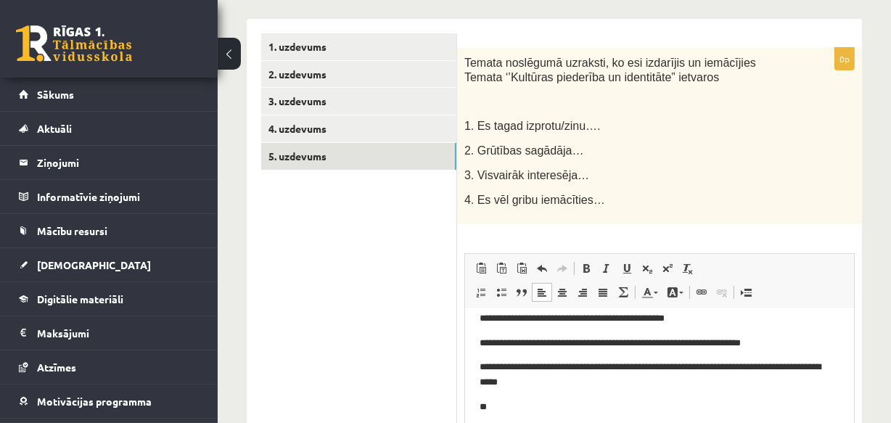
scroll to position [12, 0]
click at [497, 405] on p "**" at bounding box center [654, 406] width 350 height 15
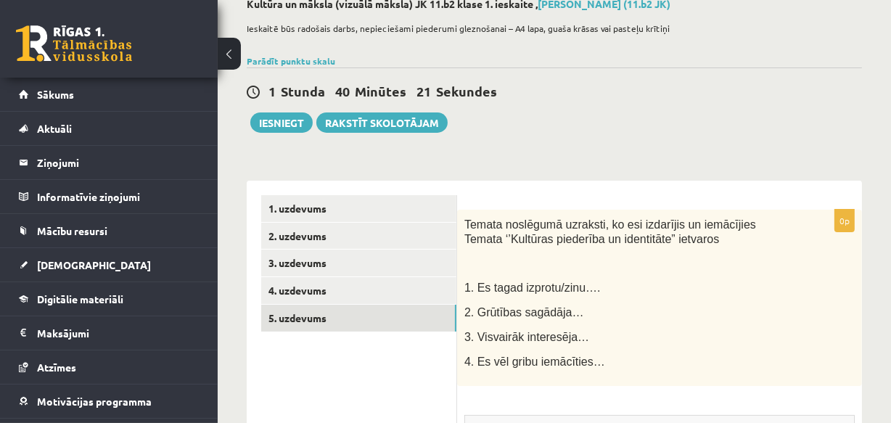
scroll to position [46, 0]
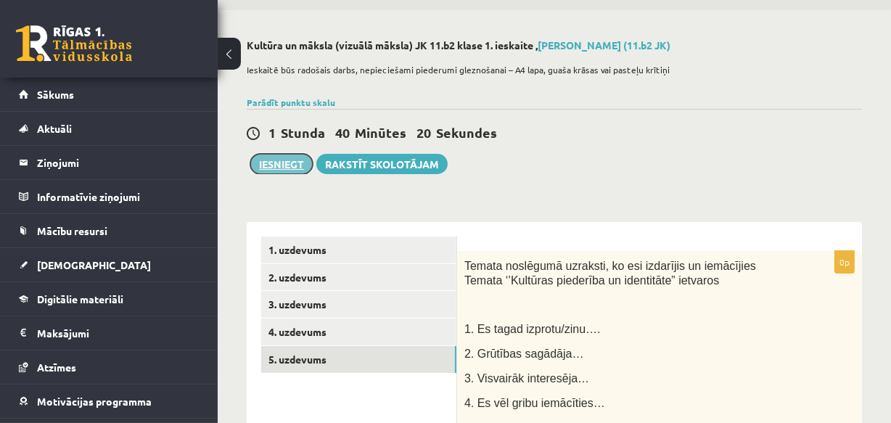
click at [273, 166] on button "Iesniegt" at bounding box center [281, 164] width 62 height 20
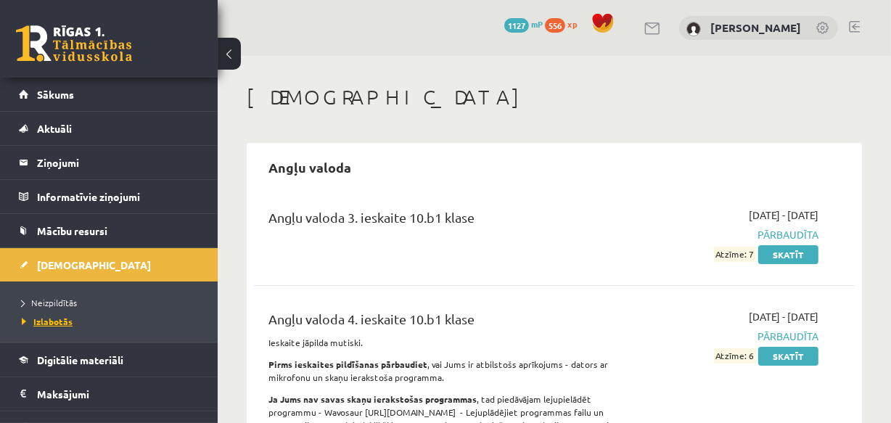
click at [54, 319] on span "Izlabotās" at bounding box center [47, 321] width 51 height 12
click at [51, 296] on link "Neizpildītās" at bounding box center [112, 302] width 181 height 13
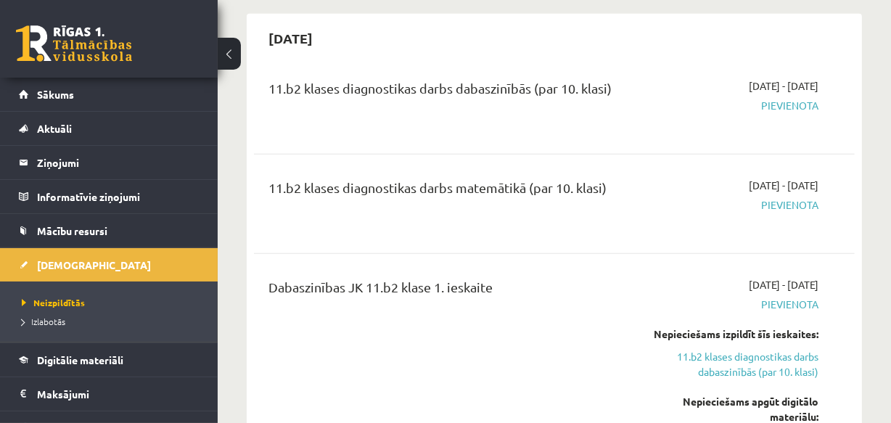
scroll to position [725, 0]
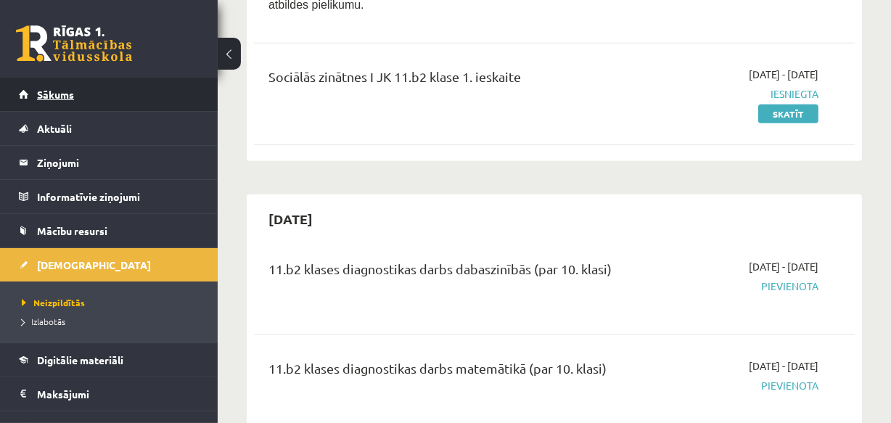
click at [67, 99] on span "Sākums" at bounding box center [55, 94] width 37 height 13
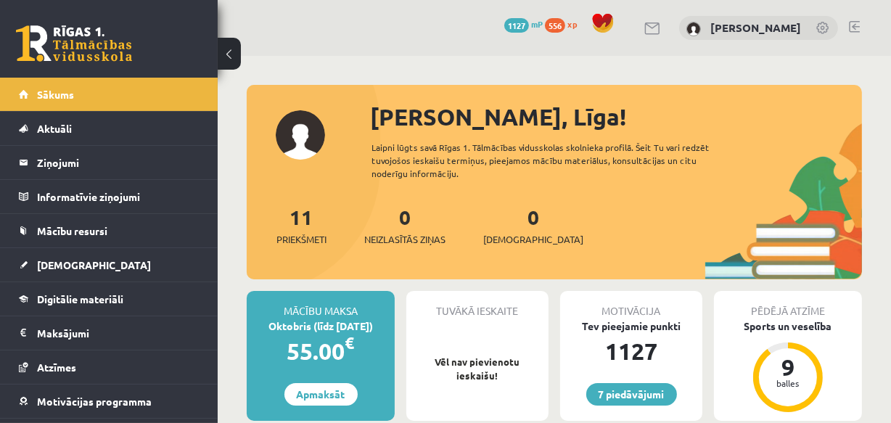
click at [856, 25] on link at bounding box center [854, 27] width 11 height 12
